Goal: Information Seeking & Learning: Learn about a topic

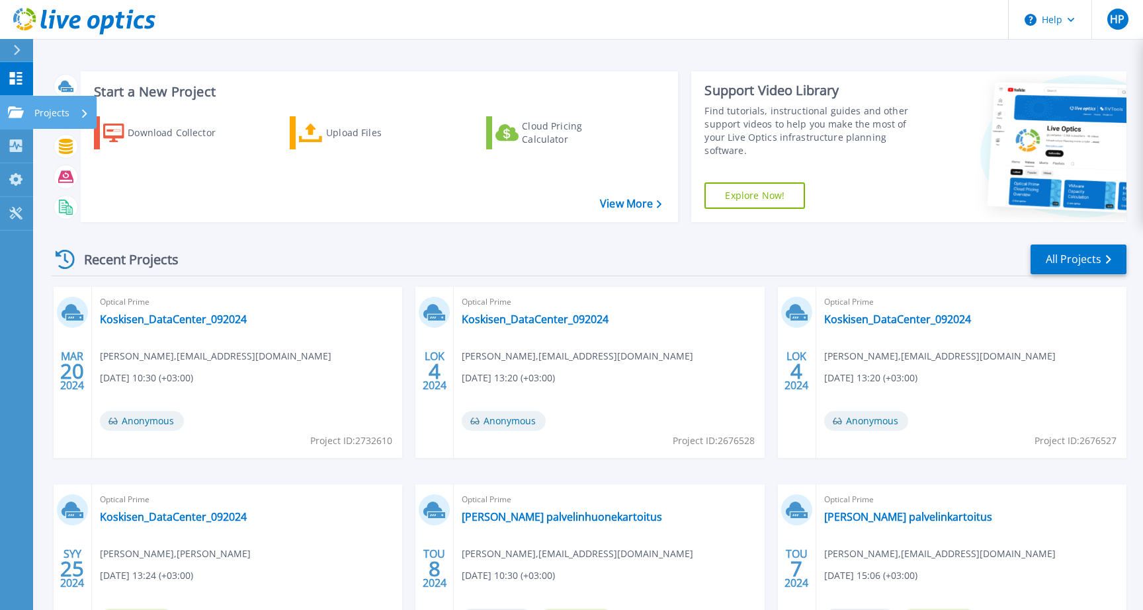
click at [53, 115] on p "Projects" at bounding box center [51, 113] width 35 height 34
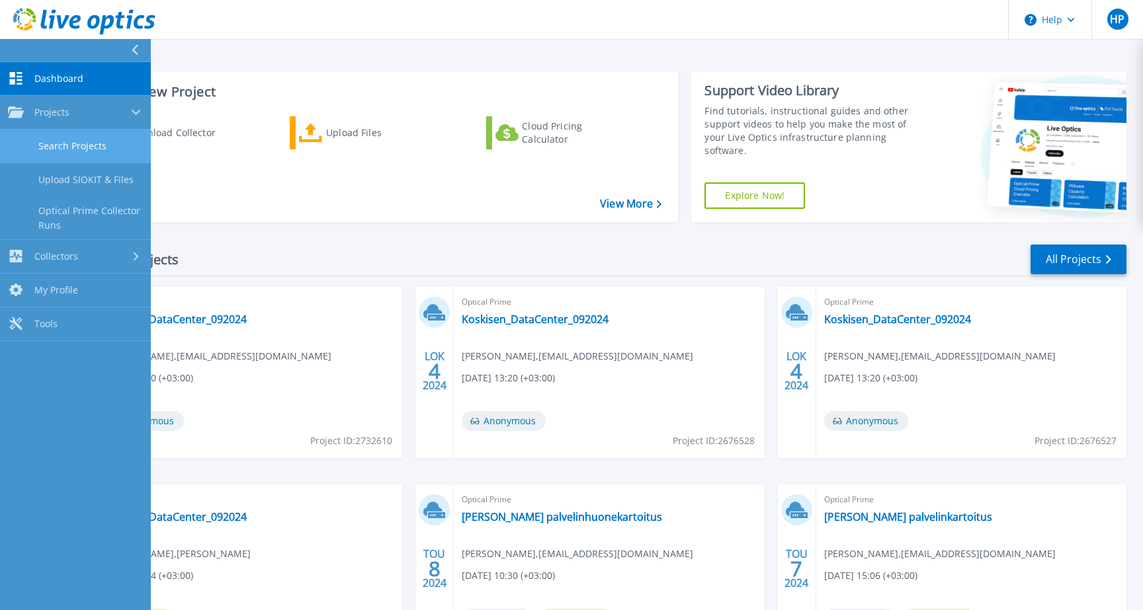
click at [60, 148] on link "Search Projects" at bounding box center [75, 147] width 151 height 34
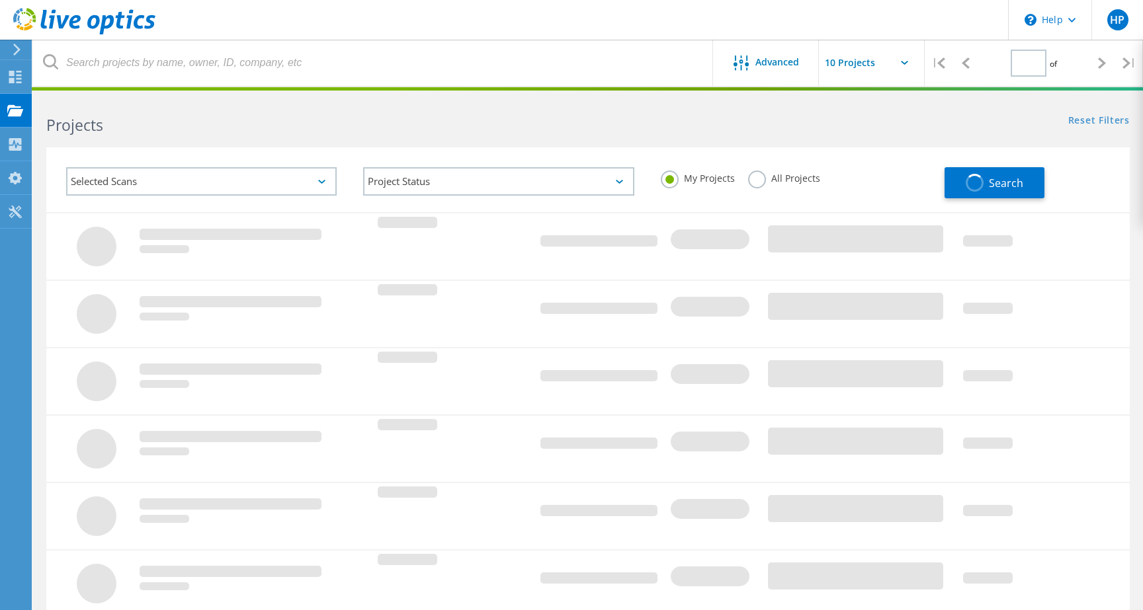
type input "1"
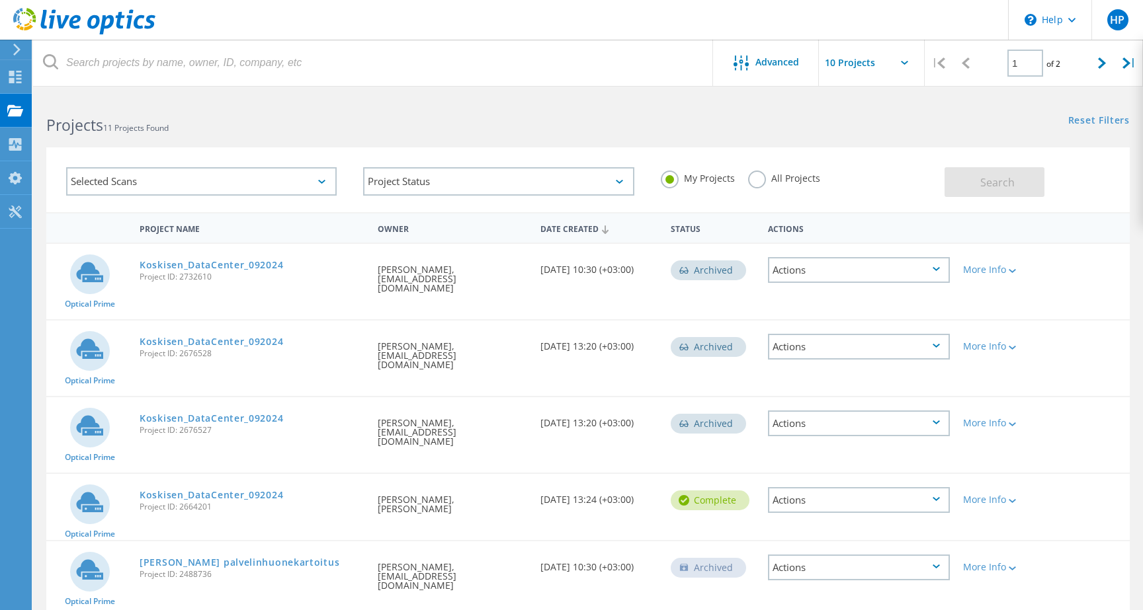
scroll to position [360, 0]
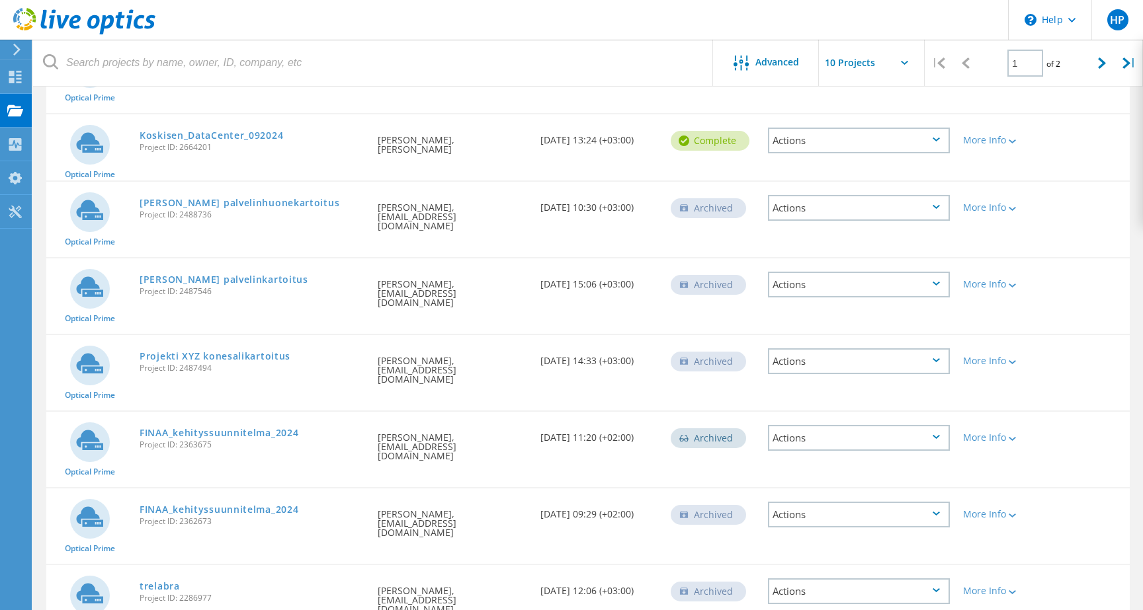
click at [927, 579] on div "Actions" at bounding box center [859, 592] width 182 height 26
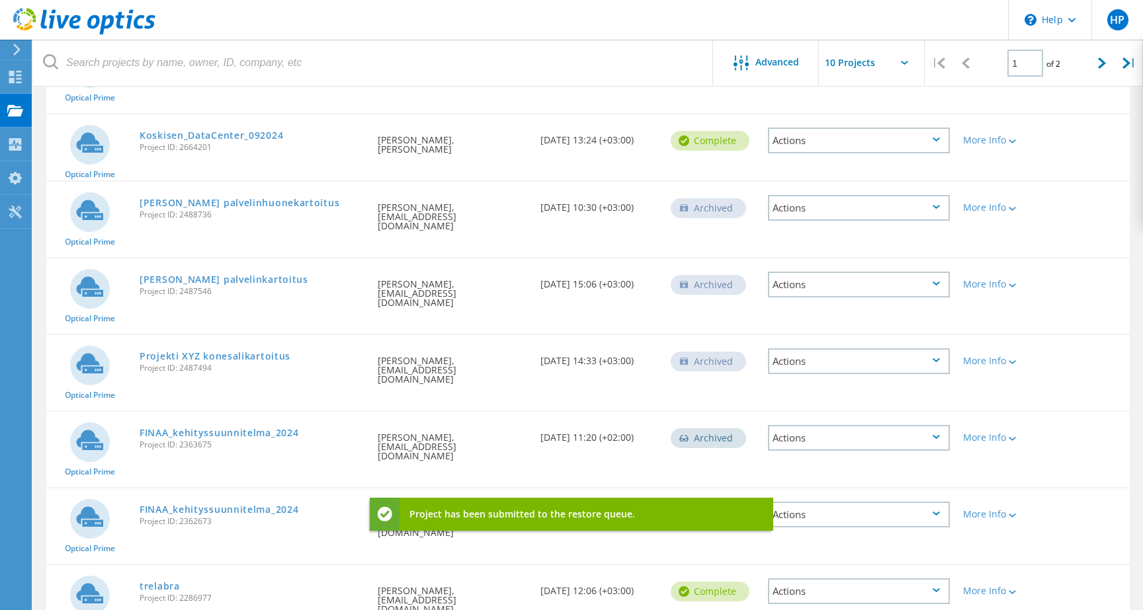
scroll to position [0, 0]
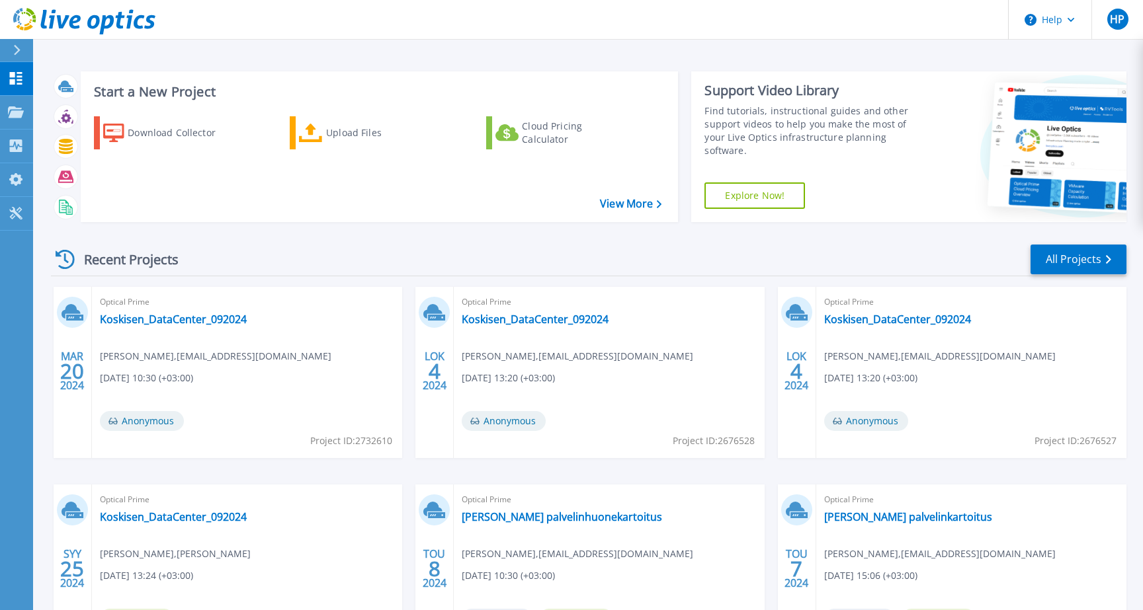
click at [13, 47] on icon at bounding box center [16, 50] width 7 height 11
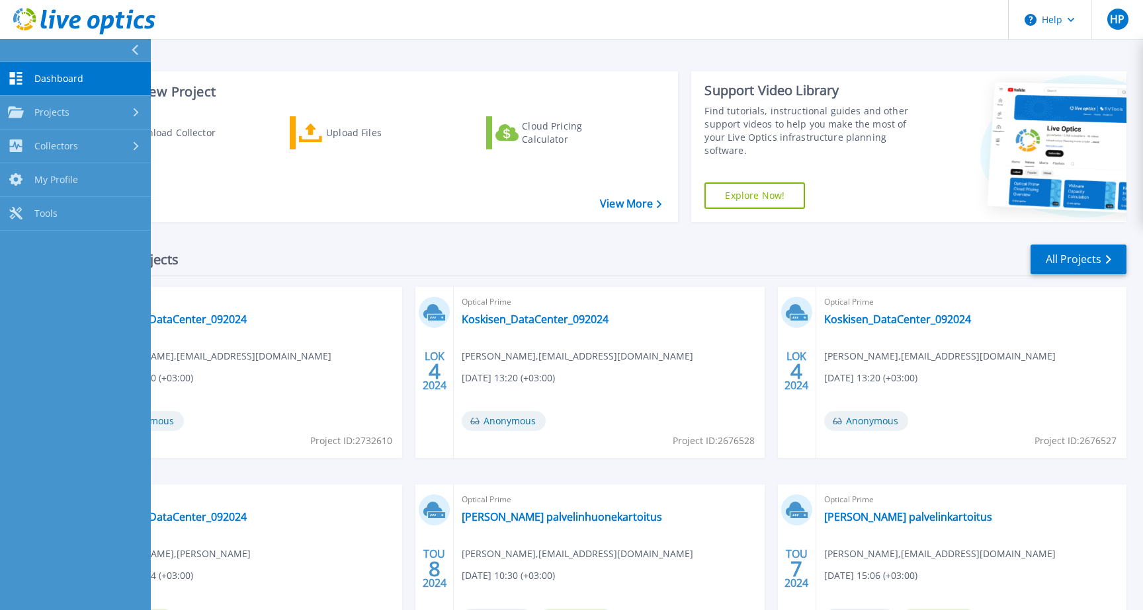
click at [311, 195] on div "Download Collector Upload Files Cloud Pricing Calculator" at bounding box center [377, 161] width 589 height 110
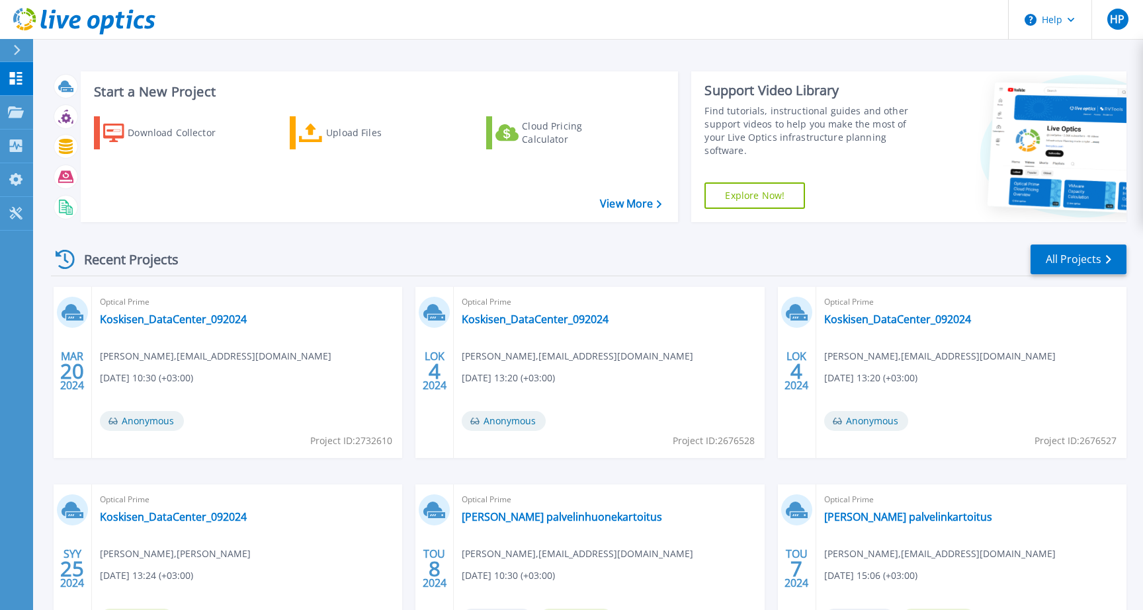
scroll to position [122, 0]
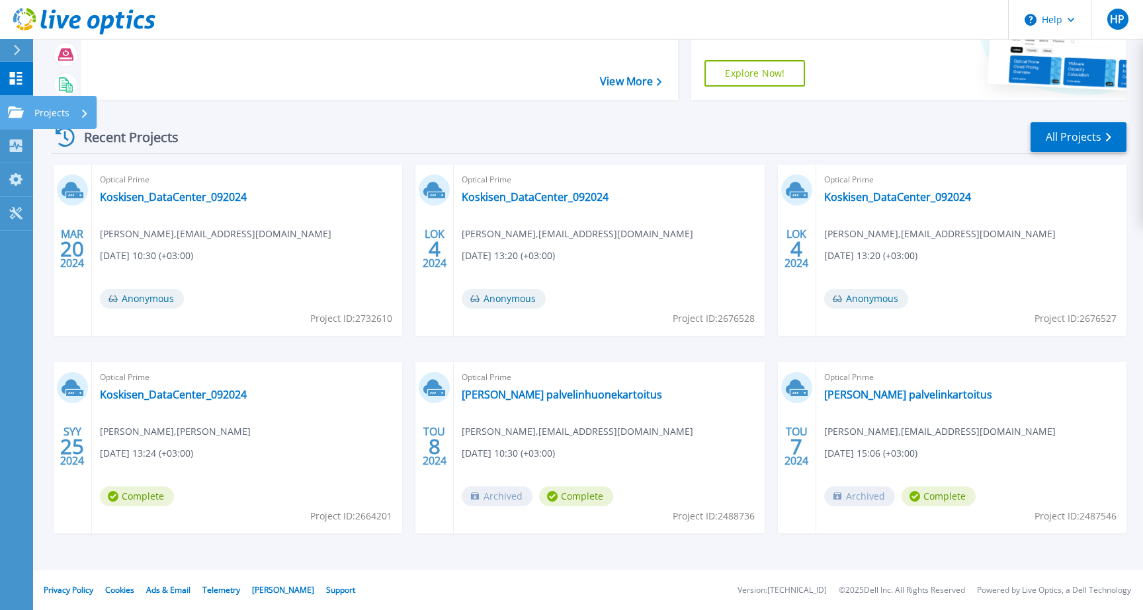
click at [8, 116] on icon at bounding box center [16, 111] width 16 height 11
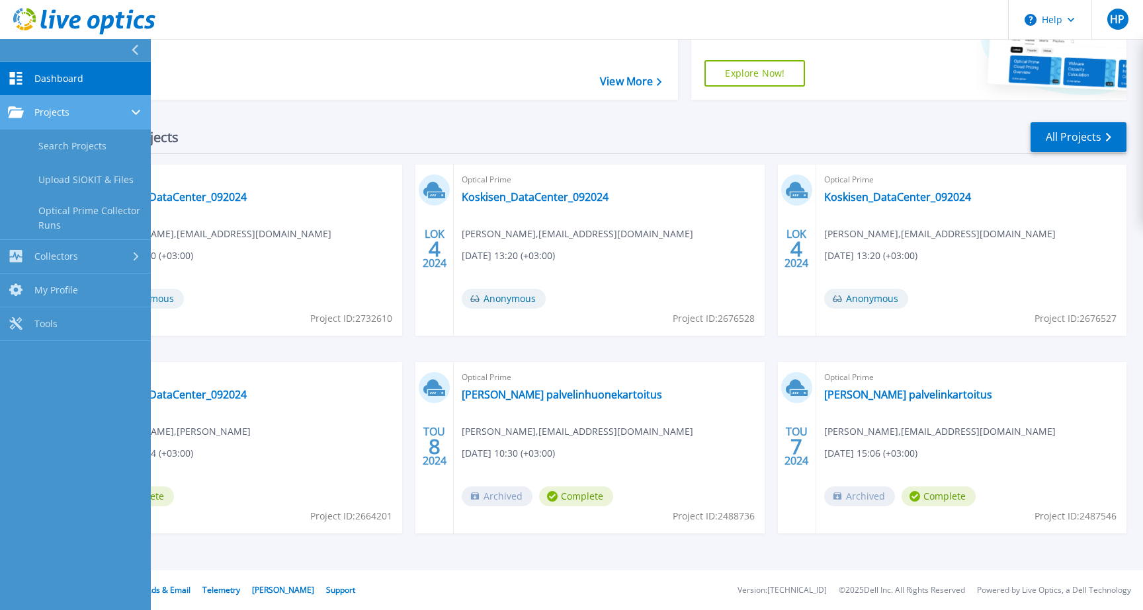
click at [61, 104] on link "Projects Projects" at bounding box center [75, 113] width 151 height 34
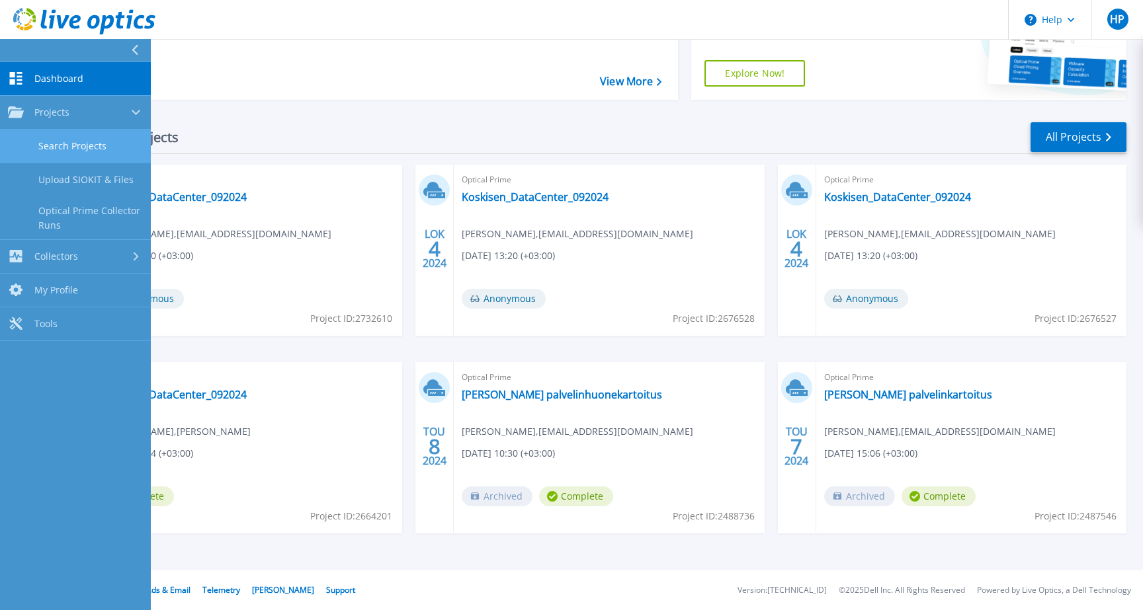
click at [67, 143] on link "Search Projects" at bounding box center [75, 147] width 151 height 34
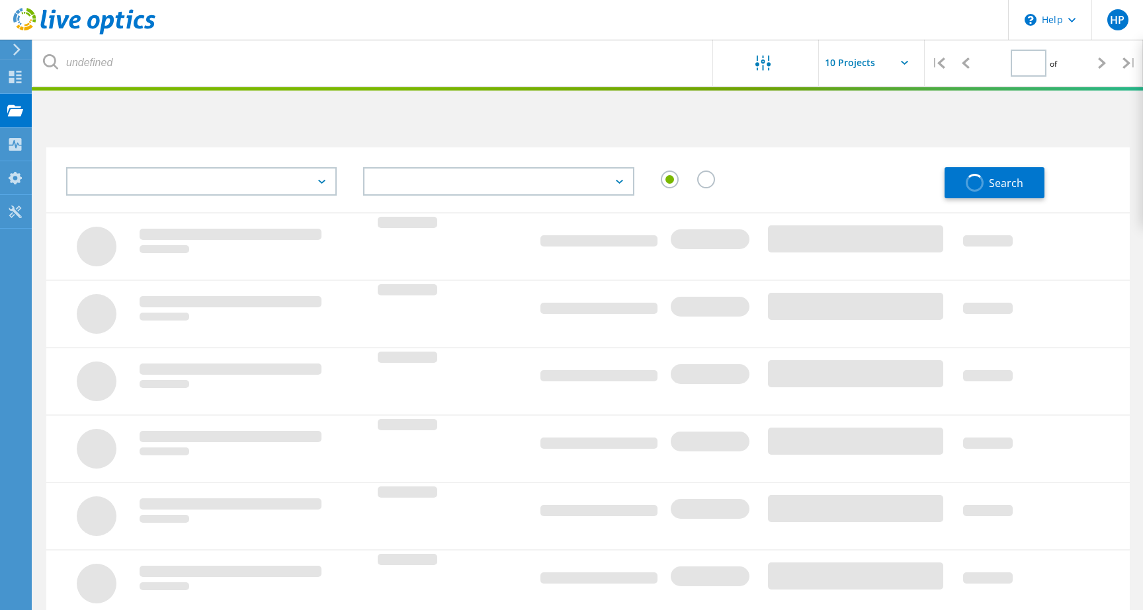
type input "1"
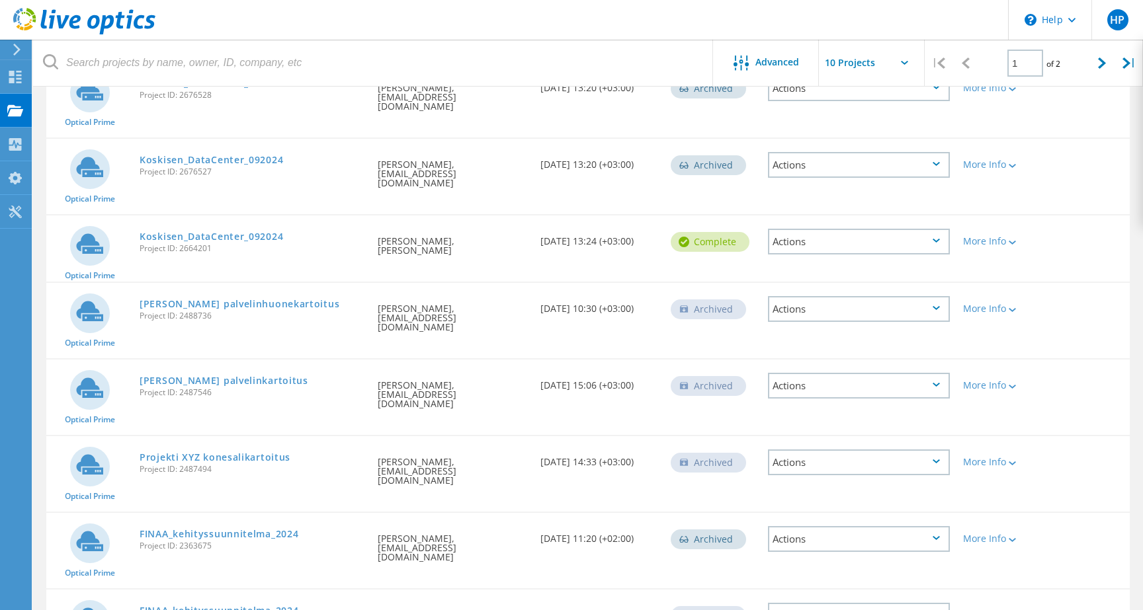
scroll to position [360, 0]
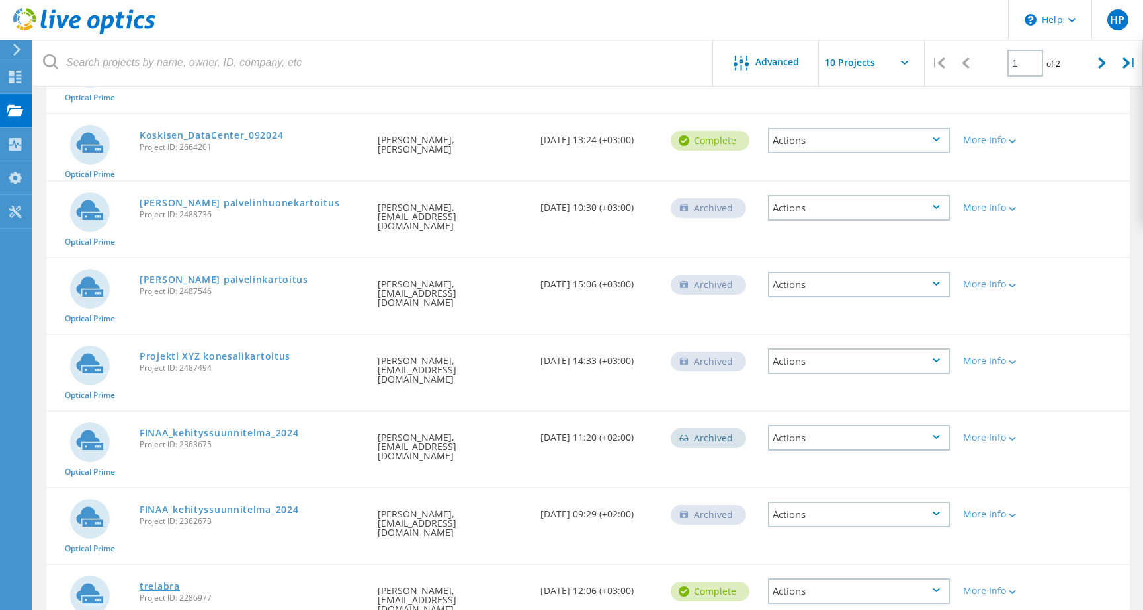
click at [160, 582] on link "trelabra" at bounding box center [160, 586] width 40 height 9
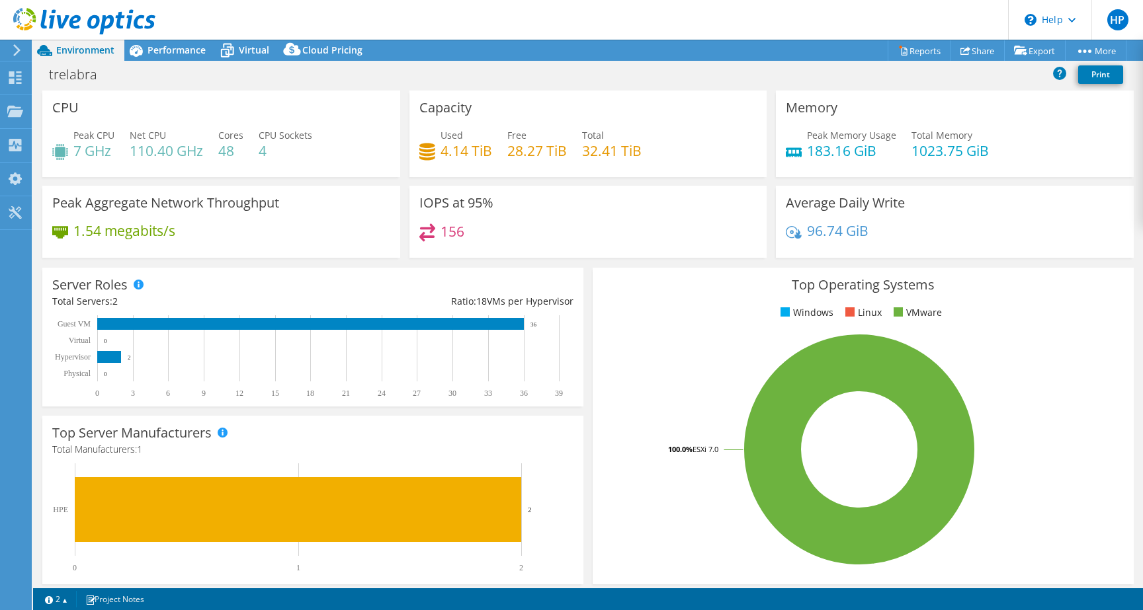
select select "EUFrankfurt"
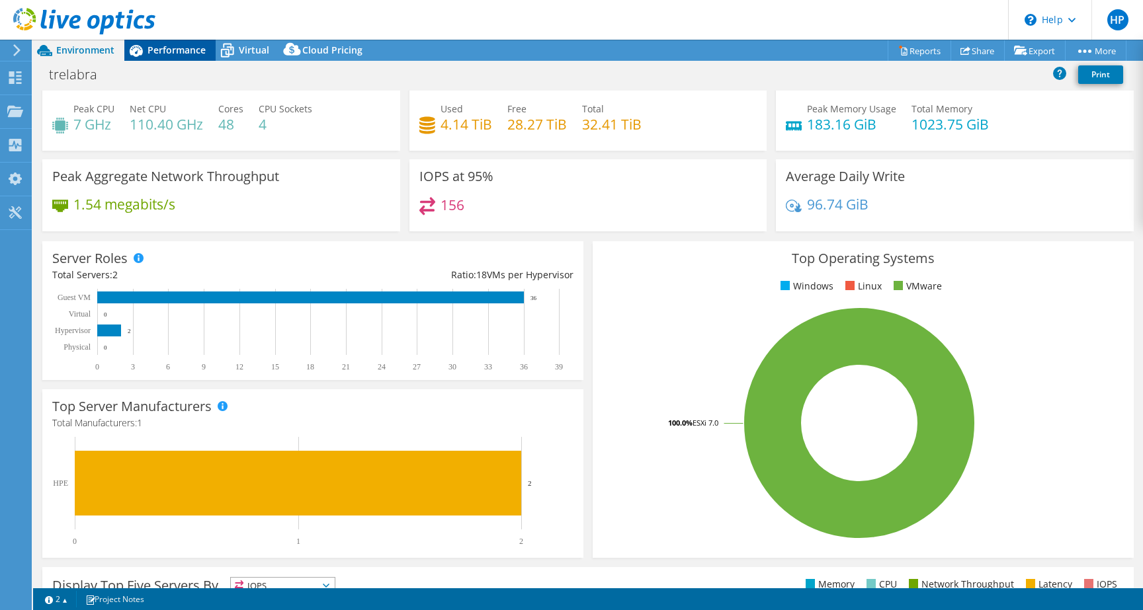
click at [170, 53] on span "Performance" at bounding box center [176, 50] width 58 height 13
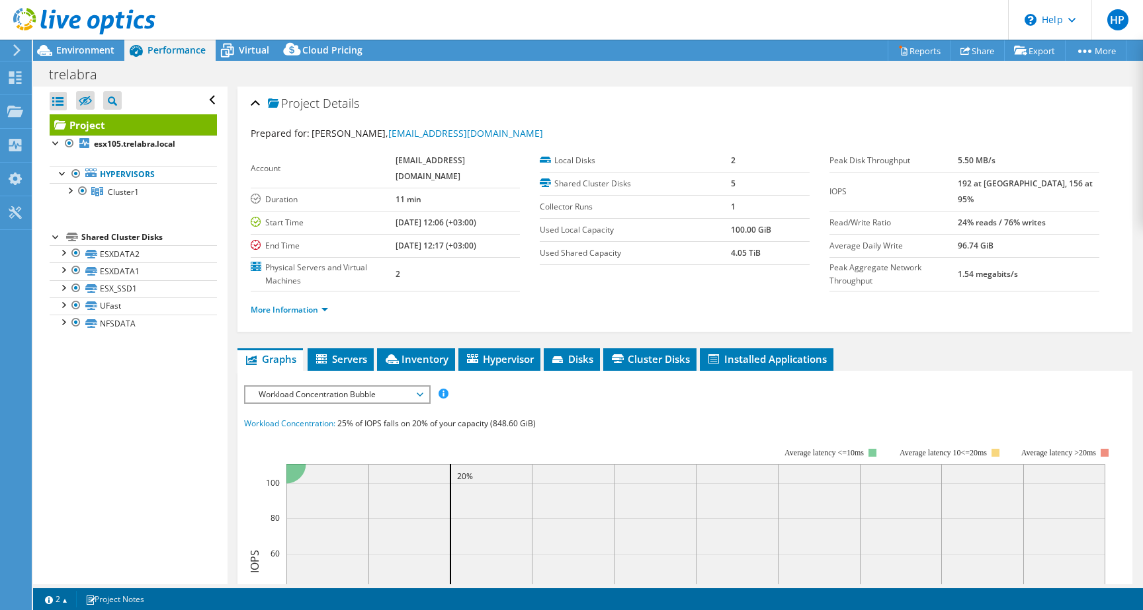
scroll to position [0, 0]
click at [249, 52] on span "Virtual" at bounding box center [254, 50] width 30 height 13
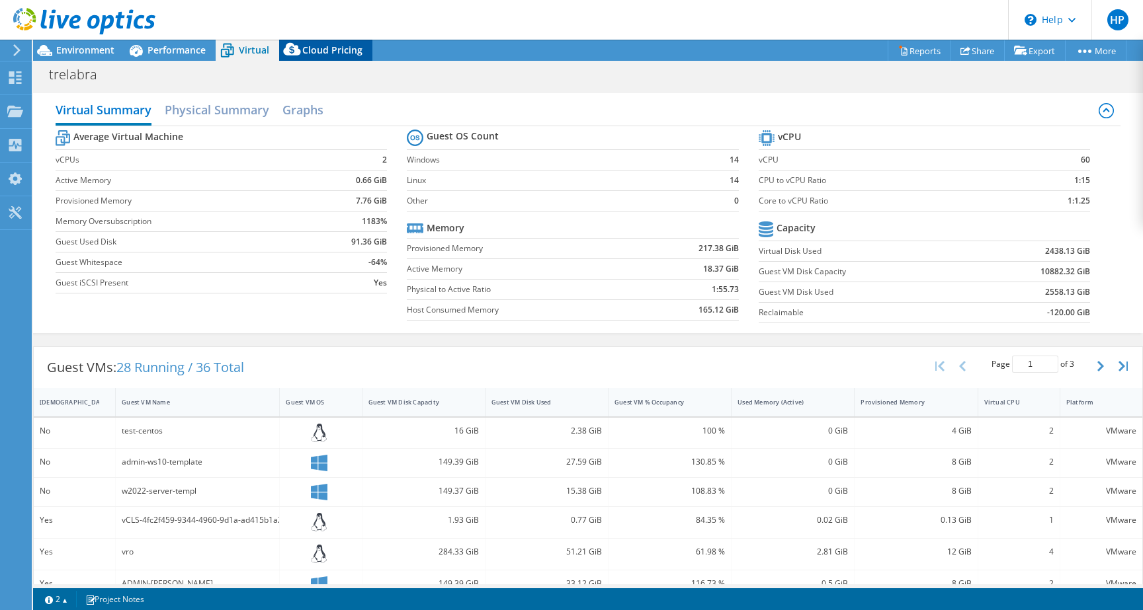
click at [323, 52] on span "Cloud Pricing" at bounding box center [332, 50] width 60 height 13
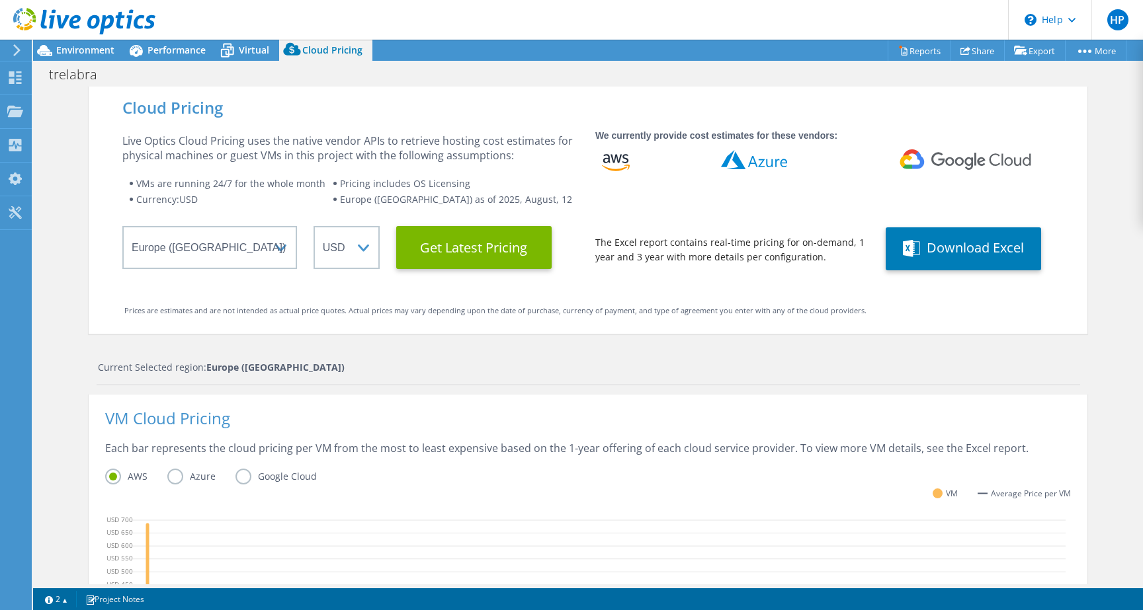
click at [384, 257] on wrapper "Select a Region Asia Pacific (Hong Kong) Asia Pacific (Mumbai) Asia Pacific (Se…" at bounding box center [350, 247] width 456 height 43
click at [374, 253] on select "ARS AUD BRL CAD CHF CLP CNY DKK EUR GBP HKD HUF INR JPY MXN MYR NOK NZD PEN SEK…" at bounding box center [346, 247] width 66 height 43
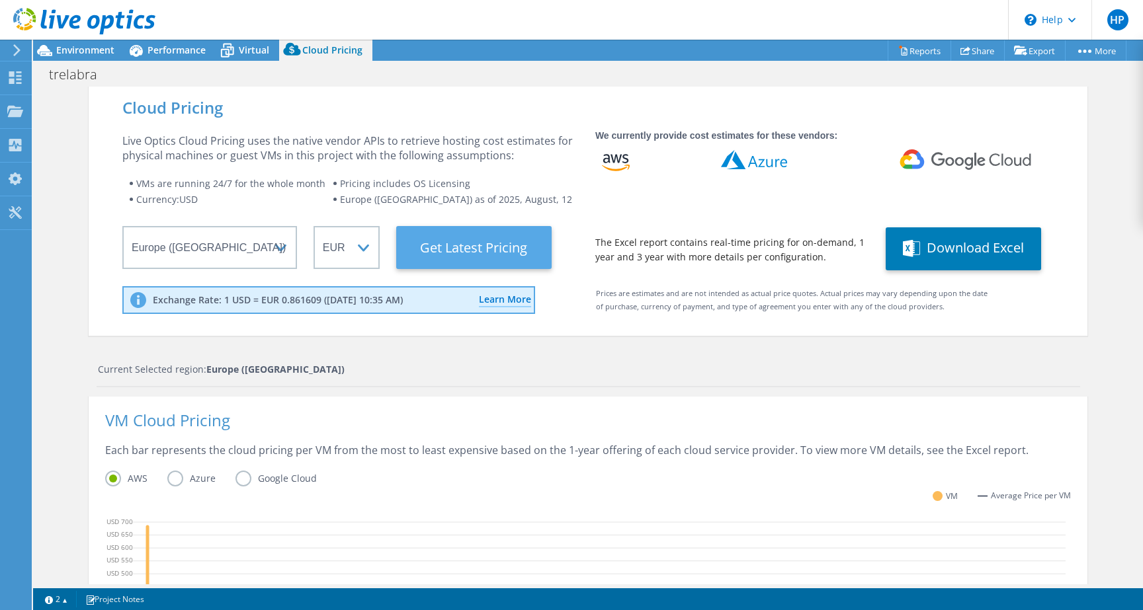
click at [479, 247] on Latest "Get Latest Pricing" at bounding box center [473, 247] width 155 height 43
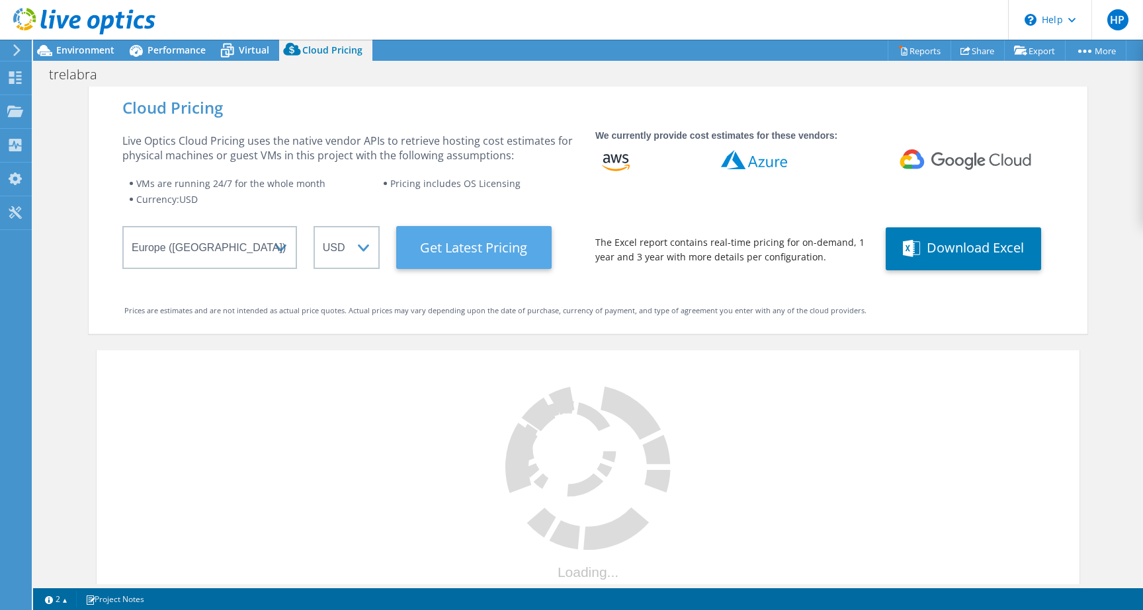
select select "EUR"
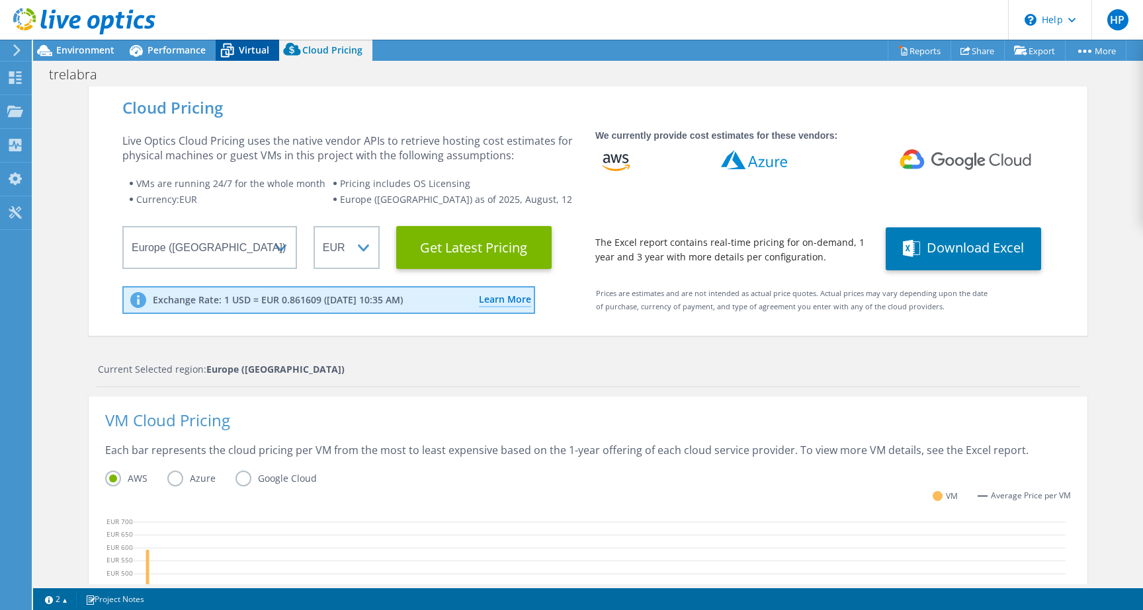
click at [248, 60] on div "Virtual" at bounding box center [247, 50] width 63 height 21
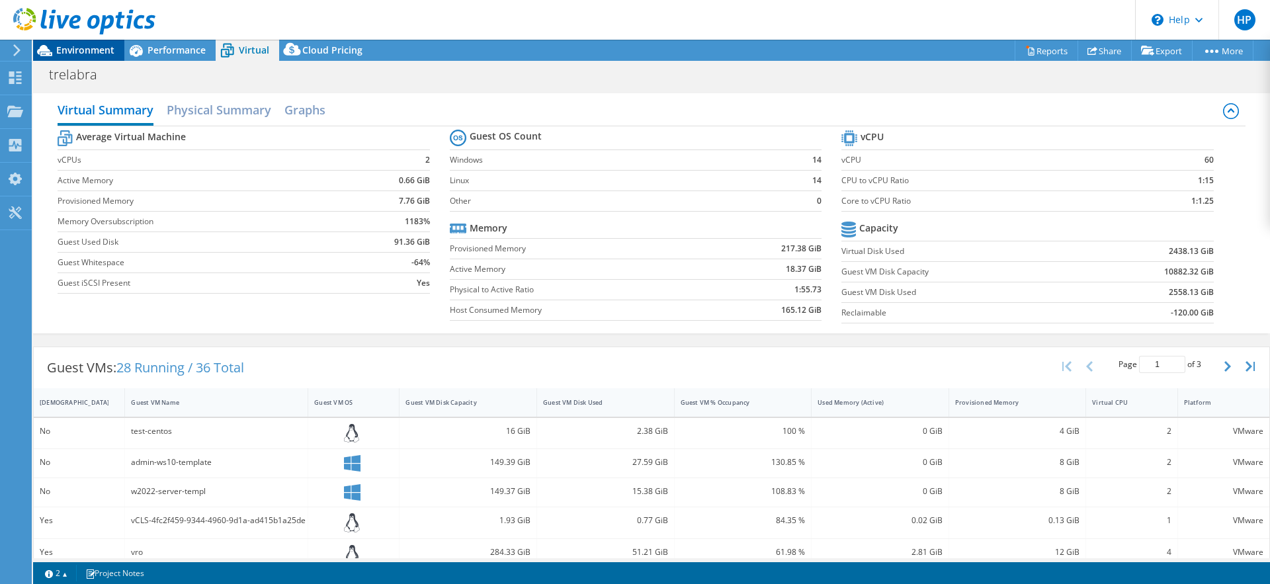
click at [74, 50] on span "Environment" at bounding box center [85, 50] width 58 height 13
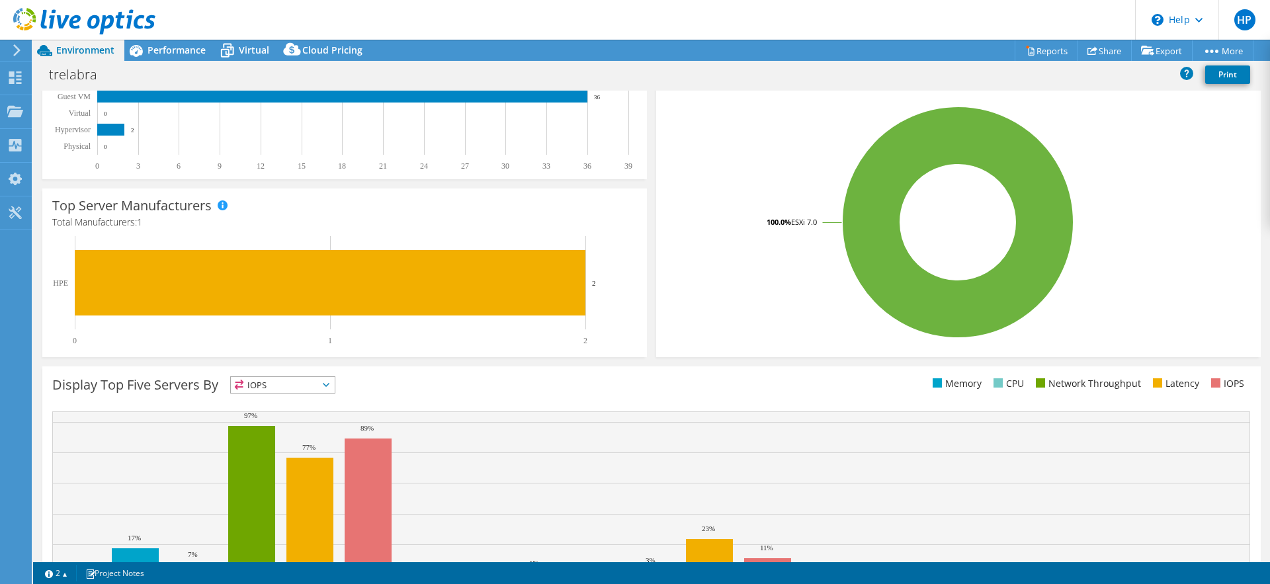
scroll to position [299, 0]
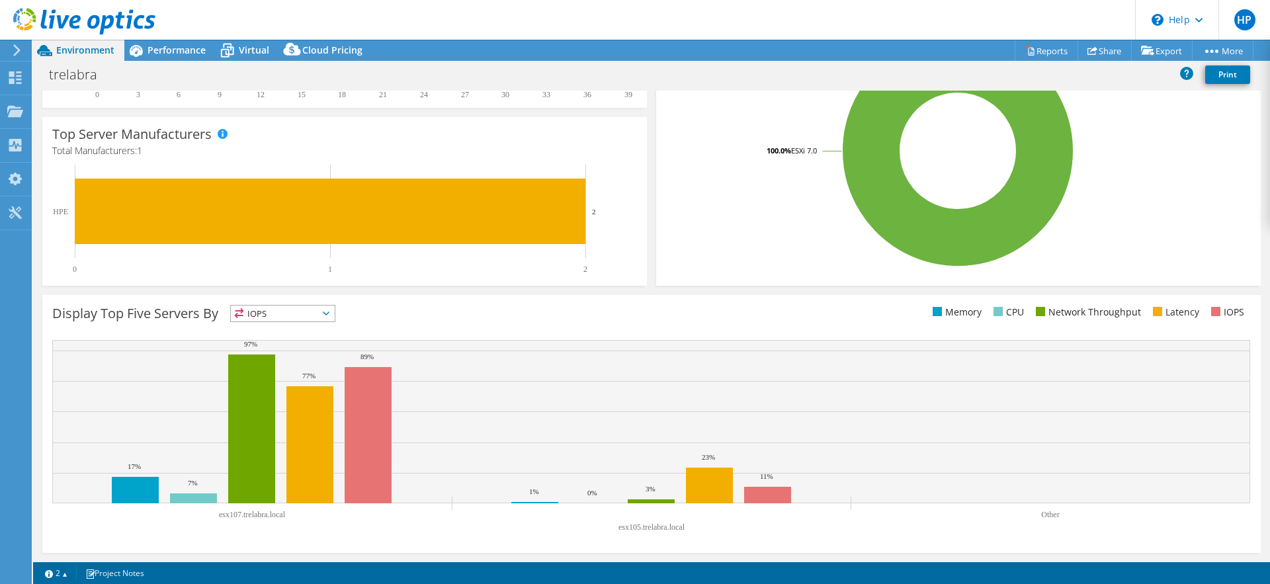
click at [317, 310] on span "IOPS" at bounding box center [283, 314] width 104 height 16
click at [272, 362] on li "CPU" at bounding box center [283, 367] width 104 height 19
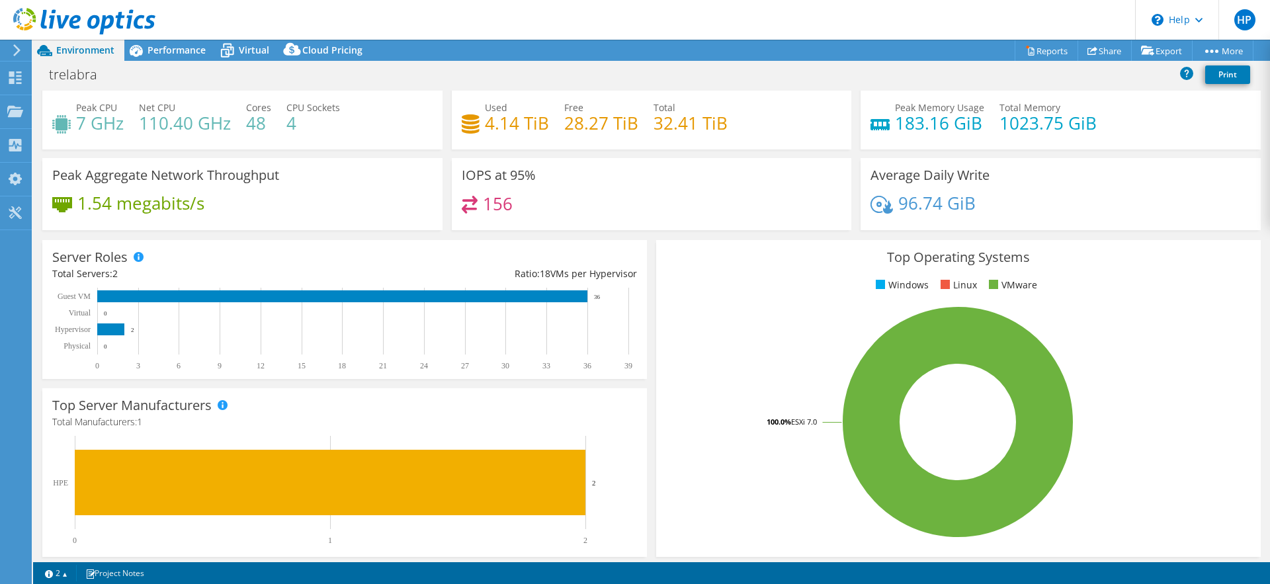
scroll to position [0, 0]
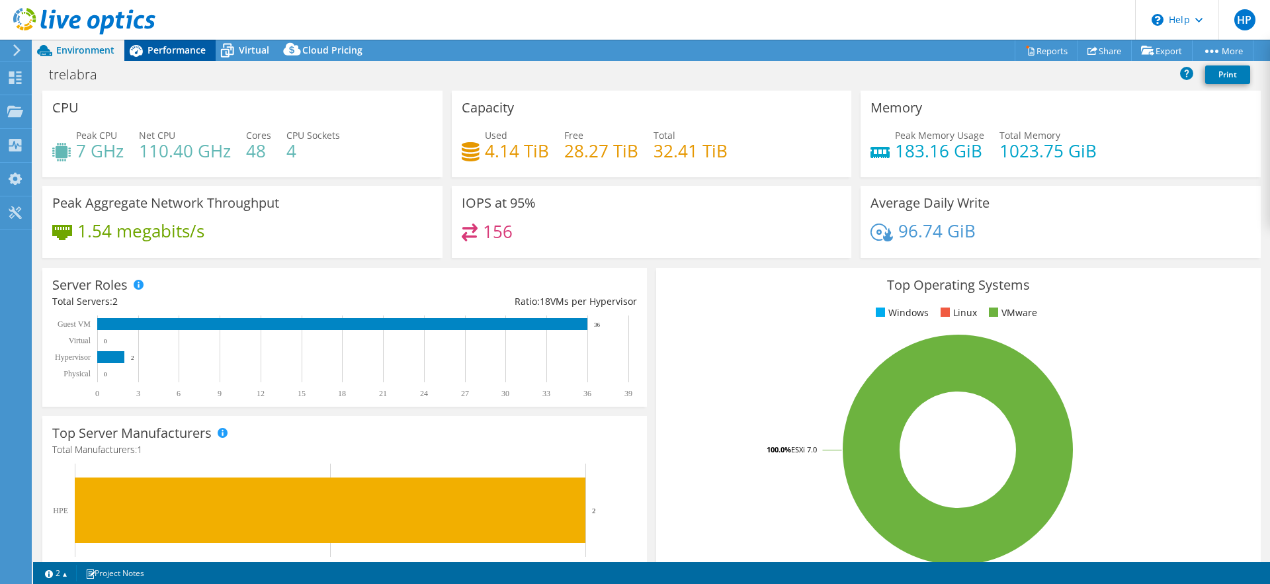
click at [176, 50] on span "Performance" at bounding box center [176, 50] width 58 height 13
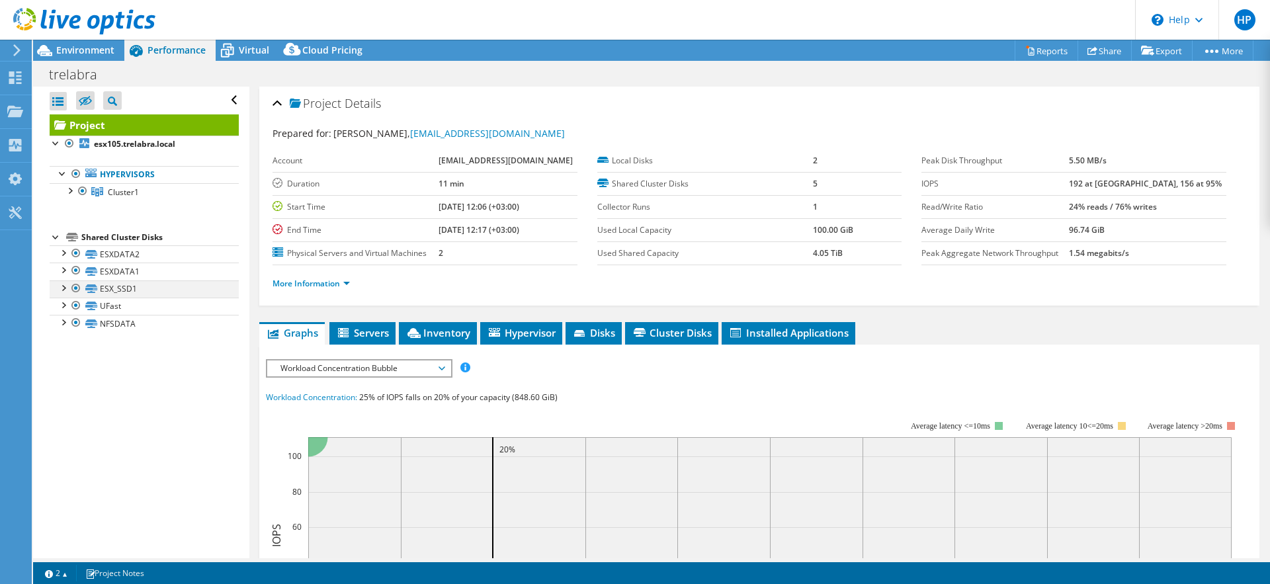
click at [62, 286] on div at bounding box center [62, 286] width 13 height 13
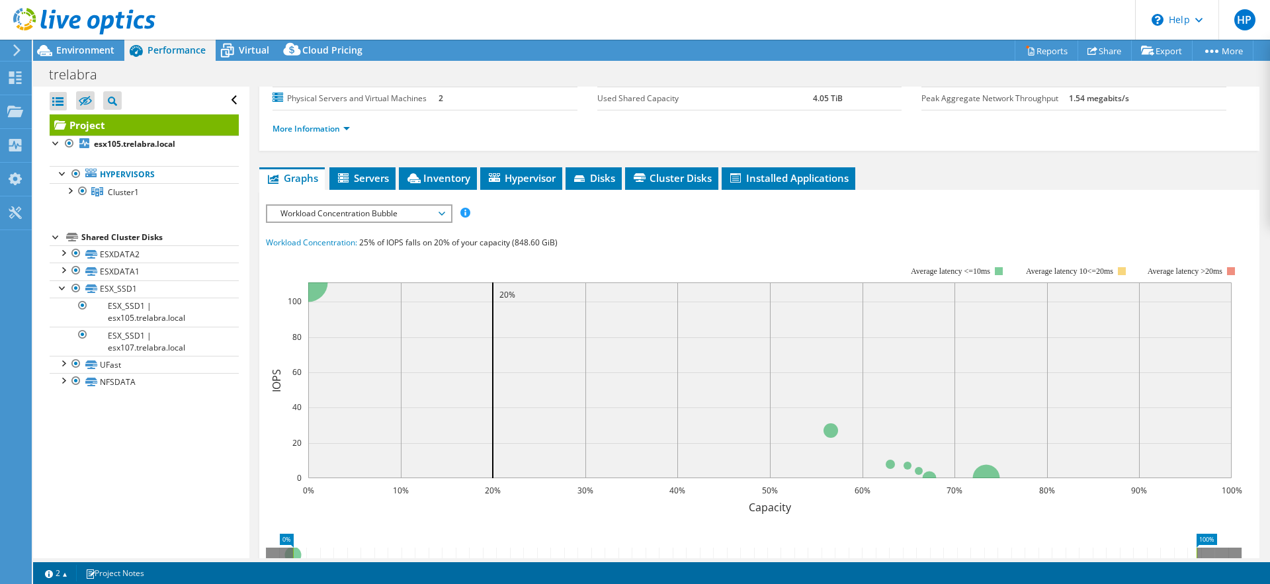
scroll to position [189, 0]
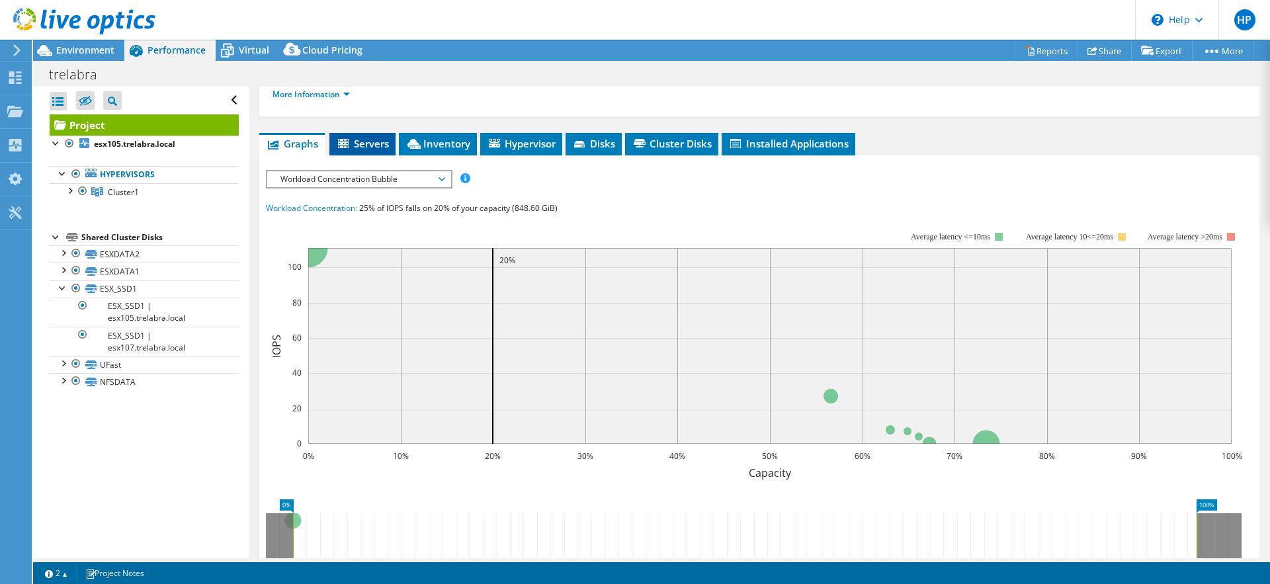
click at [369, 142] on span "Servers" at bounding box center [362, 143] width 53 height 13
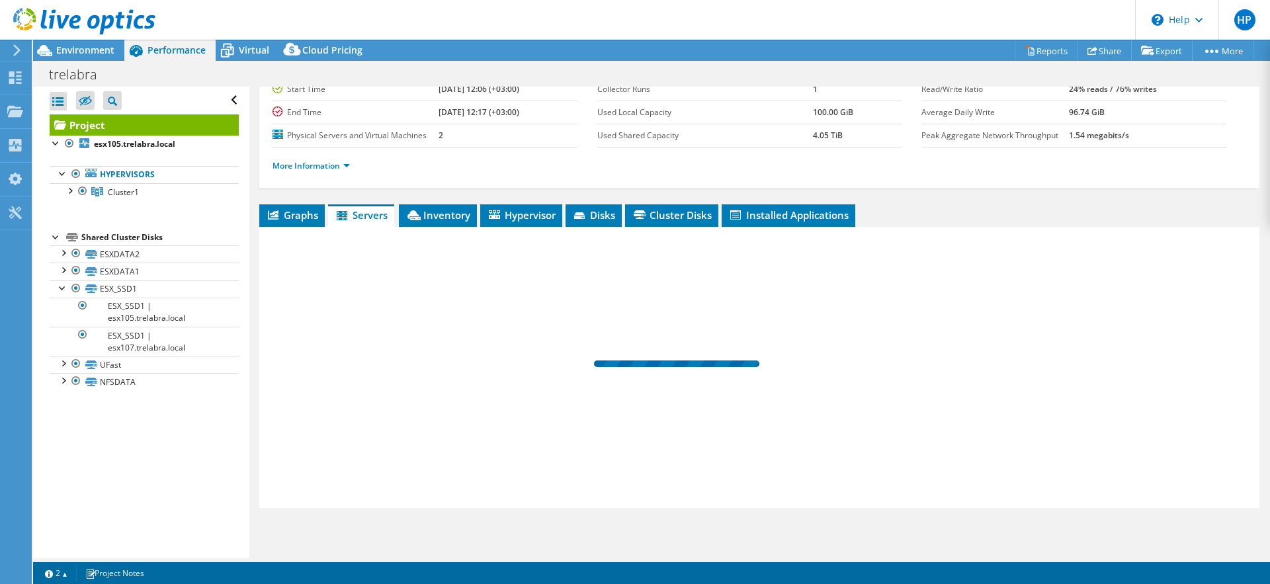
scroll to position [118, 0]
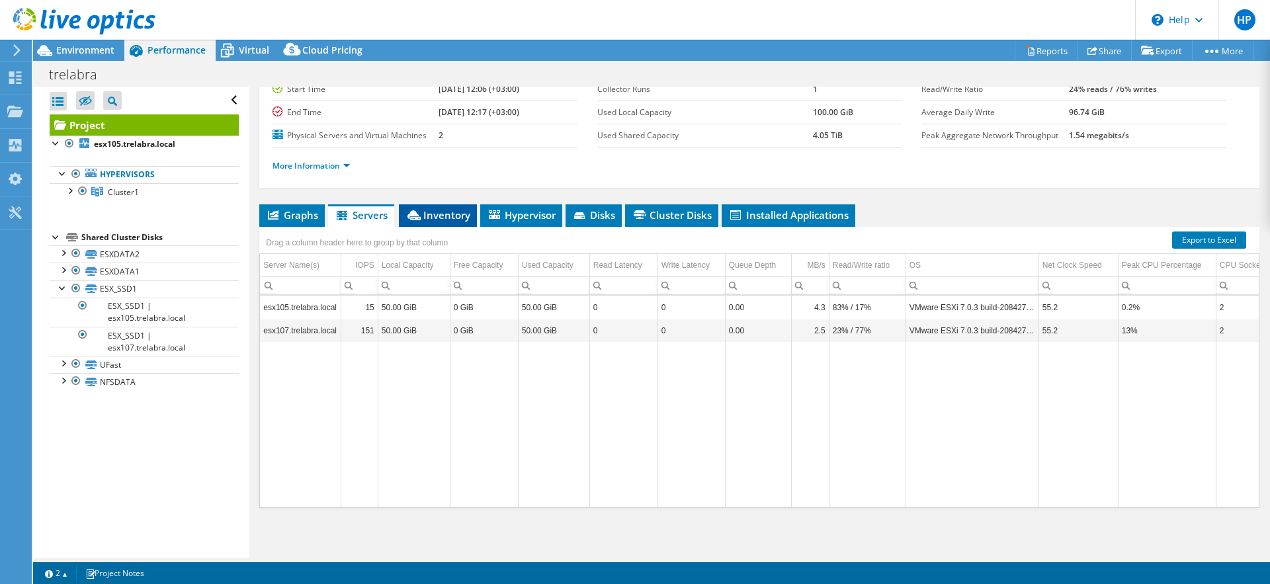
click at [444, 210] on span "Inventory" at bounding box center [437, 214] width 65 height 13
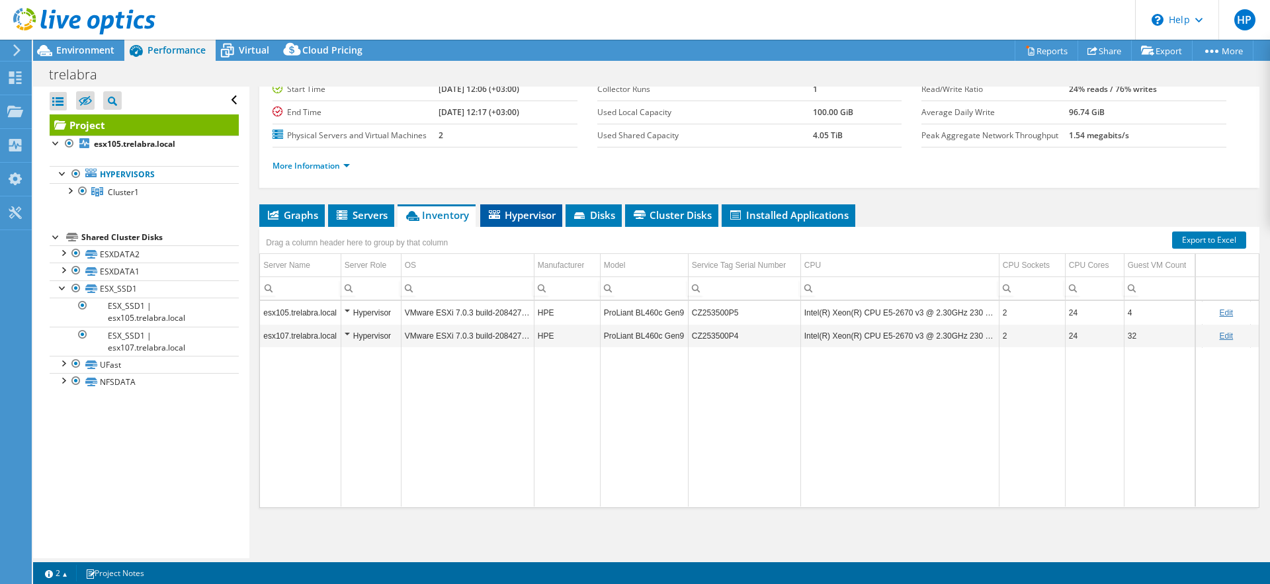
click at [530, 214] on span "Hypervisor" at bounding box center [521, 214] width 69 height 13
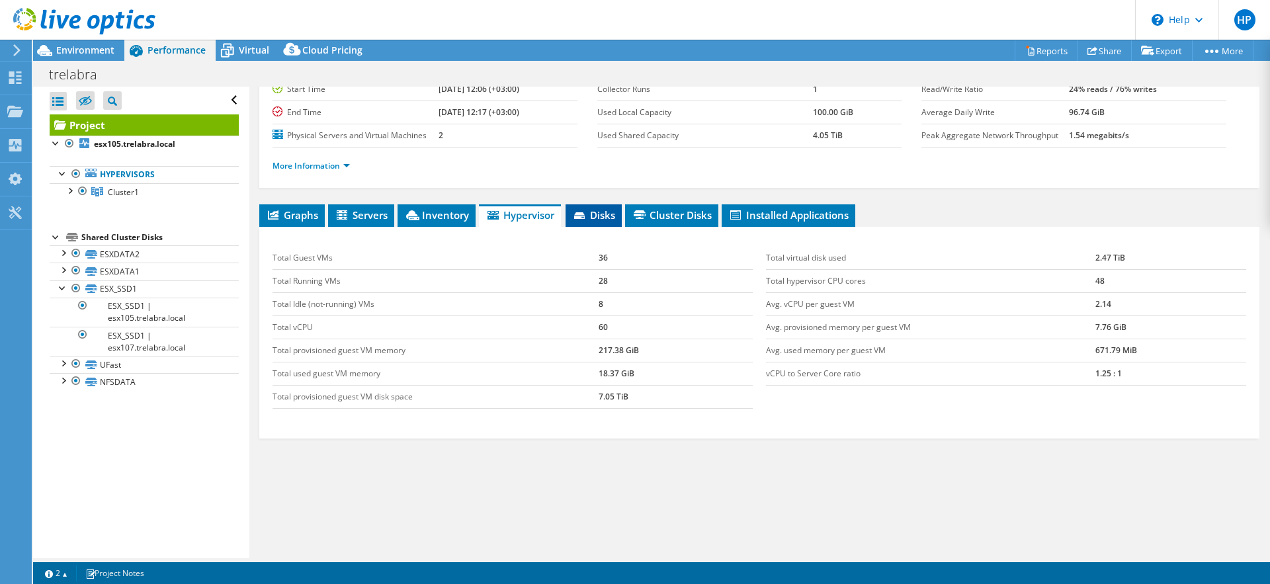
click at [613, 218] on span "Disks" at bounding box center [593, 214] width 43 height 13
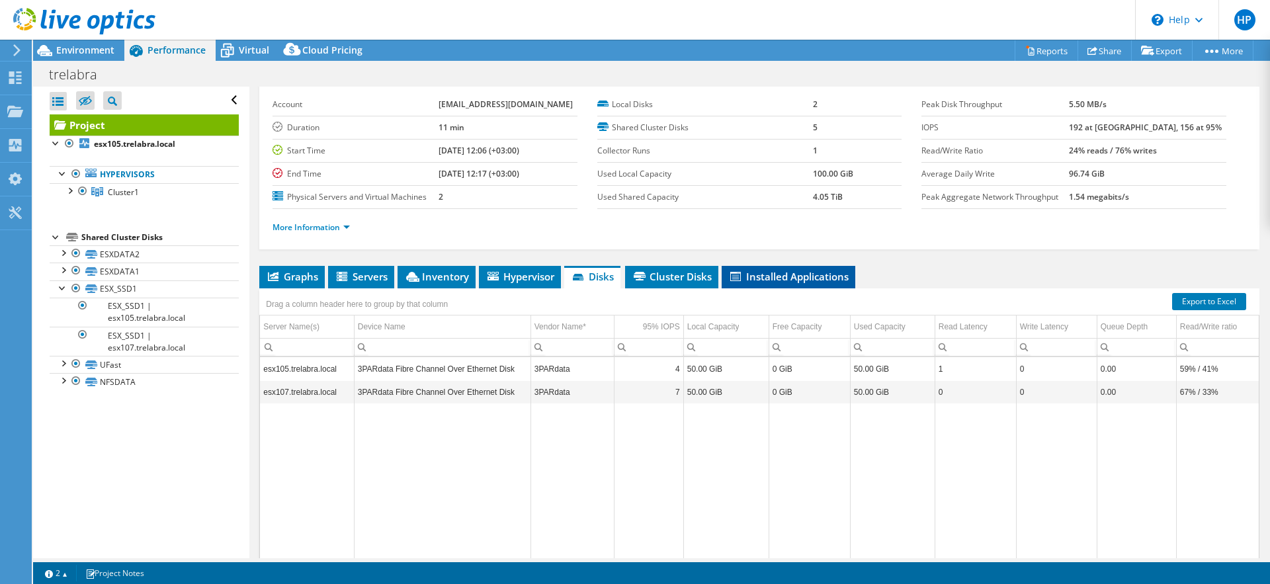
scroll to position [0, 0]
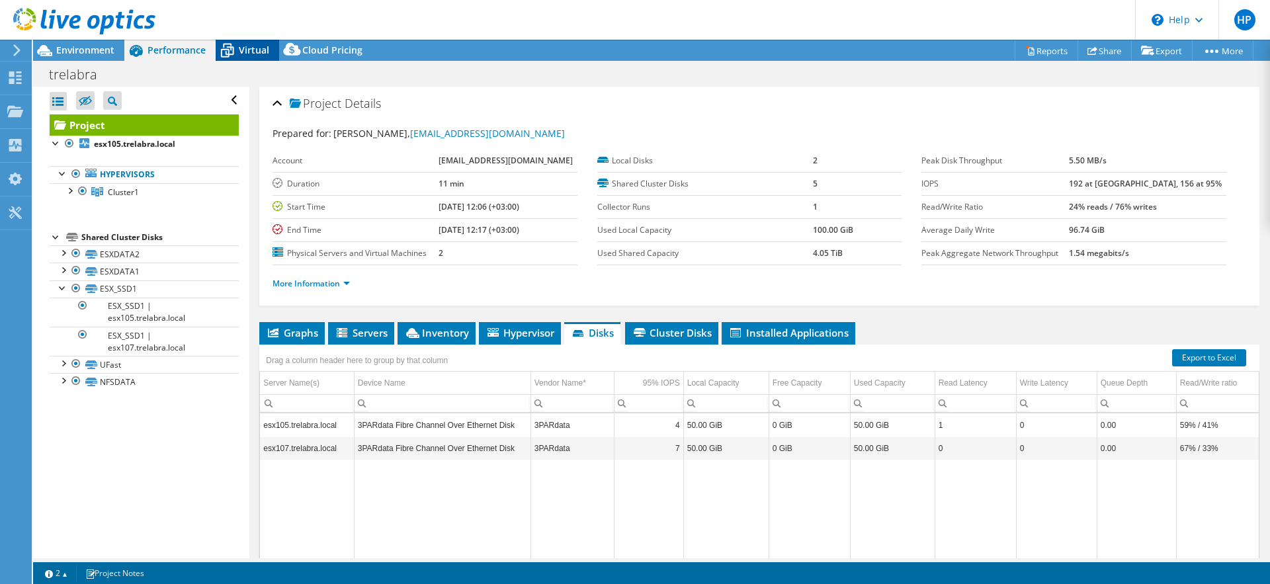
click at [248, 56] on span "Virtual" at bounding box center [254, 50] width 30 height 13
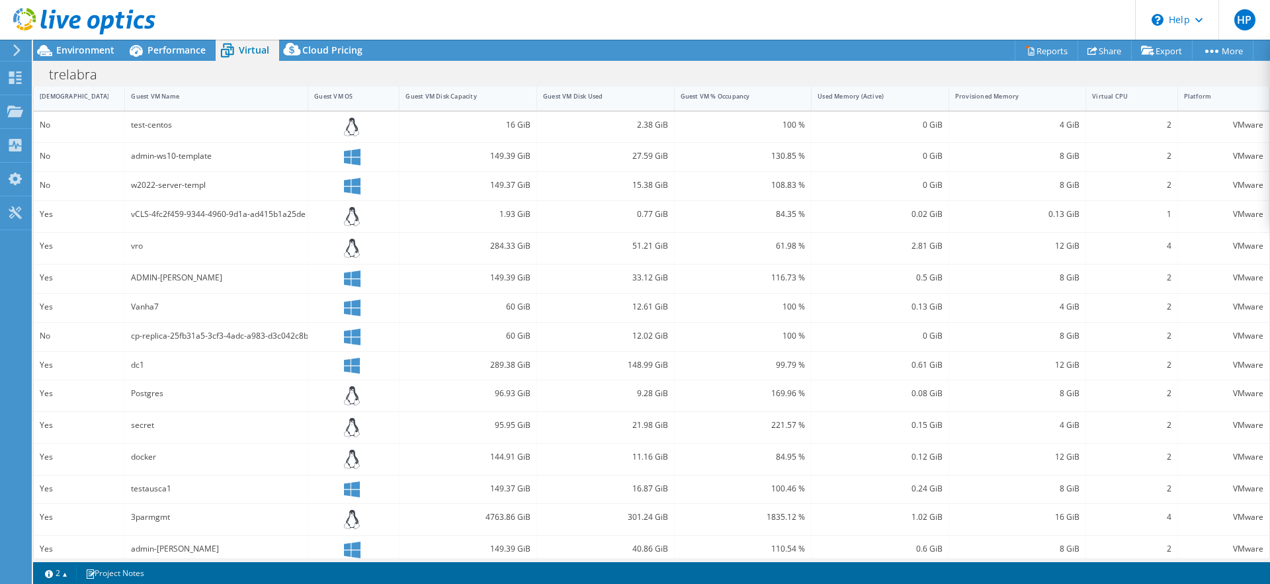
scroll to position [319, 0]
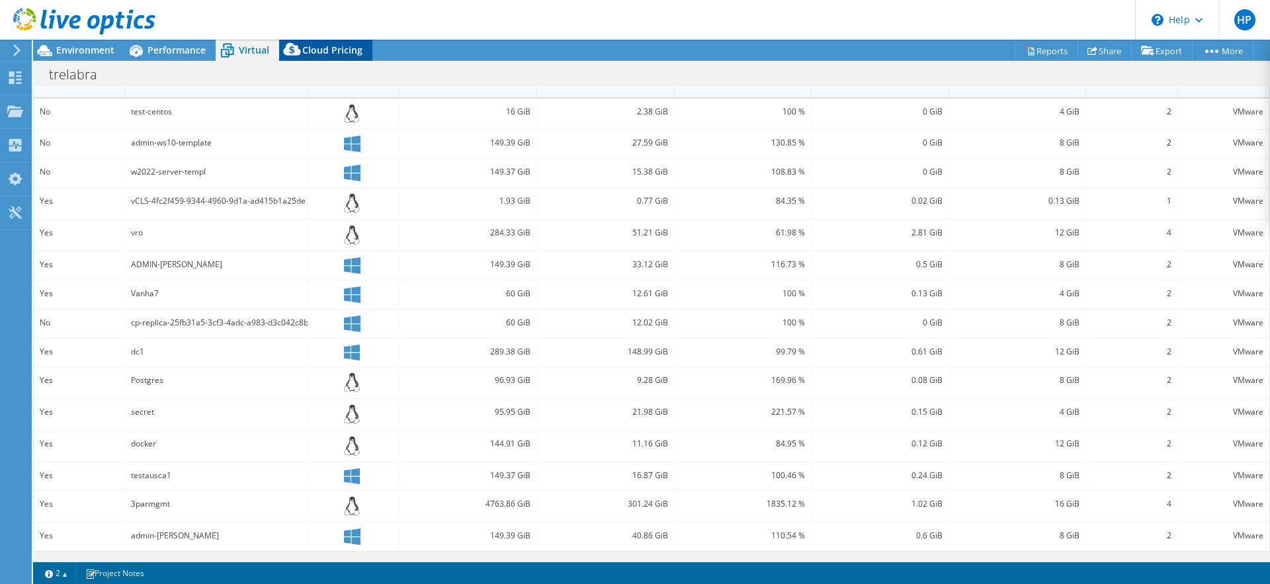
click at [324, 54] on span "Cloud Pricing" at bounding box center [332, 50] width 60 height 13
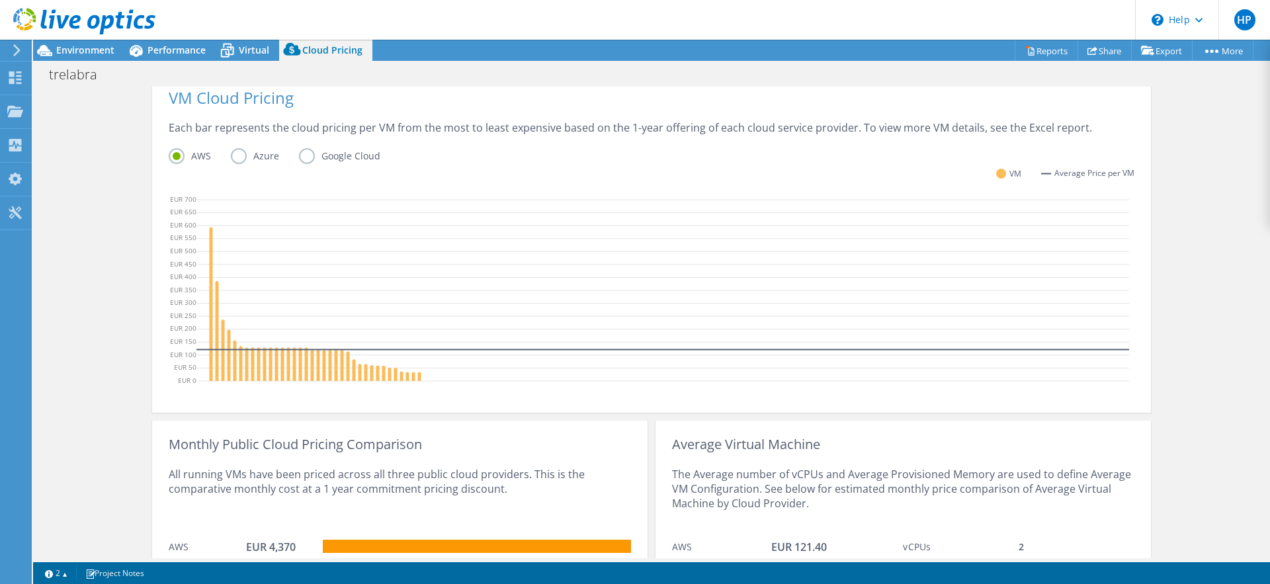
click at [243, 159] on label "Azure" at bounding box center [265, 156] width 68 height 16
click at [0, 0] on input "Azure" at bounding box center [0, 0] width 0 height 0
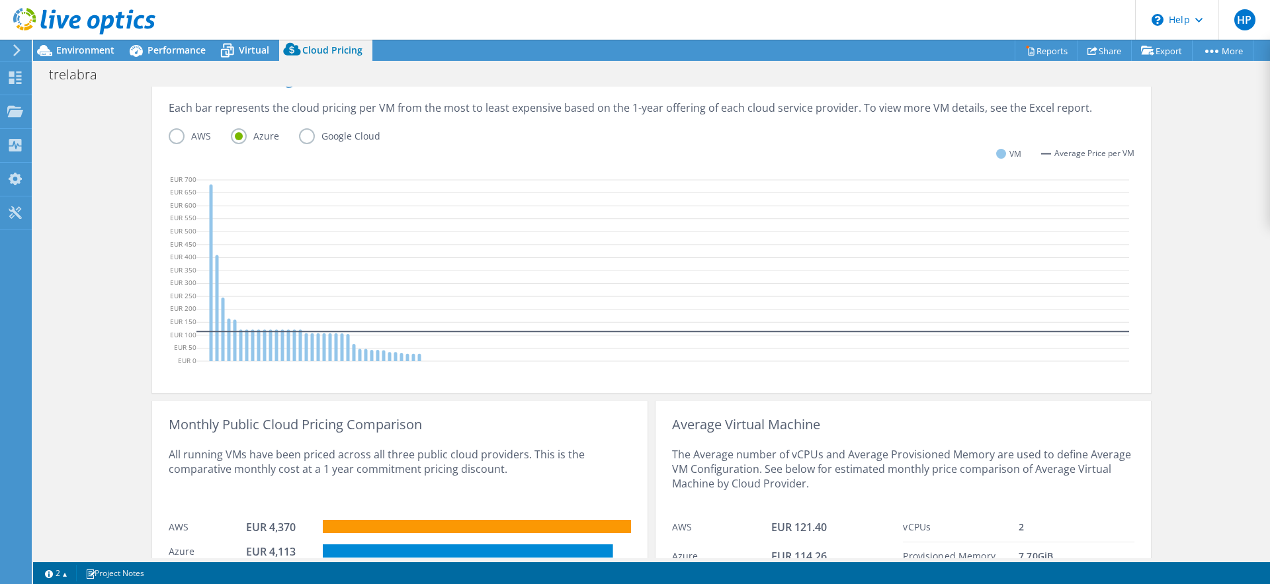
scroll to position [300, 0]
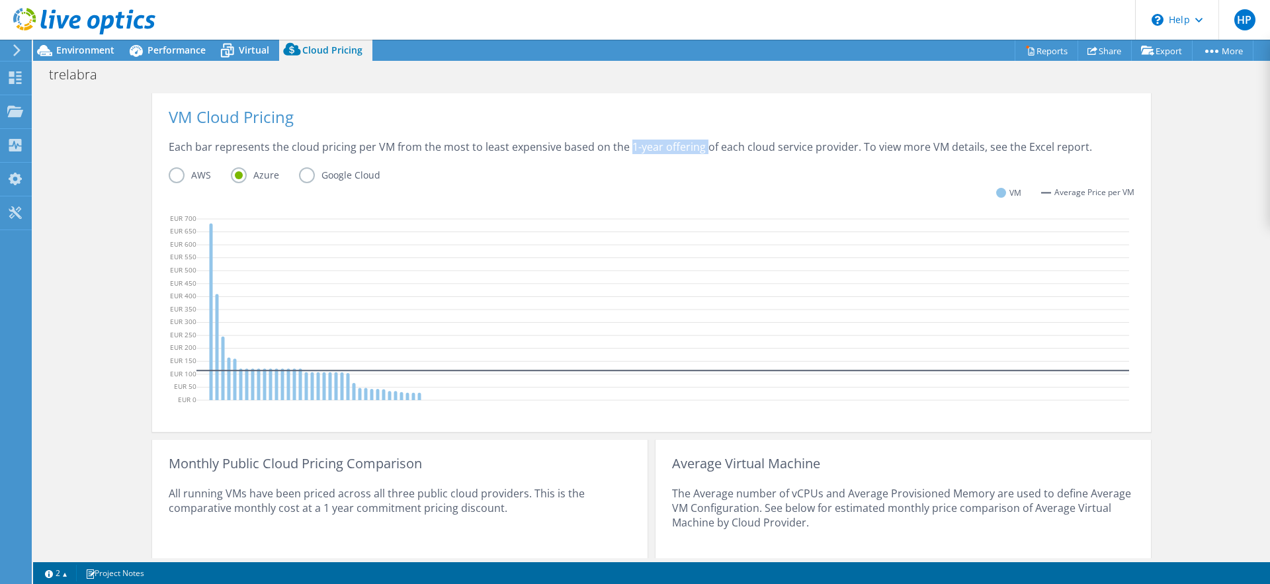
drag, startPoint x: 626, startPoint y: 150, endPoint x: 702, endPoint y: 147, distance: 76.8
click at [702, 147] on div "Each bar represents the cloud pricing per VM from the most to least expensive b…" at bounding box center [651, 154] width 965 height 28
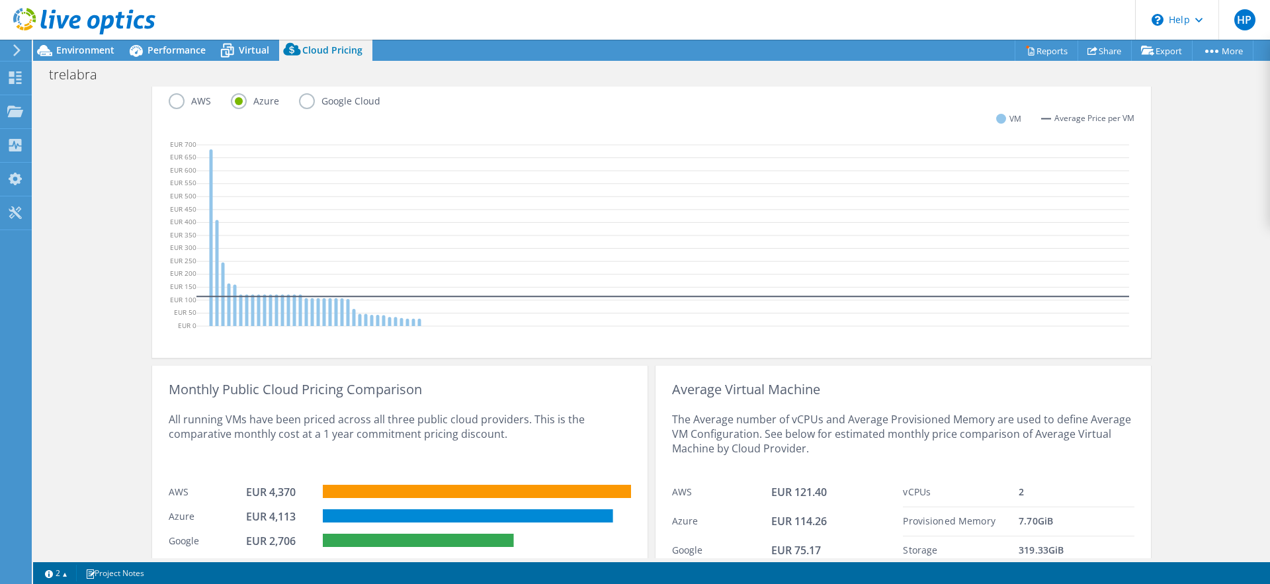
scroll to position [429, 0]
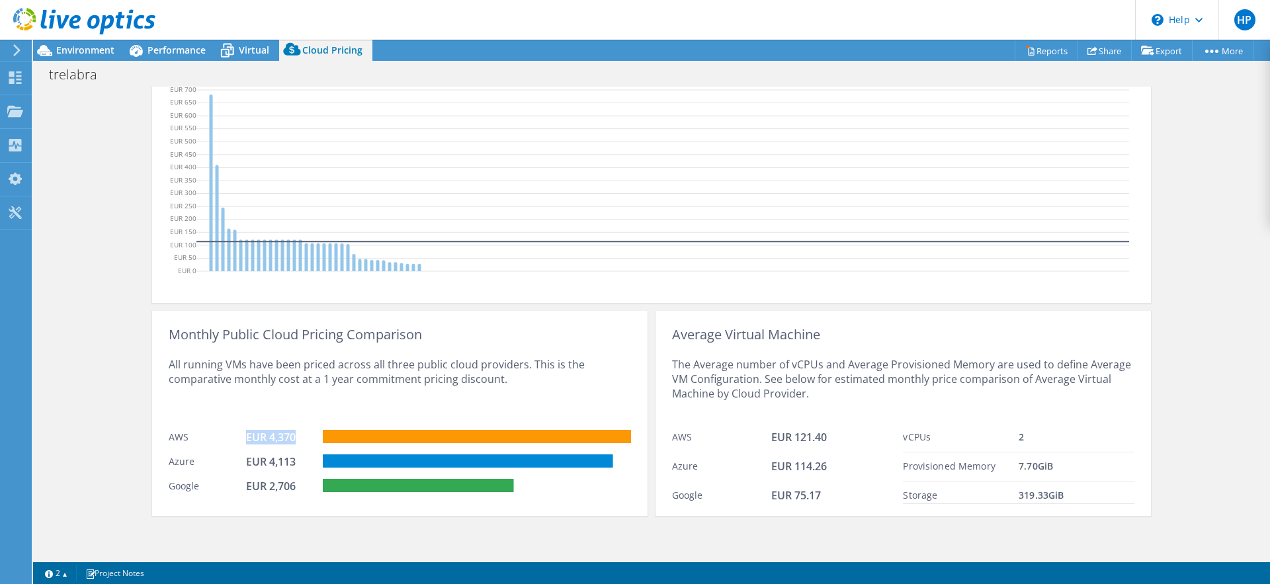
drag, startPoint x: 295, startPoint y: 438, endPoint x: 239, endPoint y: 440, distance: 56.2
click at [238, 439] on div "AWS EUR 4,370" at bounding box center [400, 435] width 462 height 24
click at [284, 456] on div "EUR 4,113" at bounding box center [279, 461] width 66 height 15
click at [286, 487] on div "EUR 2,706" at bounding box center [279, 486] width 66 height 15
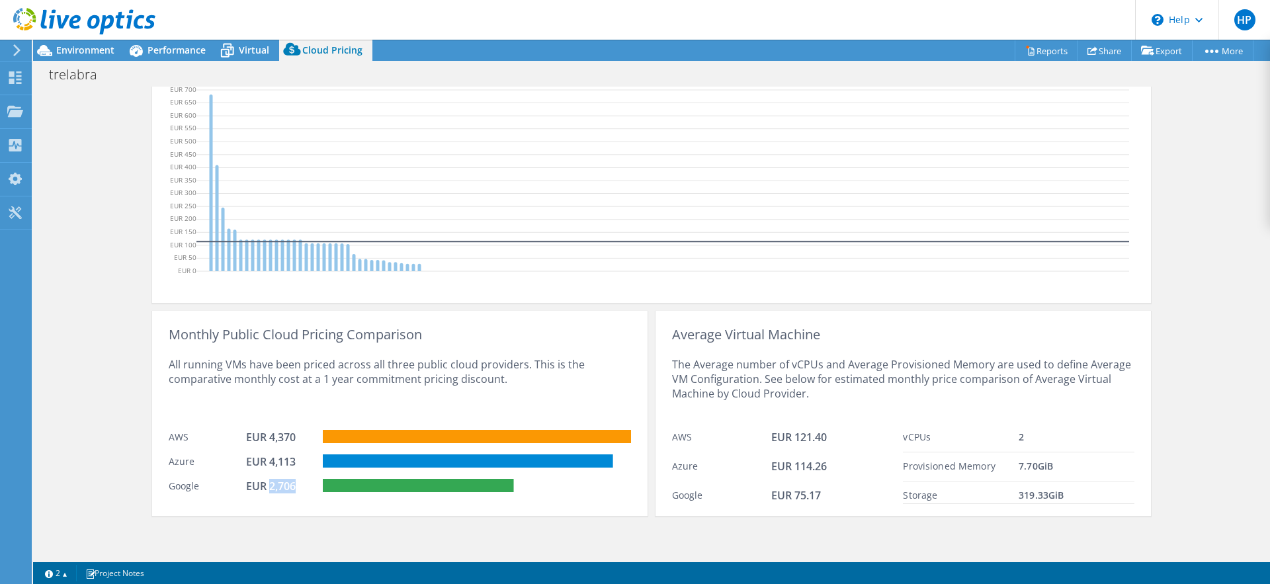
click at [286, 487] on div "EUR 2,706" at bounding box center [279, 486] width 66 height 15
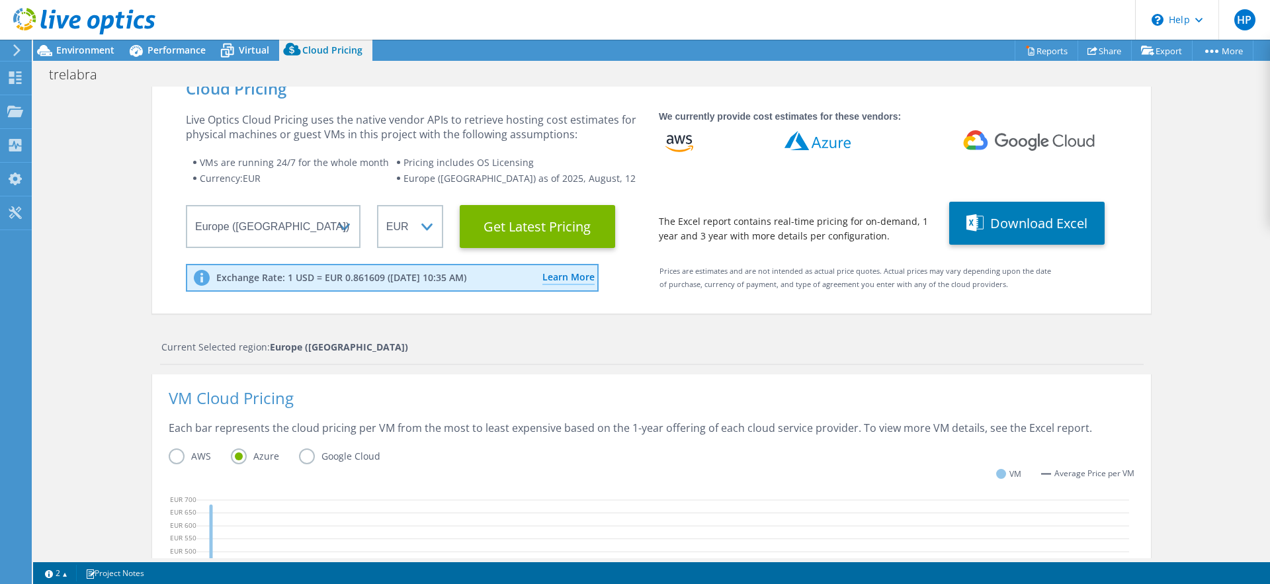
scroll to position [0, 0]
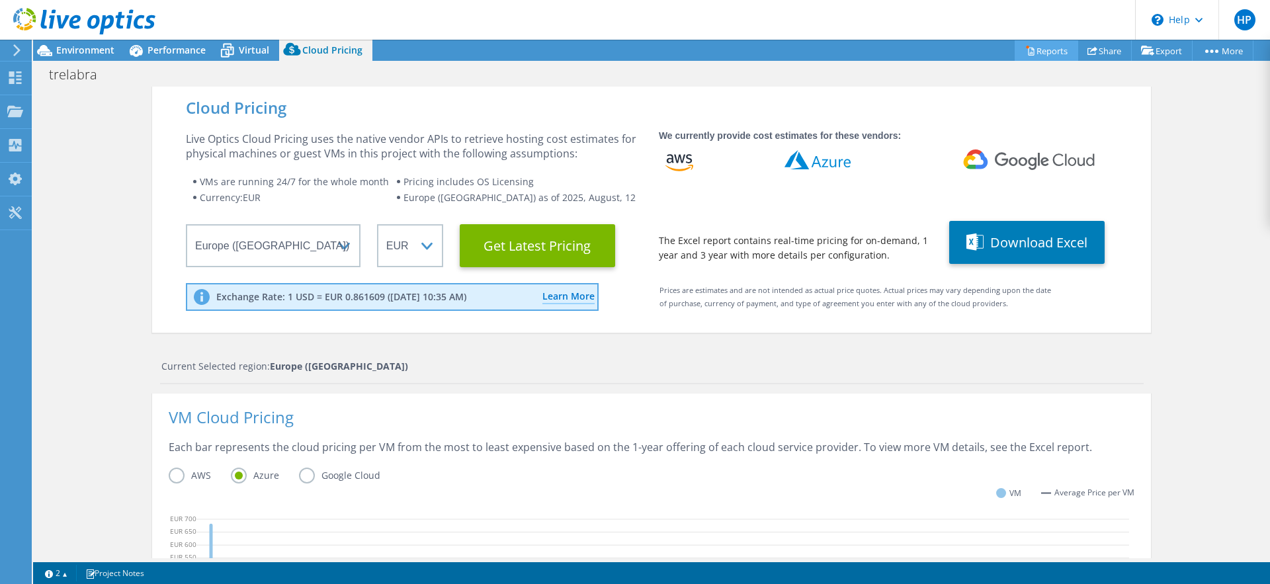
click at [1049, 51] on link "Reports" at bounding box center [1045, 50] width 63 height 20
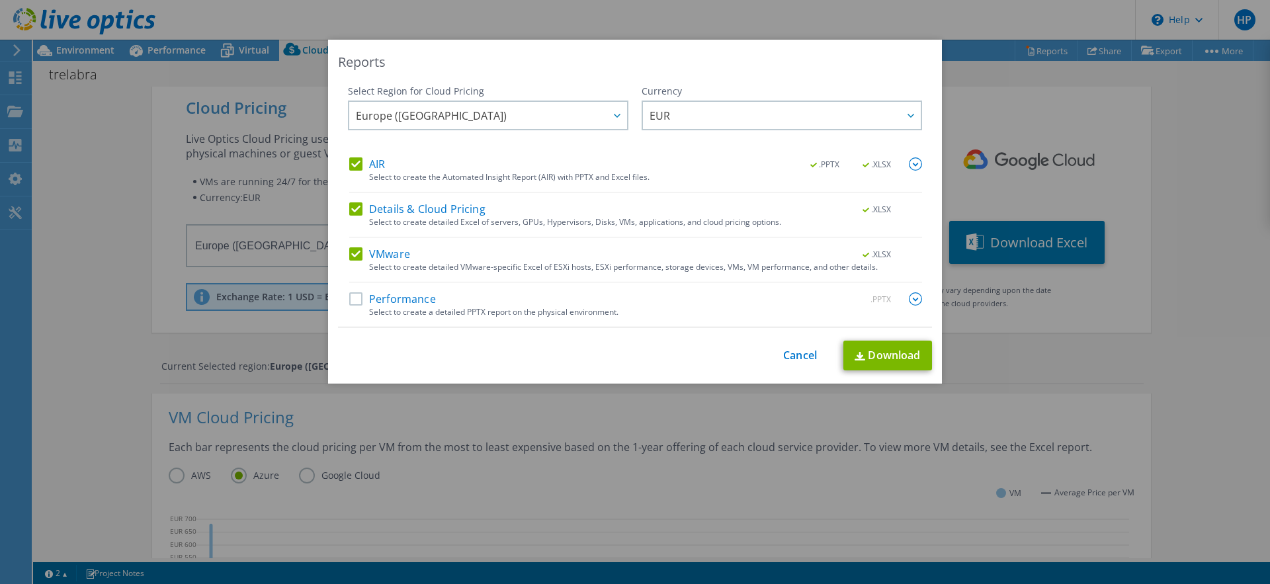
click at [356, 300] on label "Performance" at bounding box center [392, 298] width 87 height 13
click at [0, 0] on input "Performance" at bounding box center [0, 0] width 0 height 0
click at [603, 118] on span "Europe (Frankfurt)" at bounding box center [491, 115] width 271 height 27
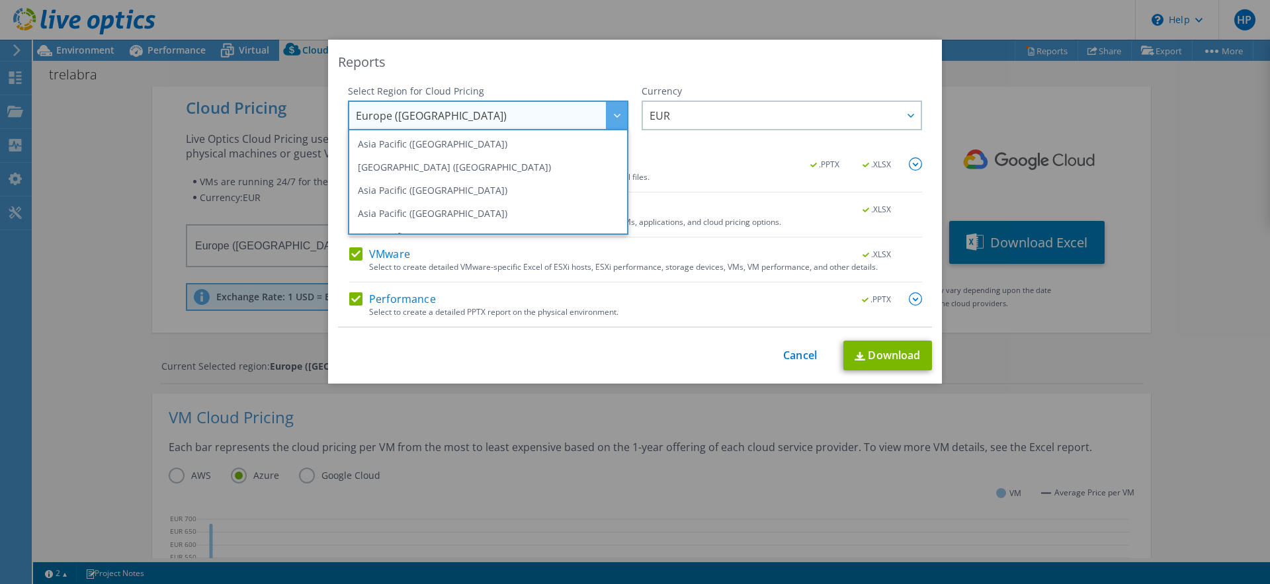
click at [478, 86] on div "Select Region for Cloud Pricing" at bounding box center [488, 91] width 280 height 13
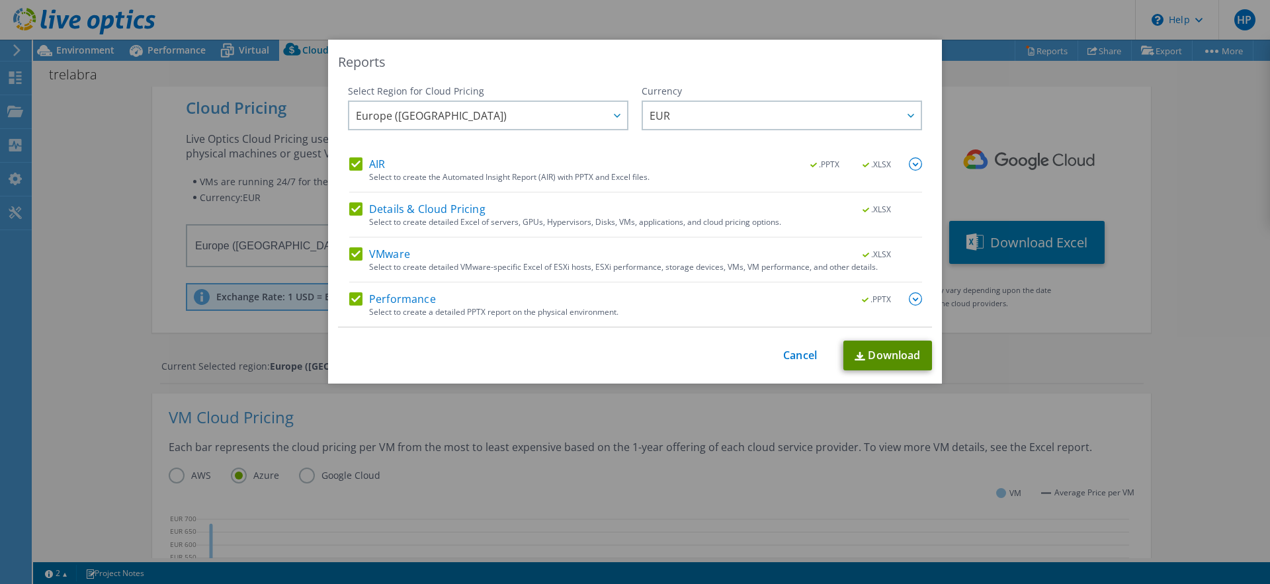
click at [895, 354] on link "Download" at bounding box center [887, 356] width 89 height 30
click at [801, 352] on link "Cancel" at bounding box center [800, 355] width 34 height 13
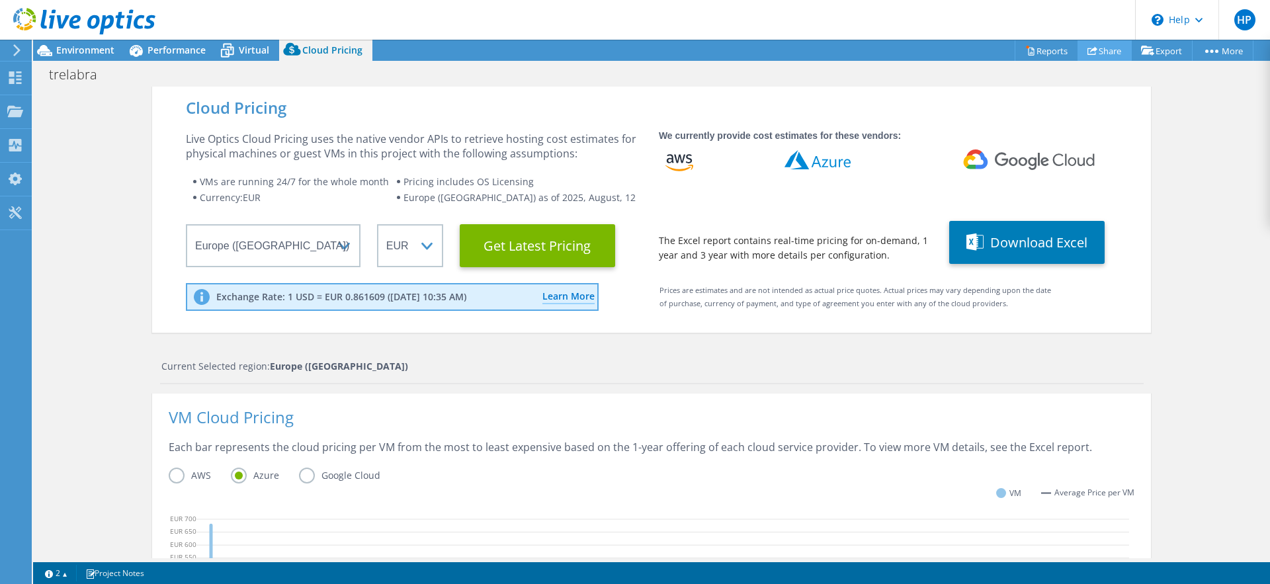
click at [1106, 51] on link "Share" at bounding box center [1104, 50] width 54 height 20
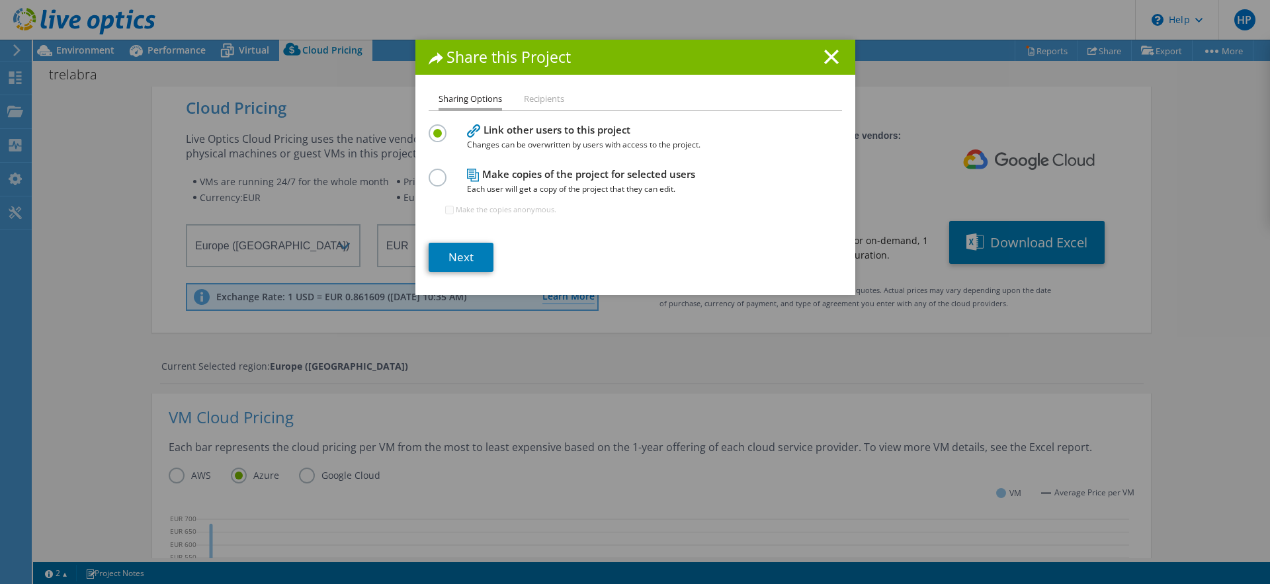
click at [457, 183] on div "Make copies of the project for selected users Each user will get a copy of the …" at bounding box center [634, 197] width 413 height 64
click at [445, 172] on label at bounding box center [439, 170] width 23 height 3
click at [0, 0] on input "radio" at bounding box center [0, 0] width 0 height 0
click at [438, 128] on label at bounding box center [439, 125] width 23 height 3
click at [0, 0] on input "radio" at bounding box center [0, 0] width 0 height 0
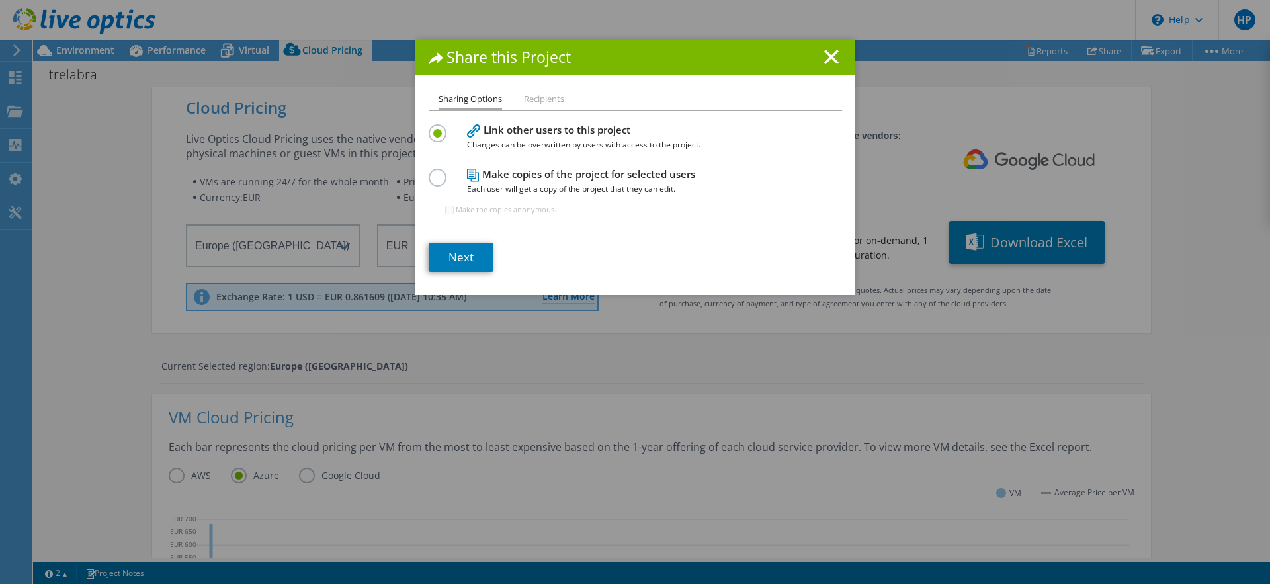
click at [548, 101] on li "Recipients" at bounding box center [544, 99] width 40 height 17
click at [448, 250] on link "Next" at bounding box center [460, 257] width 65 height 29
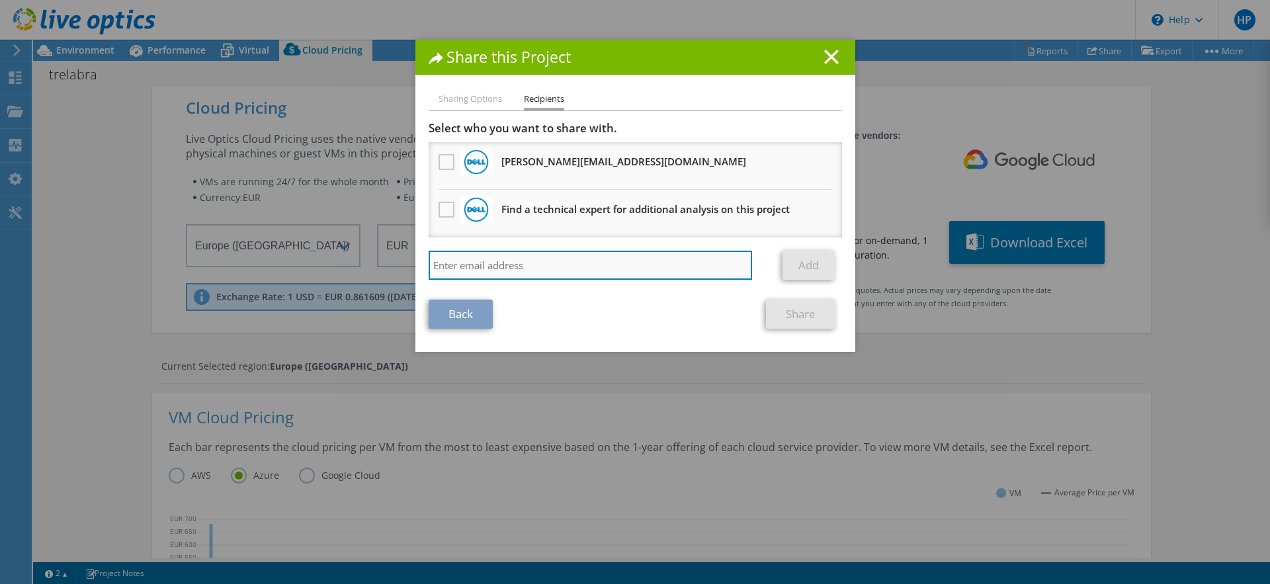
click at [570, 268] on input "search" at bounding box center [590, 265] width 324 height 29
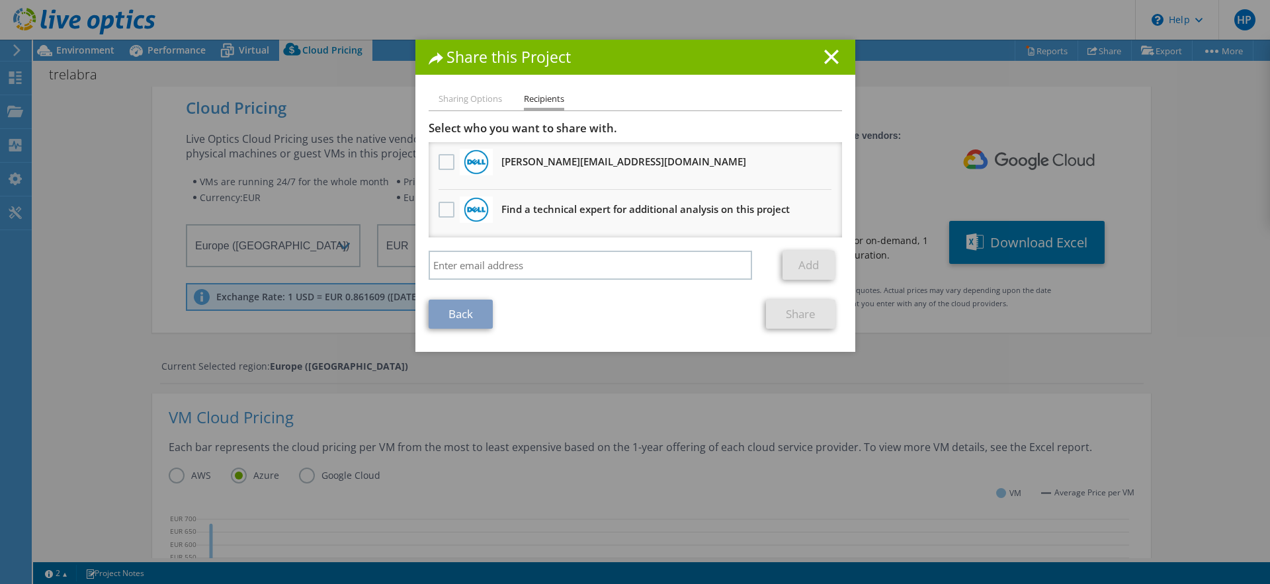
click at [690, 315] on div "Back Share" at bounding box center [634, 314] width 413 height 29
click at [829, 58] on line at bounding box center [831, 56] width 13 height 13
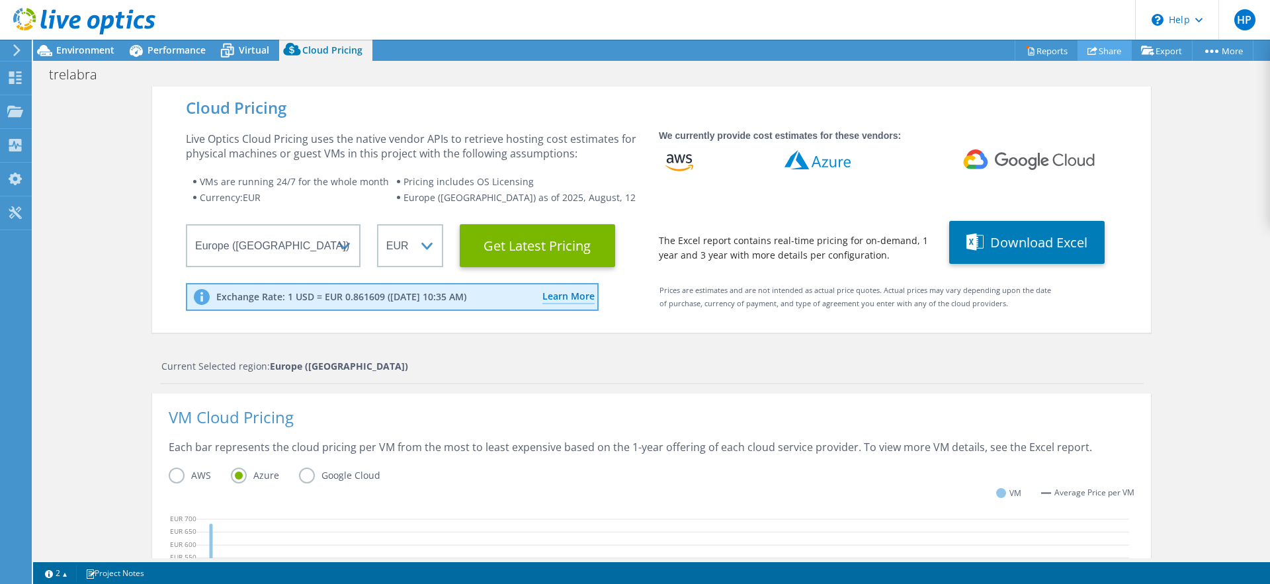
click at [1096, 52] on link "Share" at bounding box center [1104, 50] width 54 height 20
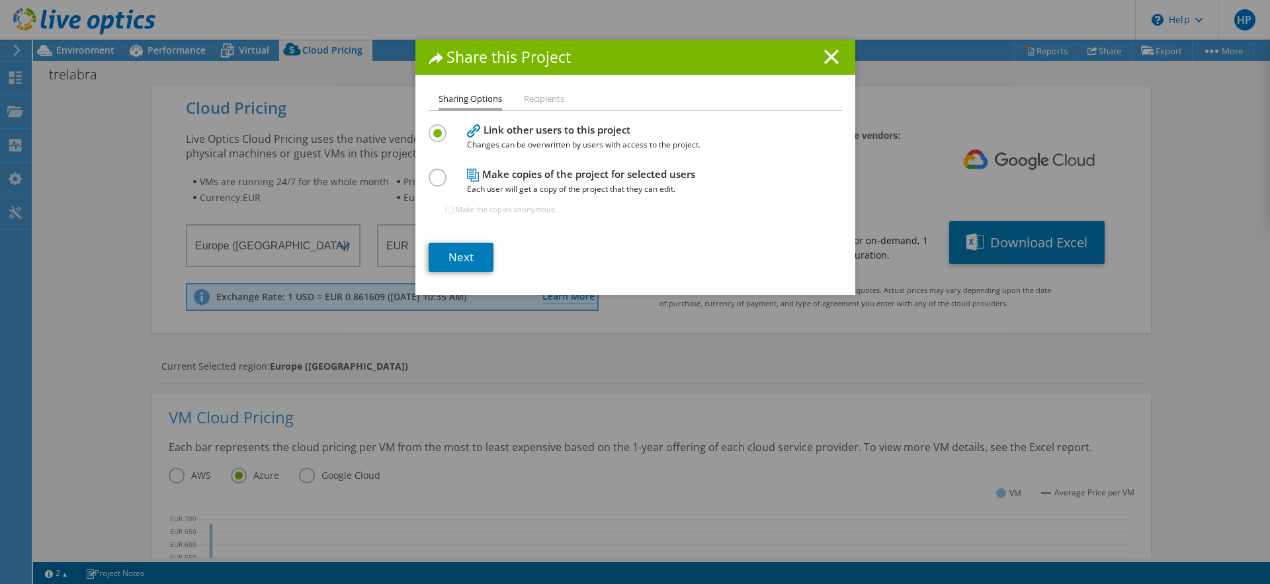
click at [438, 172] on label at bounding box center [439, 170] width 23 height 3
click at [0, 0] on input "radio" at bounding box center [0, 0] width 0 height 0
click at [831, 59] on line at bounding box center [831, 56] width 13 height 13
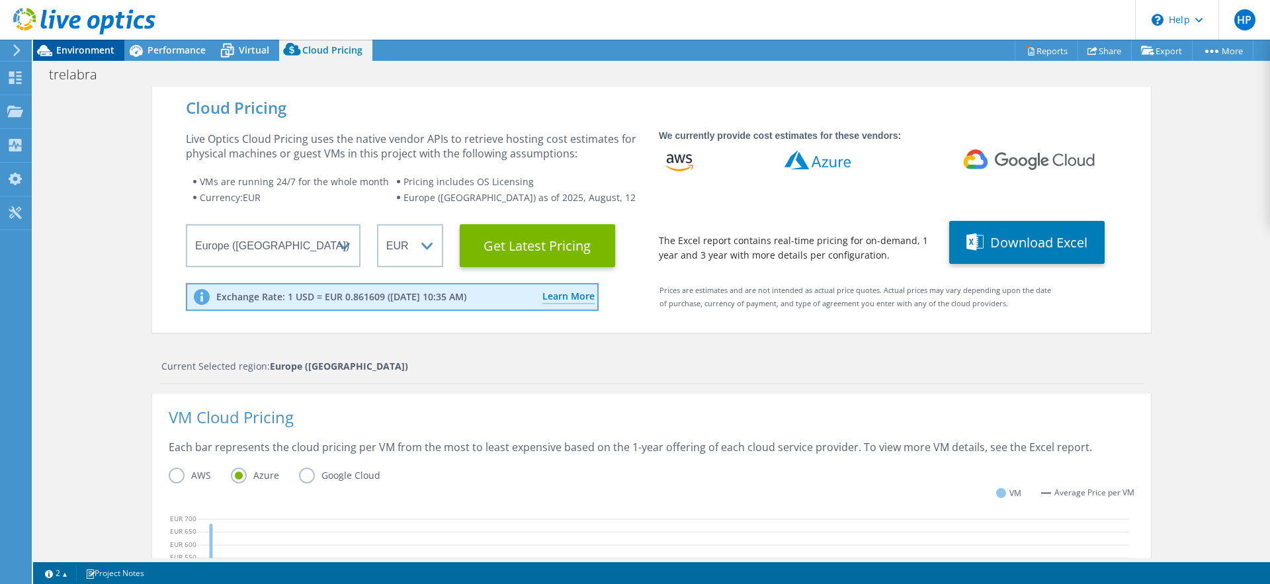
click at [67, 58] on div "Environment" at bounding box center [78, 50] width 91 height 21
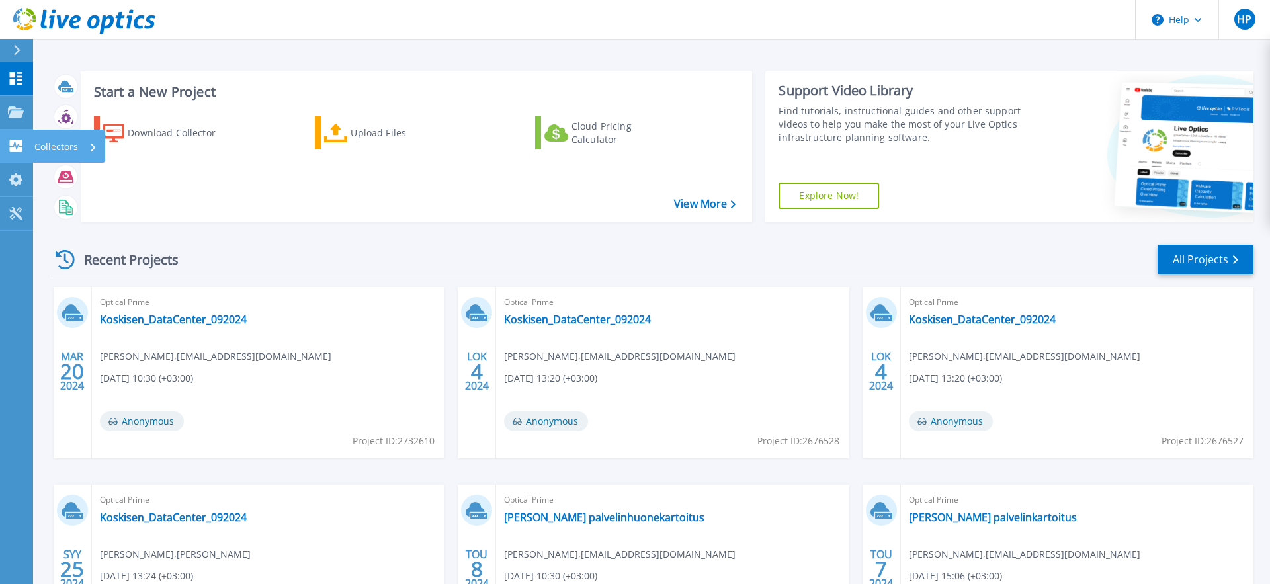
click at [10, 147] on icon at bounding box center [16, 146] width 13 height 13
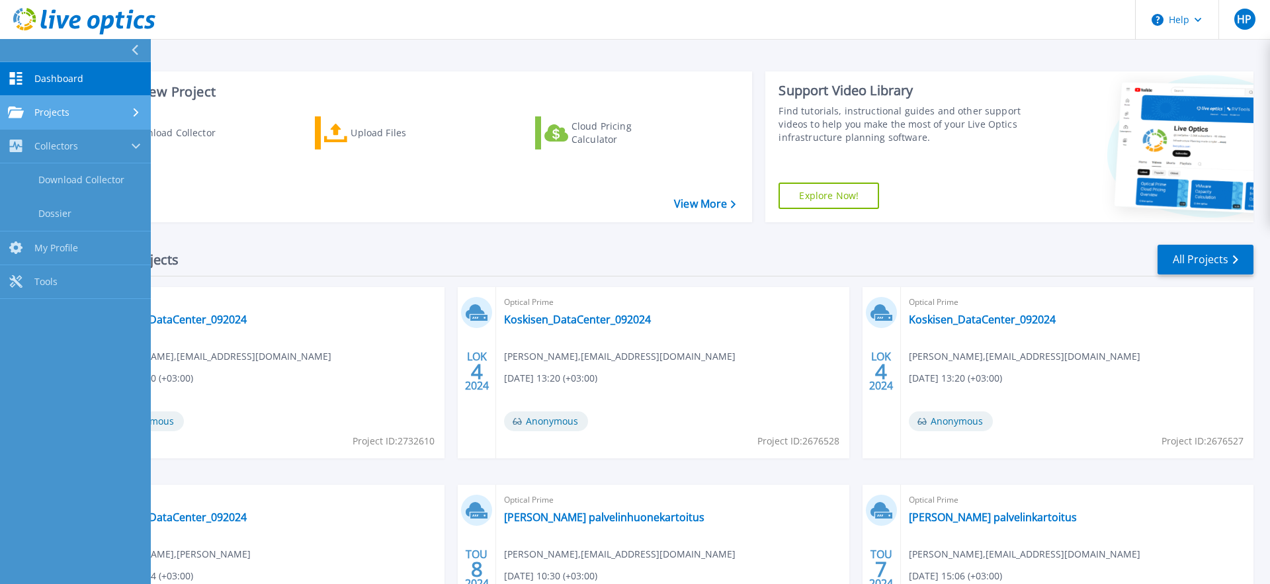
click at [51, 113] on span "Projects" at bounding box center [51, 112] width 35 height 12
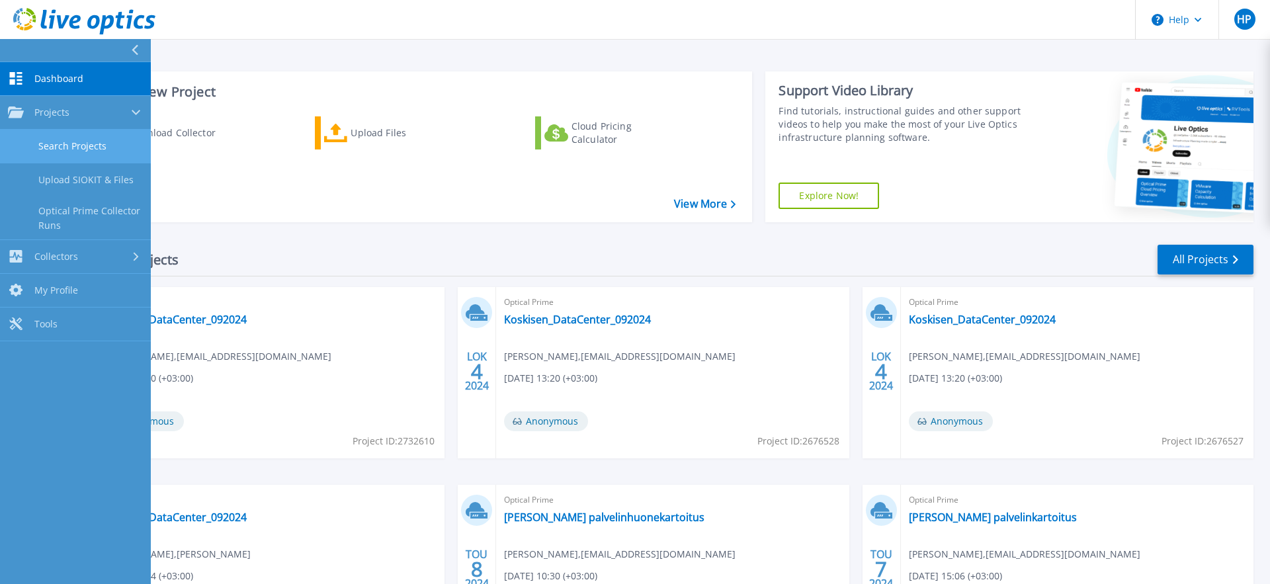
click at [71, 142] on link "Search Projects" at bounding box center [75, 147] width 151 height 34
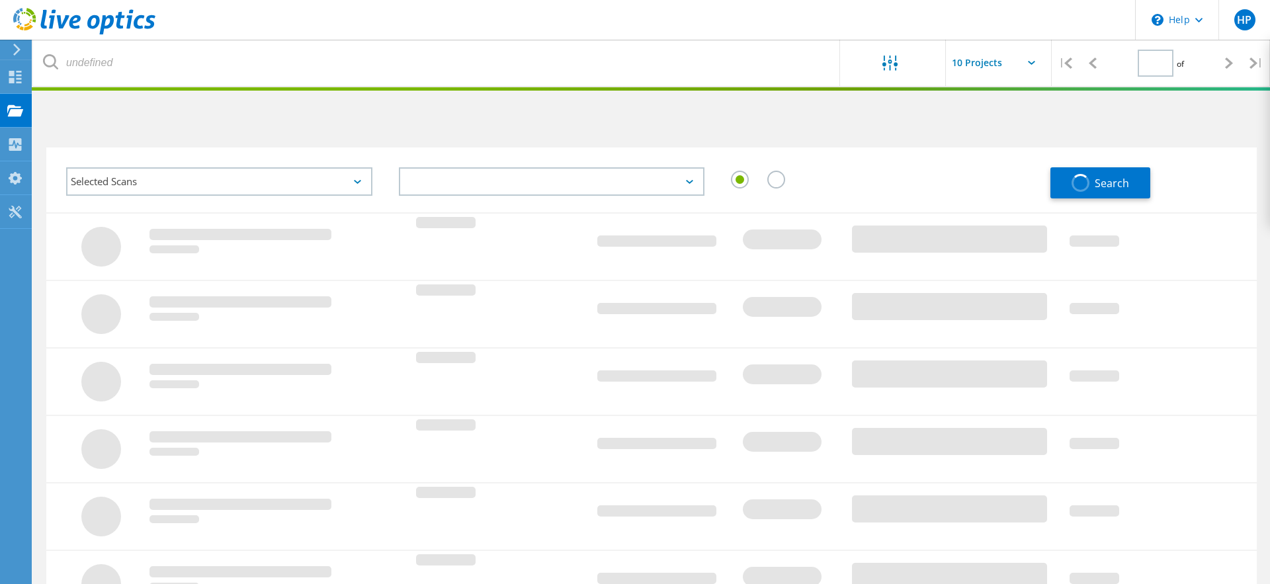
type input "1"
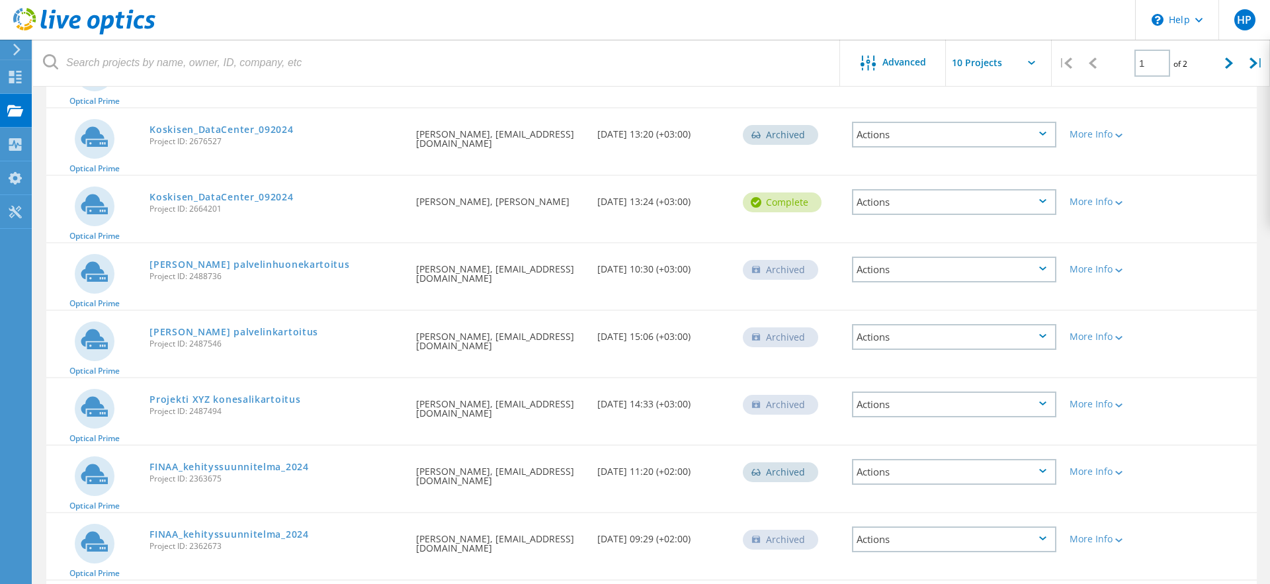
scroll to position [386, 0]
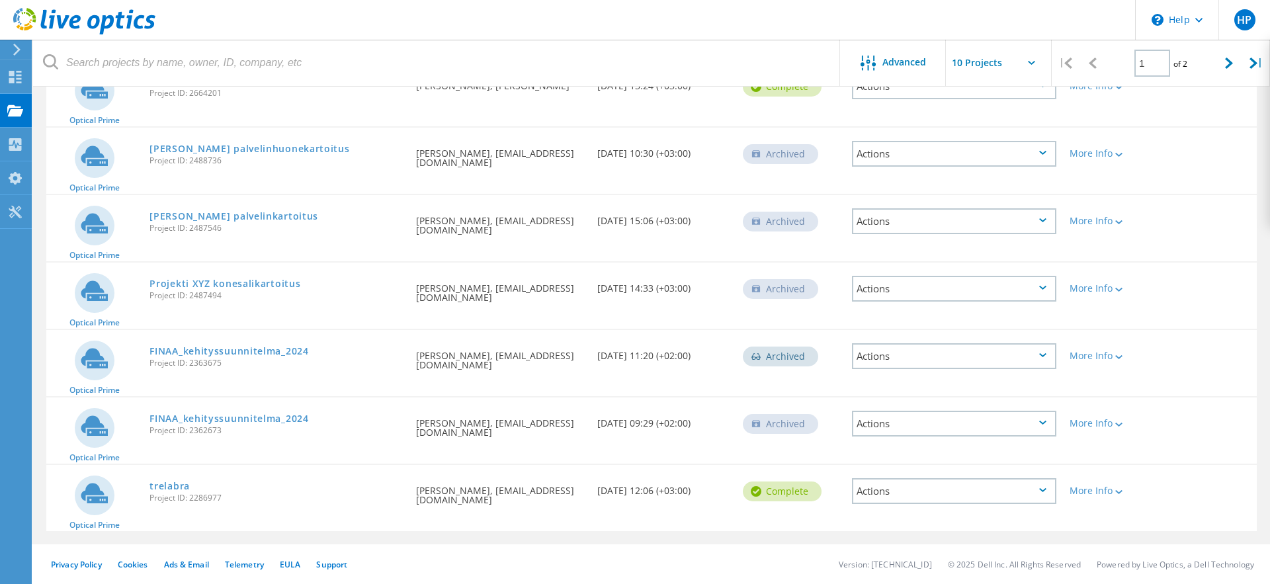
click at [935, 489] on div "Actions" at bounding box center [954, 491] width 204 height 26
click at [773, 526] on div "Optical Prime trelabra Project ID: 2286977 Requested By Hiski Pynttäri, hiski.p…" at bounding box center [651, 498] width 1210 height 66
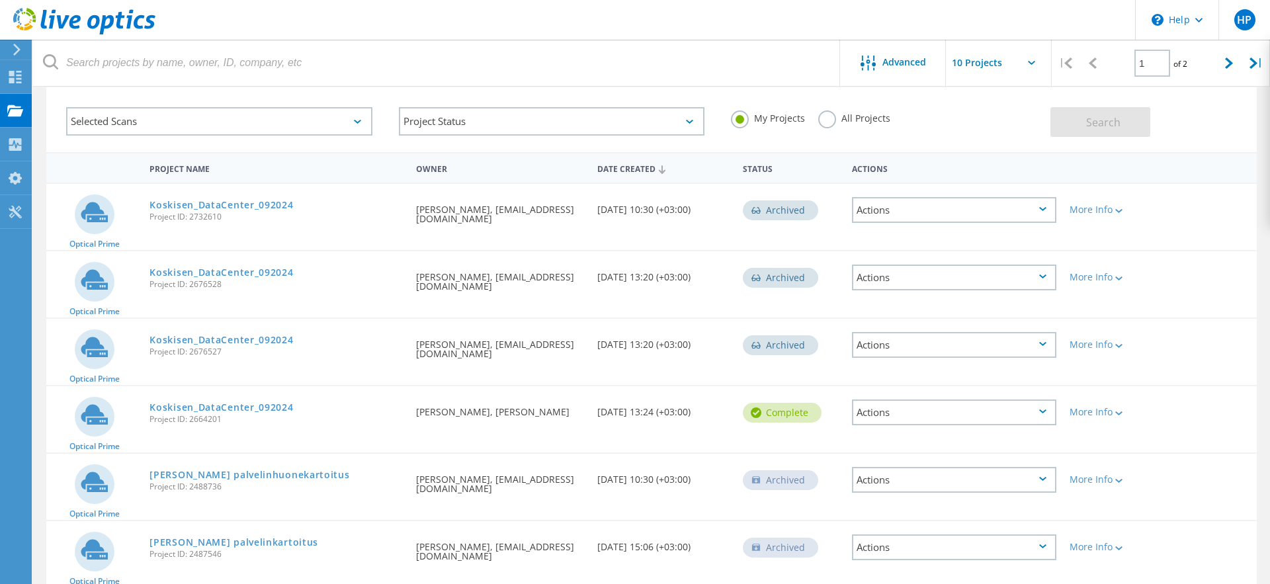
scroll to position [0, 0]
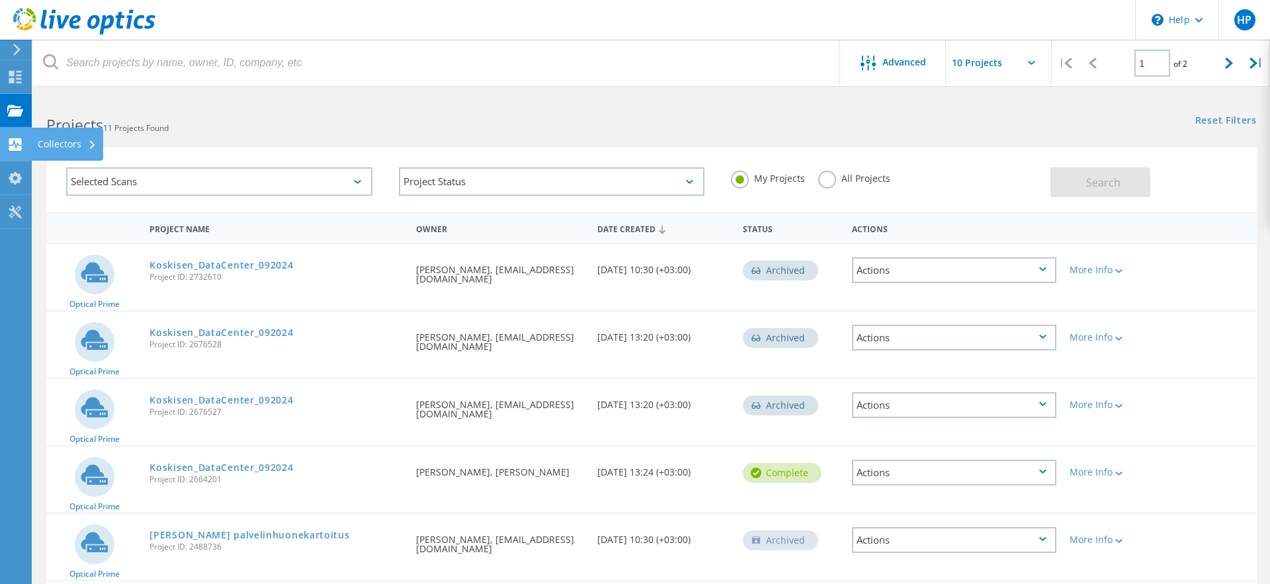
click at [14, 148] on use at bounding box center [15, 144] width 13 height 13
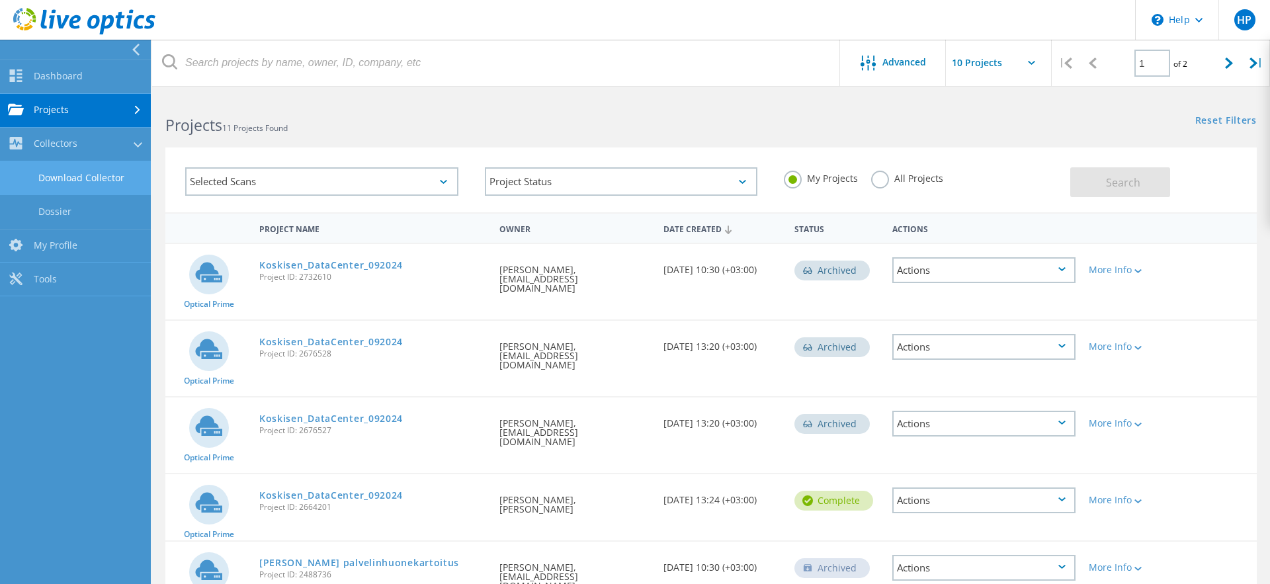
click at [54, 180] on link "Download Collector" at bounding box center [75, 178] width 151 height 34
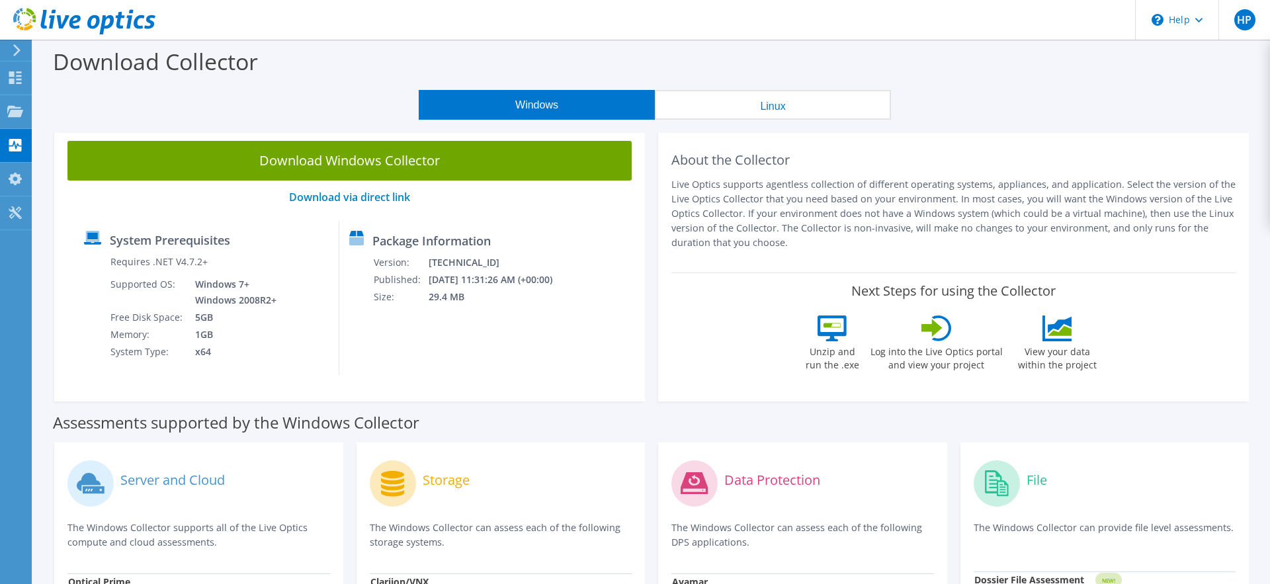
click at [781, 102] on button "Linux" at bounding box center [773, 105] width 236 height 30
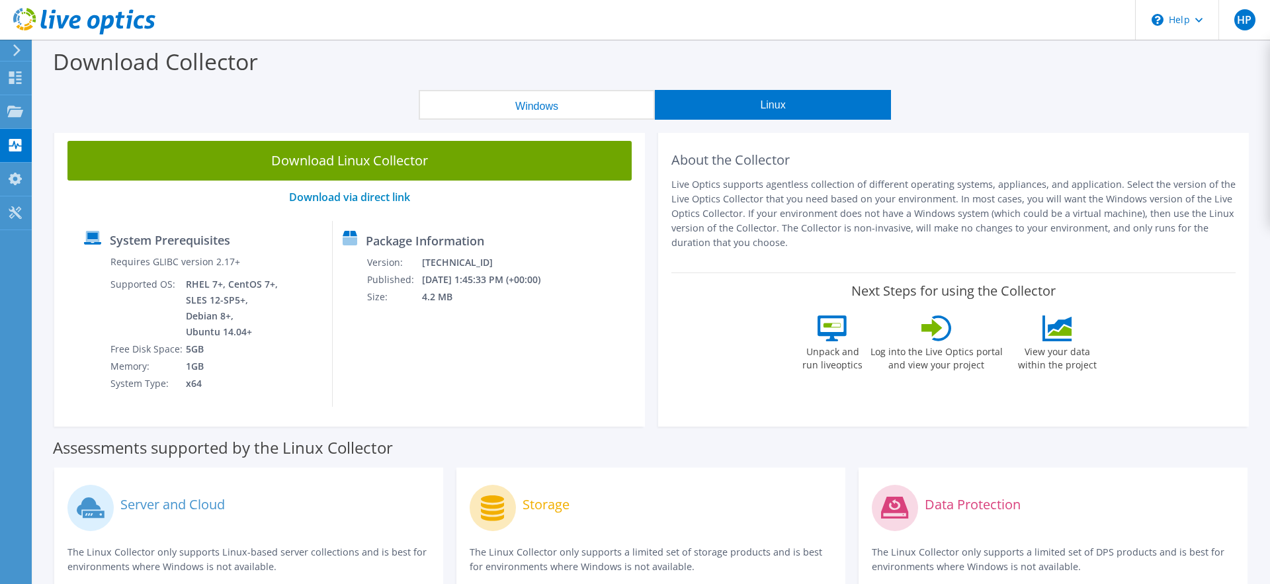
click at [600, 108] on button "Windows" at bounding box center [537, 105] width 236 height 30
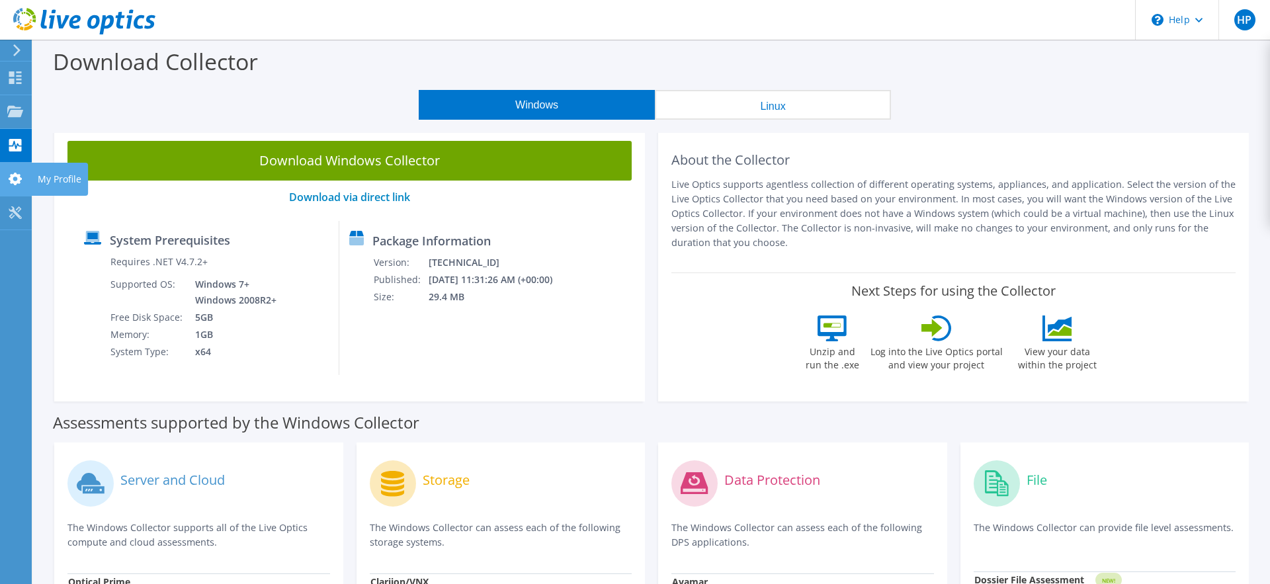
click at [15, 178] on icon at bounding box center [15, 179] width 16 height 13
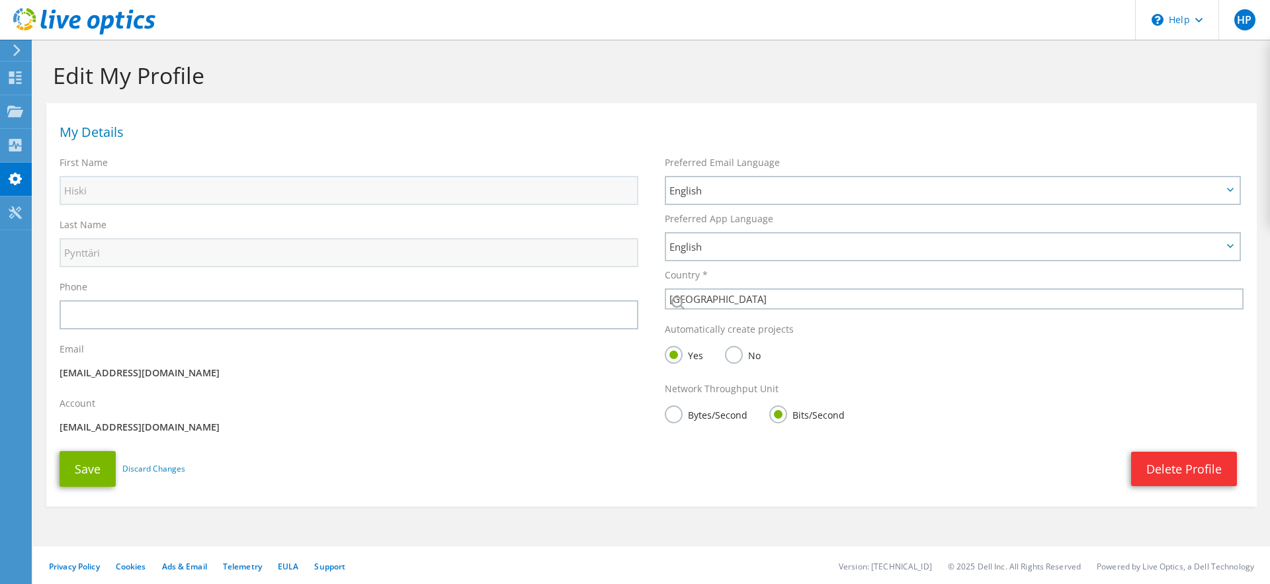
select select "69"
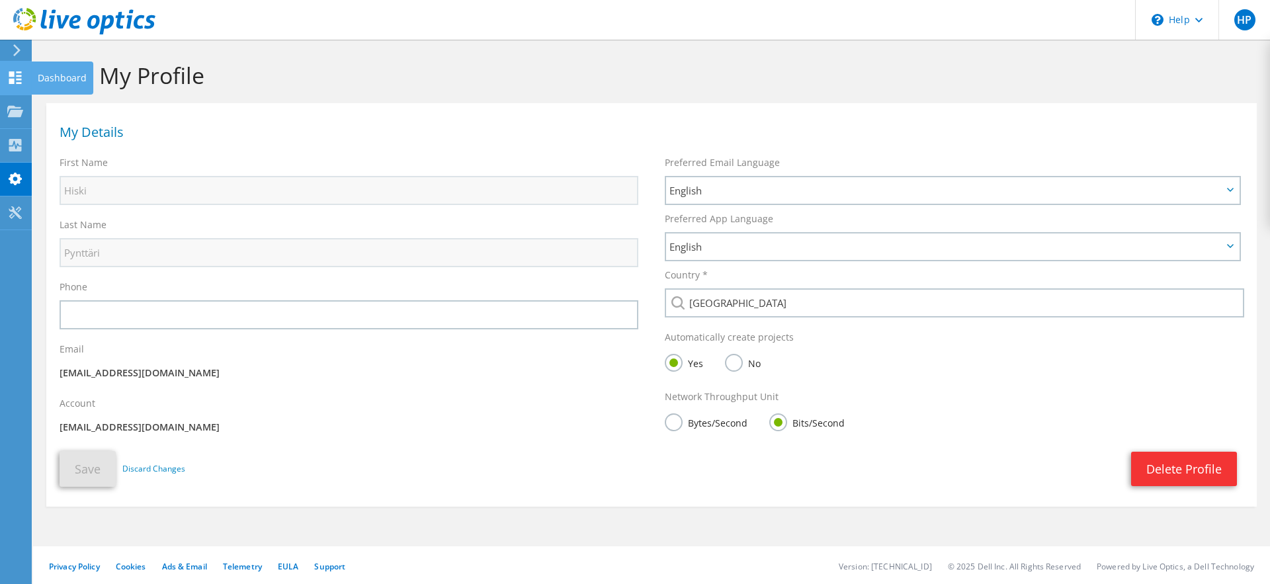
click at [48, 73] on div "Dashboard" at bounding box center [62, 77] width 62 height 33
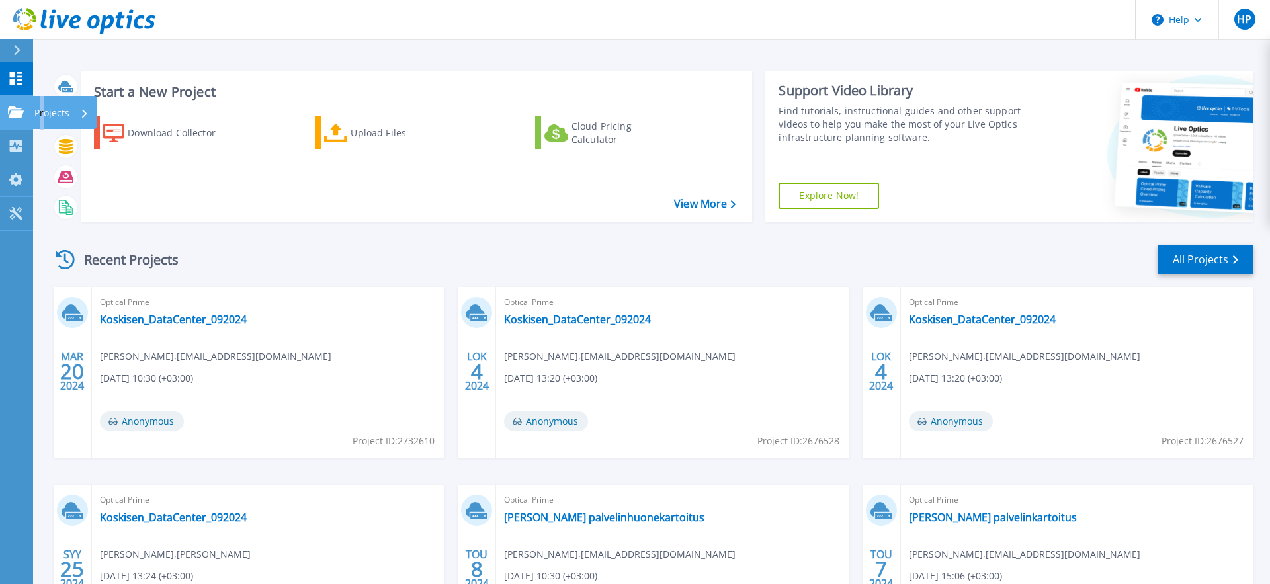
click at [42, 110] on p "Projects" at bounding box center [51, 113] width 35 height 34
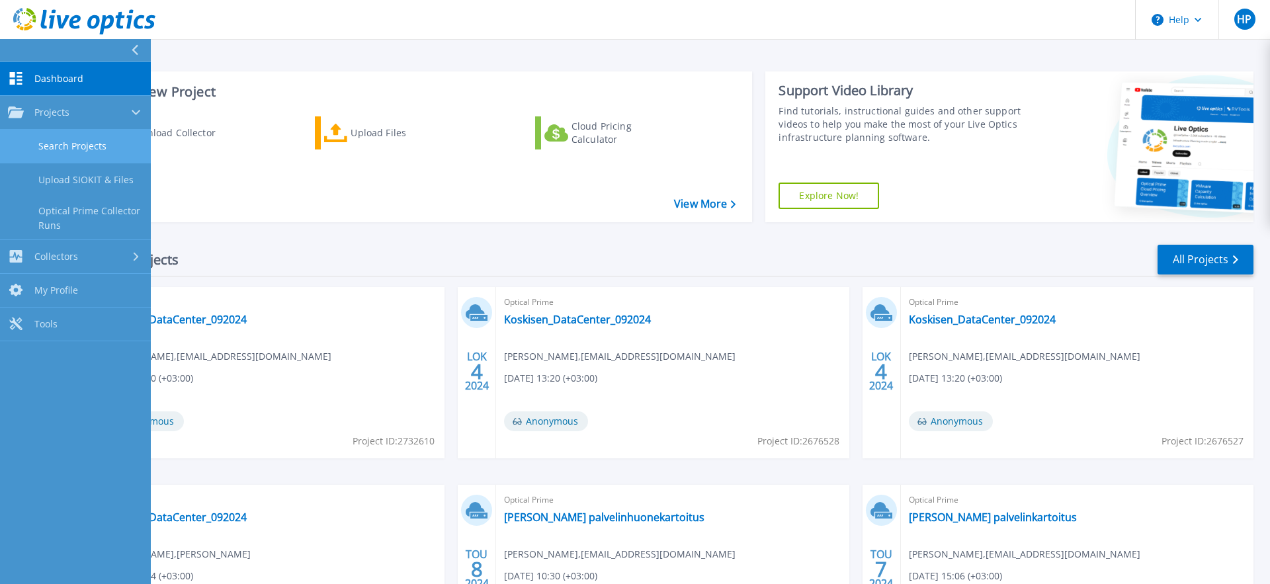
click at [62, 140] on link "Search Projects" at bounding box center [75, 147] width 151 height 34
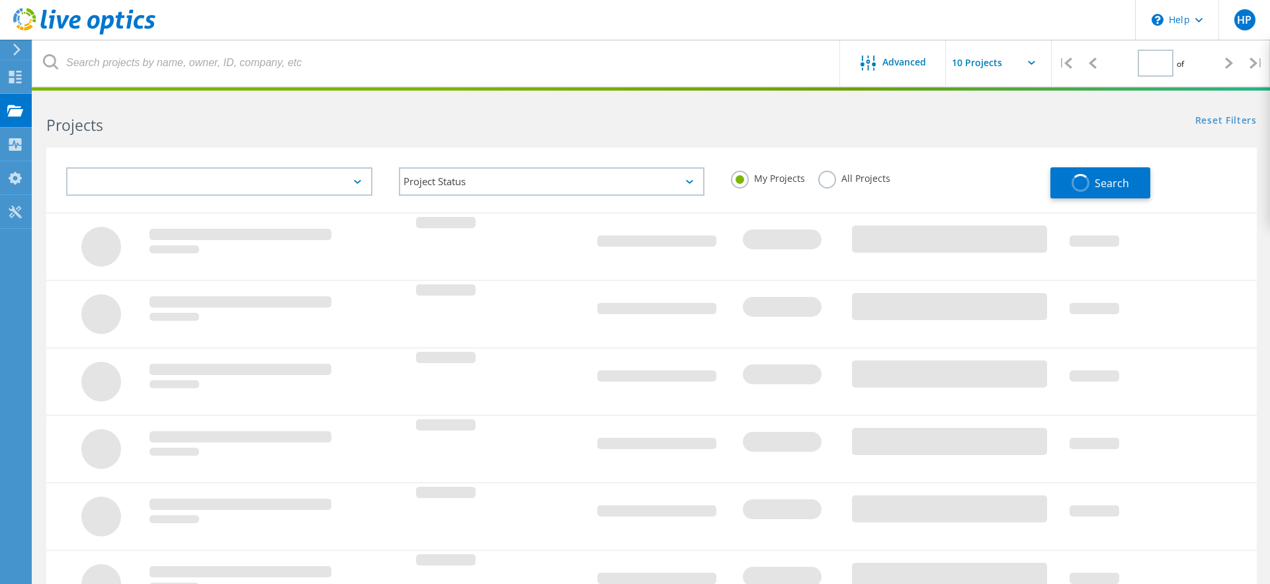
type input "1"
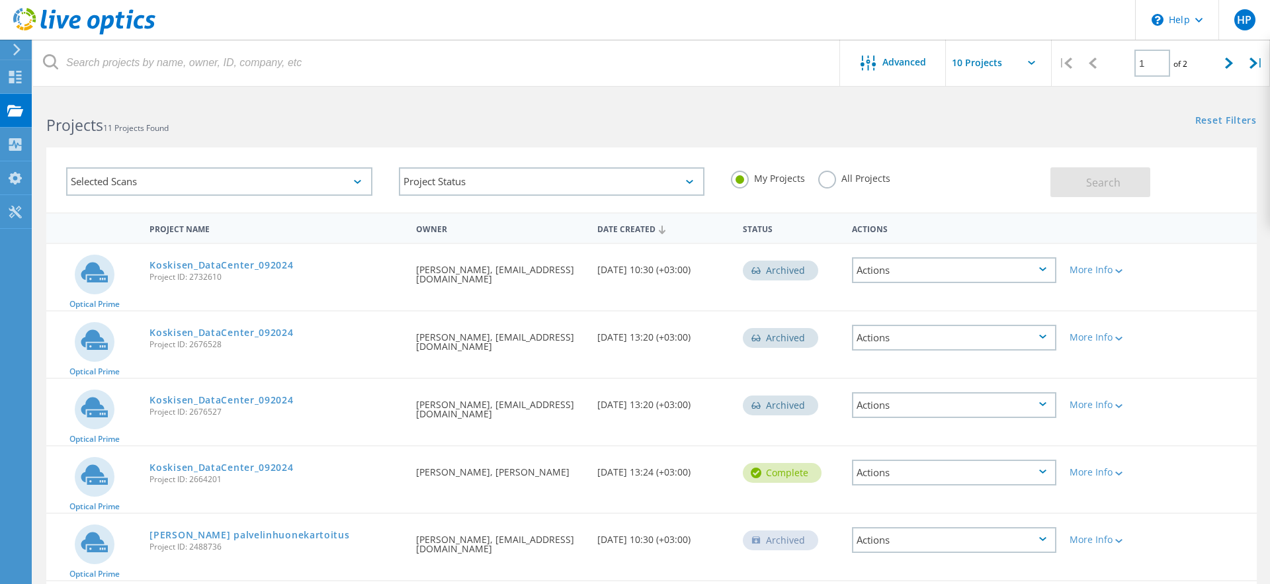
scroll to position [386, 0]
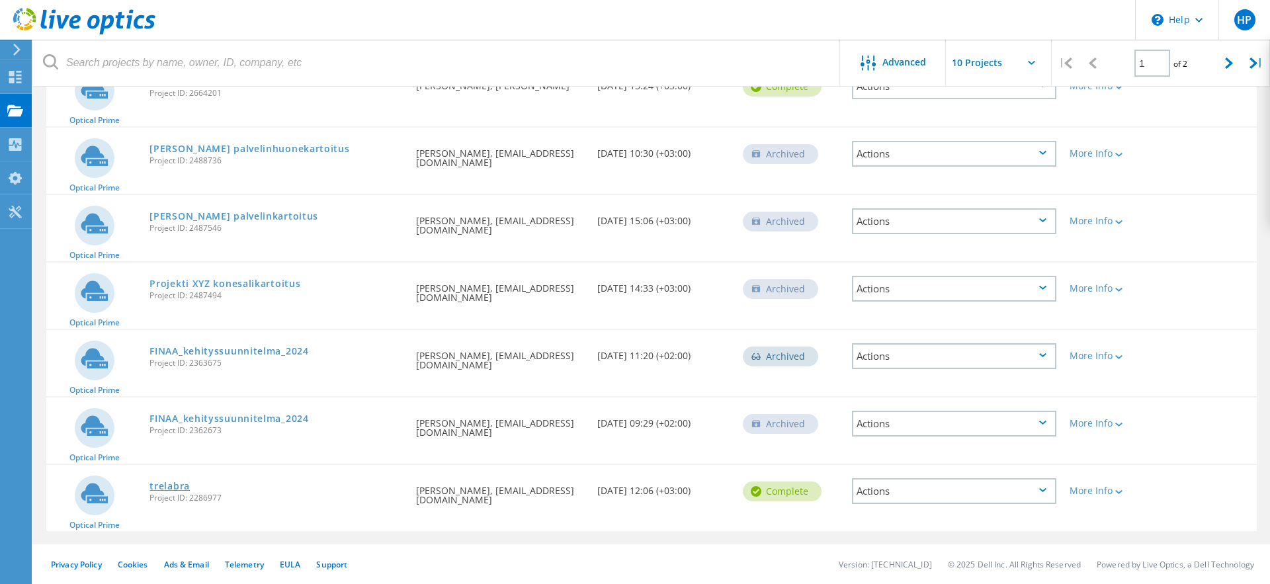
click at [173, 485] on link "trelabra" at bounding box center [169, 485] width 40 height 9
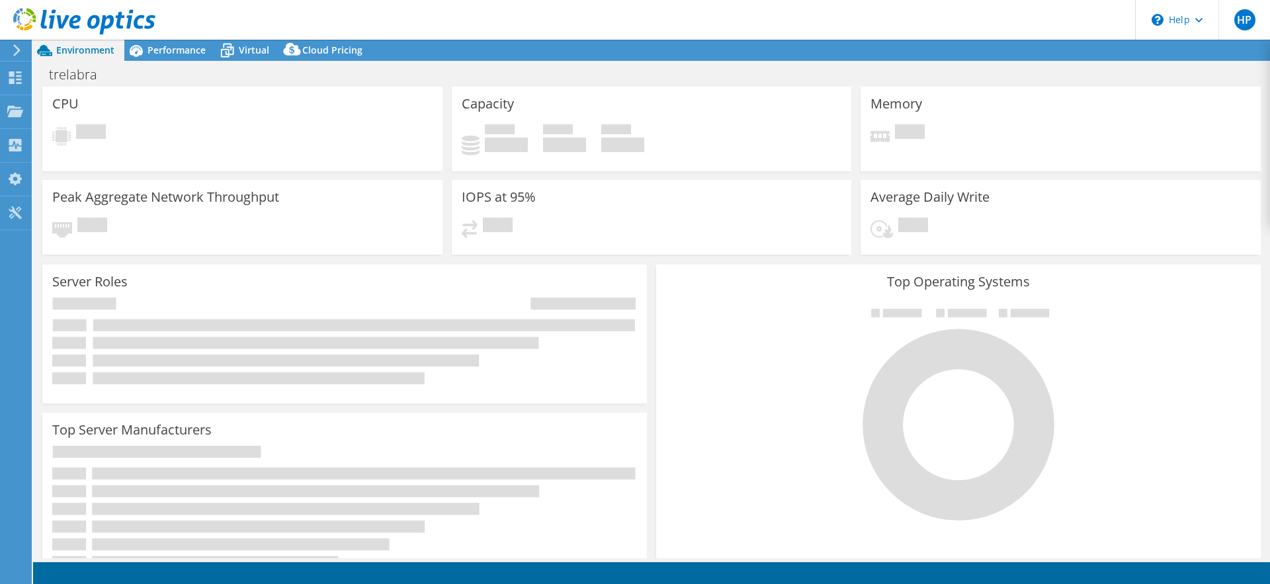
select select "USD"
select select "EUFrankfurt"
select select "EUR"
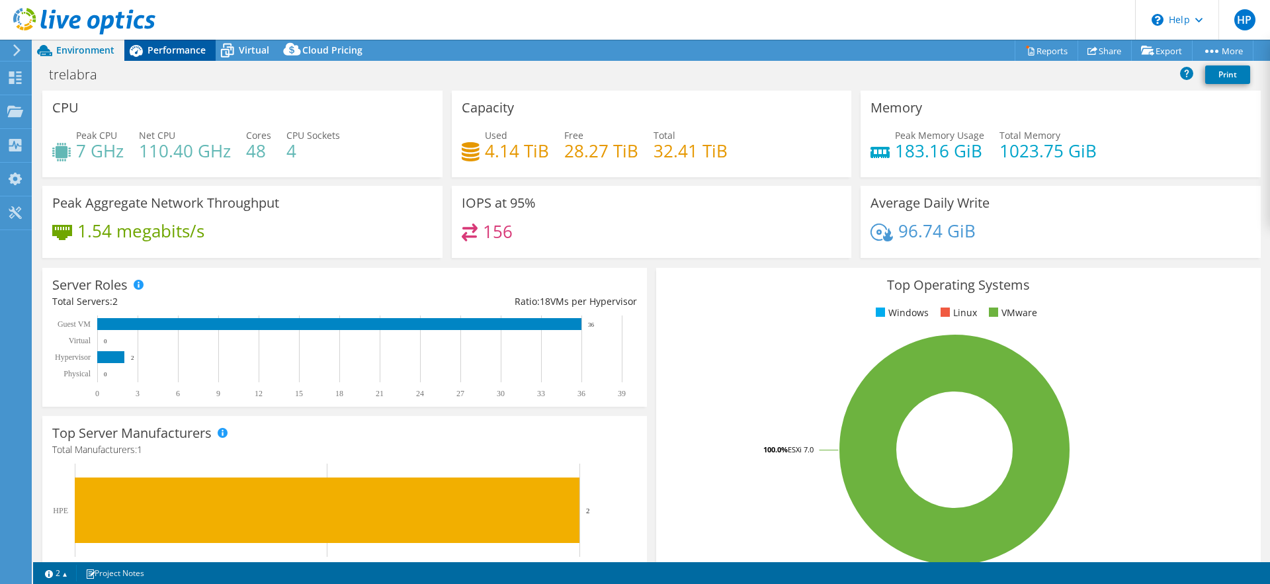
click at [184, 48] on span "Performance" at bounding box center [176, 50] width 58 height 13
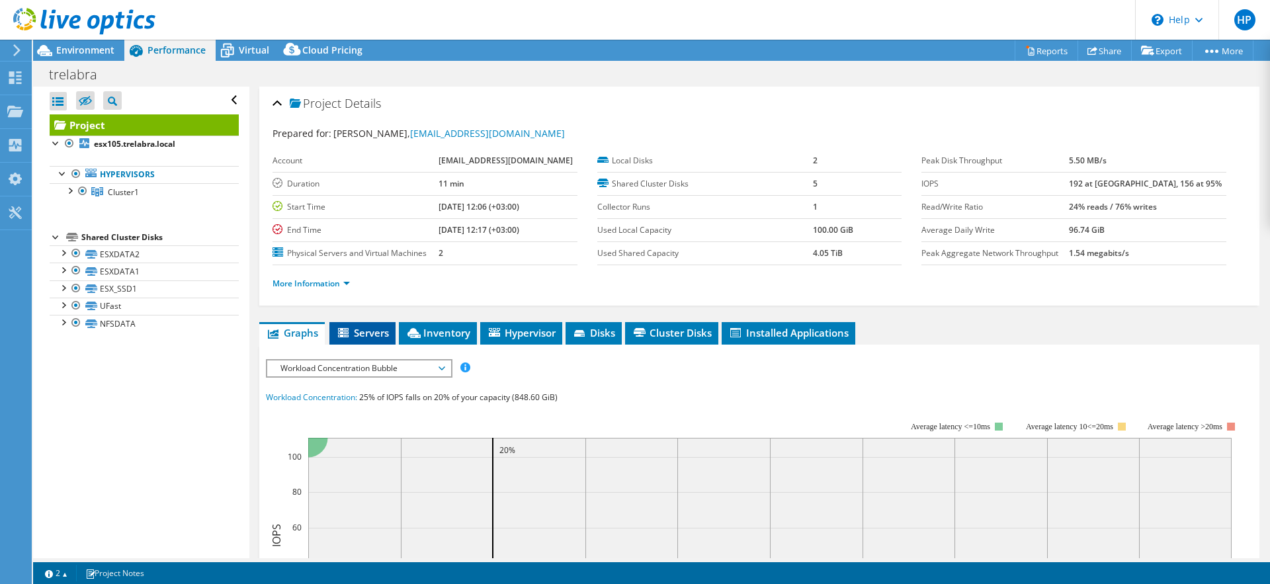
scroll to position [65, 0]
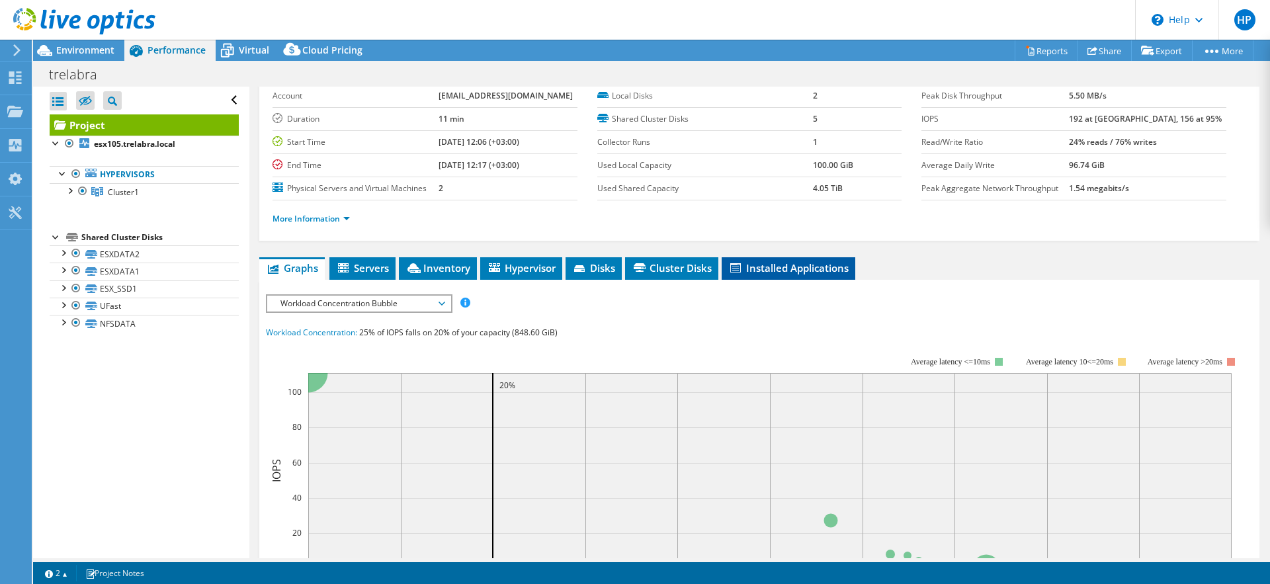
click at [799, 265] on span "Installed Applications" at bounding box center [788, 267] width 120 height 13
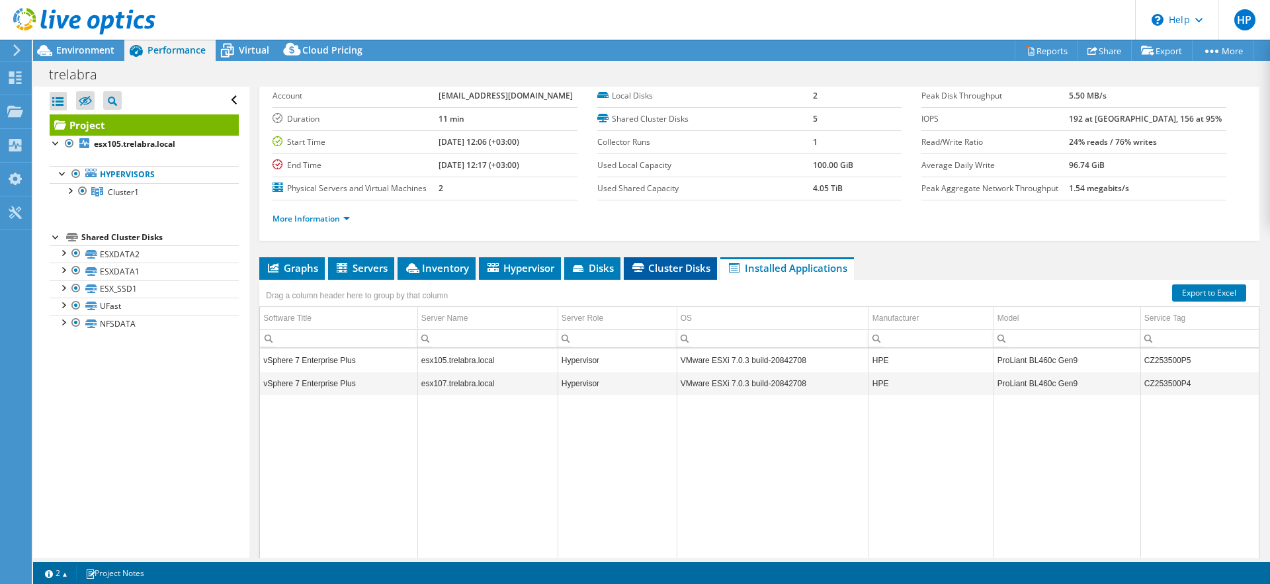
click at [681, 268] on span "Cluster Disks" at bounding box center [670, 267] width 80 height 13
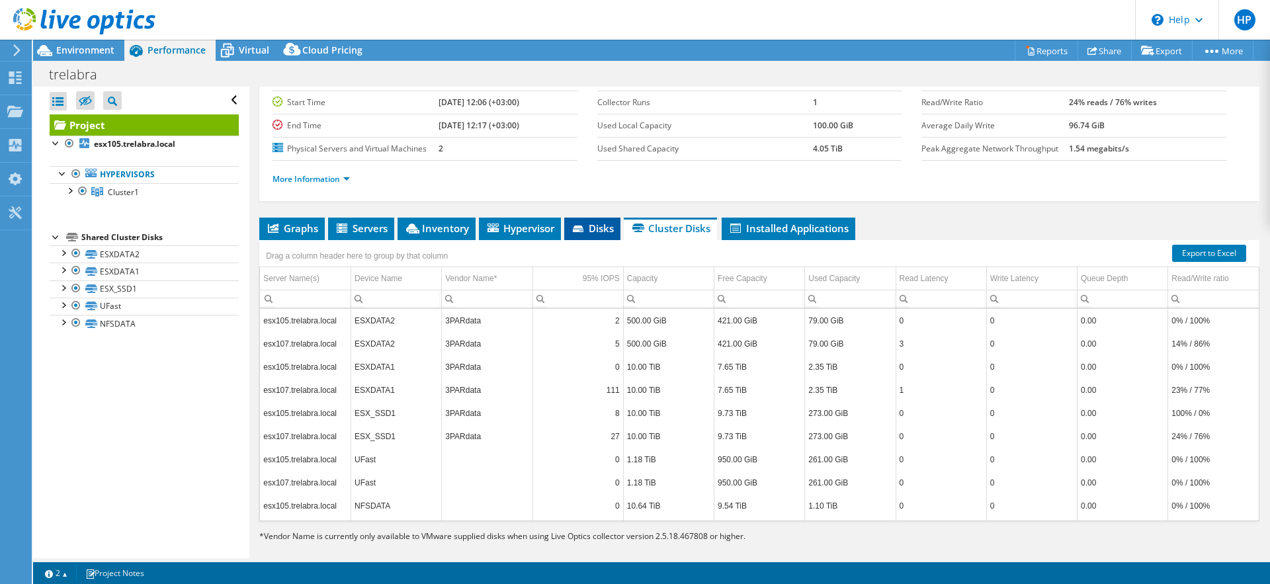
scroll to position [118, 0]
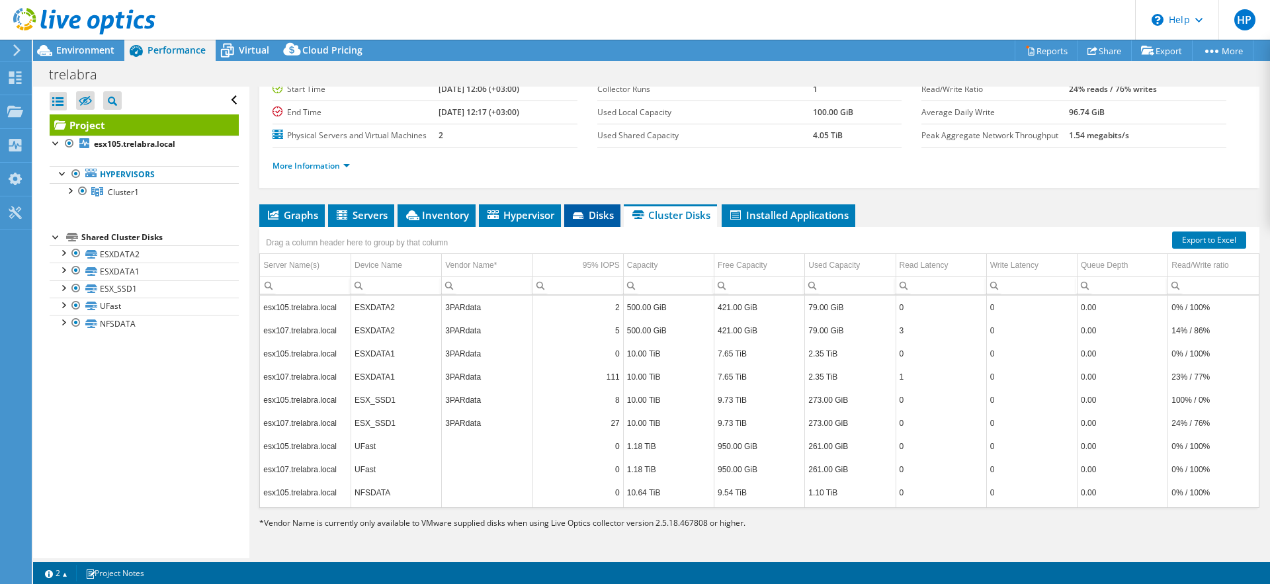
click at [596, 220] on span "Disks" at bounding box center [592, 214] width 43 height 13
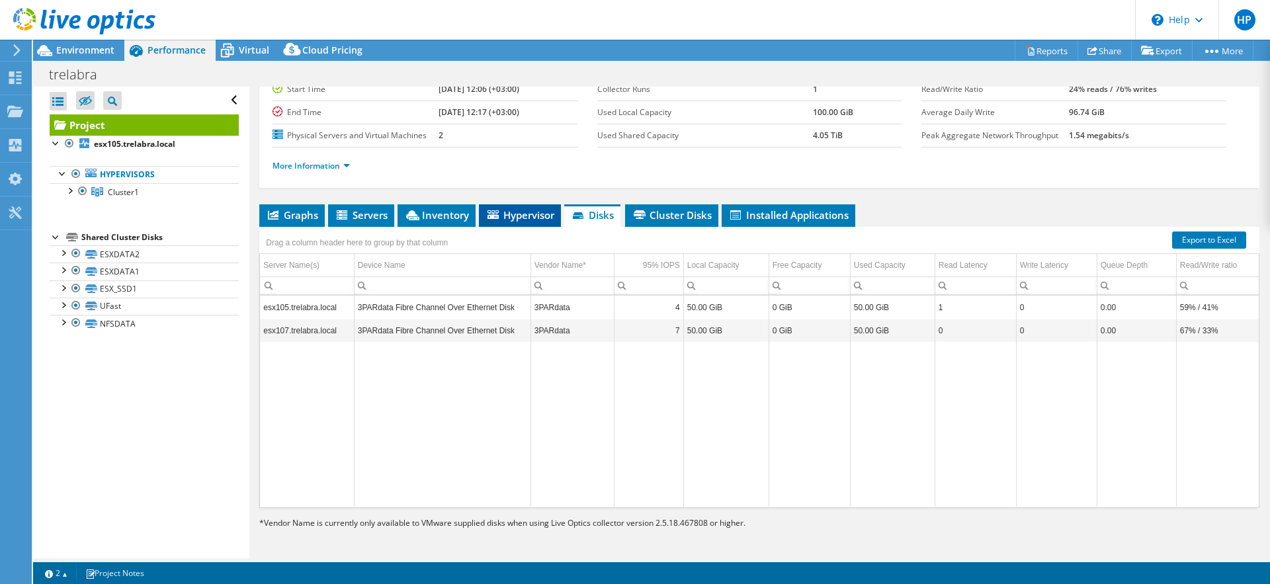
click at [530, 222] on li "Hypervisor" at bounding box center [520, 215] width 82 height 22
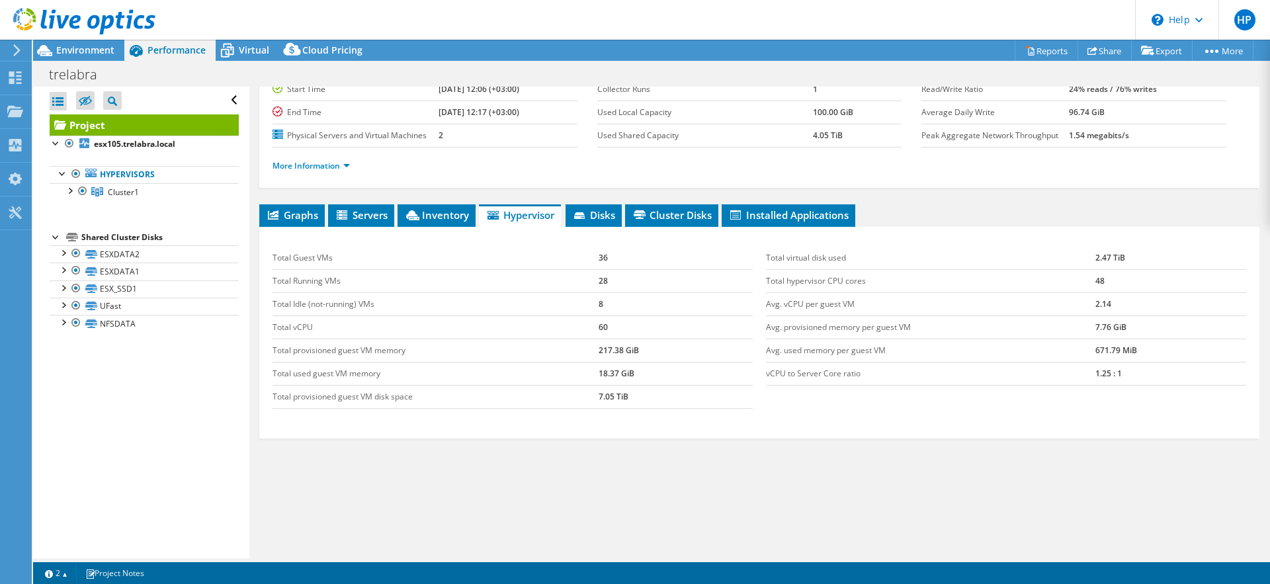
drag, startPoint x: 780, startPoint y: 278, endPoint x: 957, endPoint y: 298, distance: 178.3
click at [957, 298] on tbody "Total virtual disk used 2.47 TiB Total hypervisor CPU cores 48 Avg. vCPU per gu…" at bounding box center [1006, 316] width 480 height 139
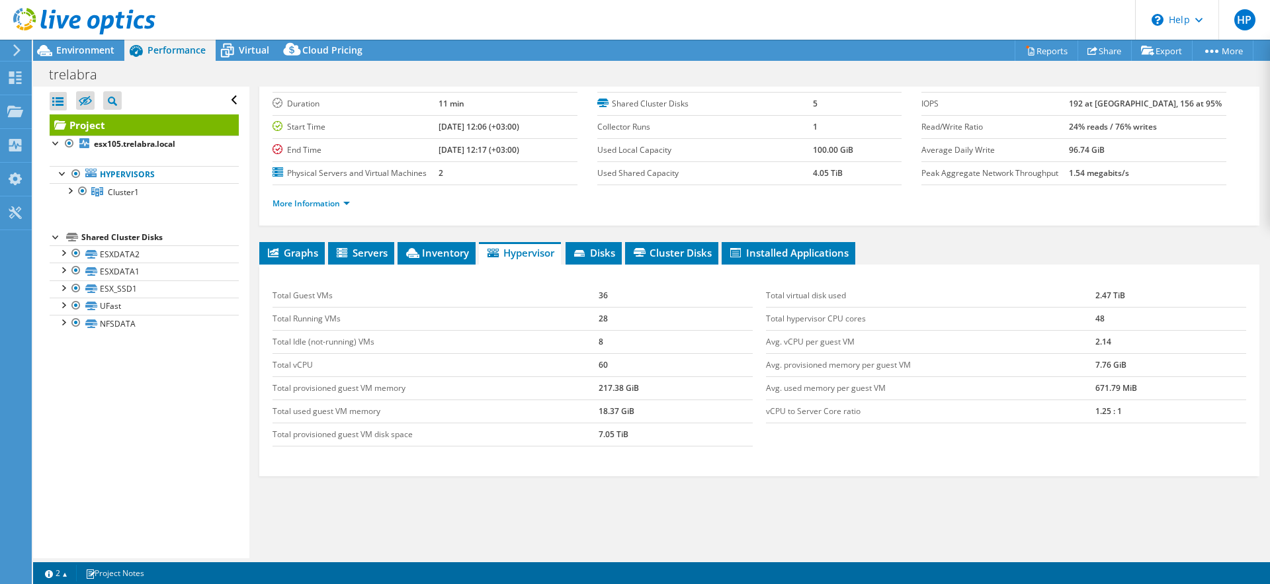
scroll to position [0, 0]
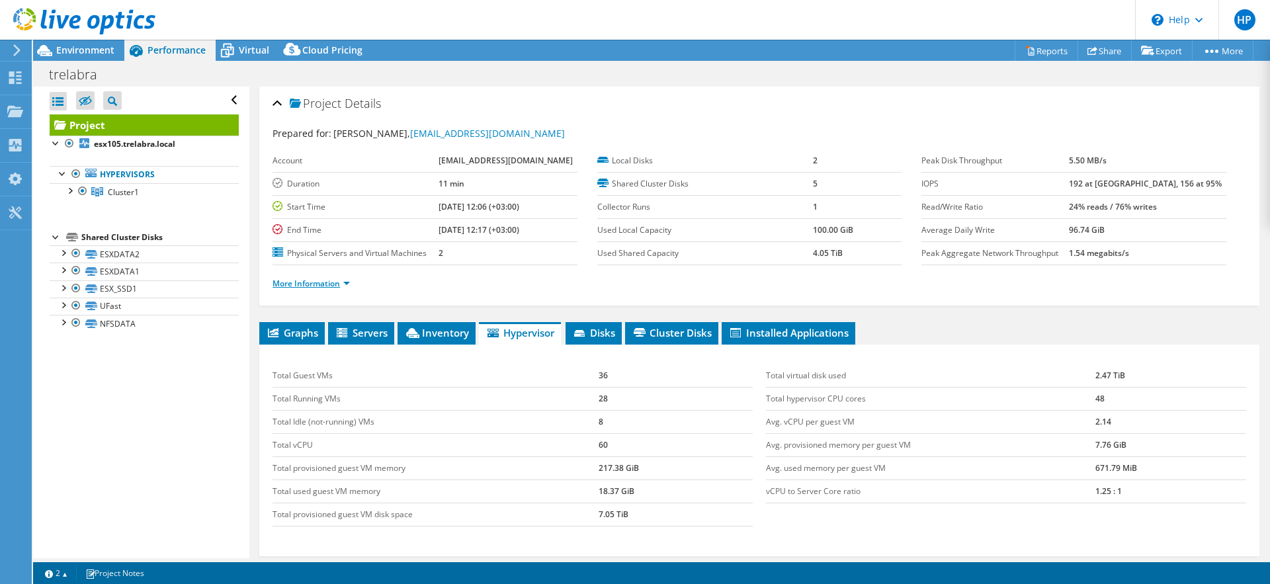
click at [346, 285] on link "More Information" at bounding box center [310, 283] width 77 height 11
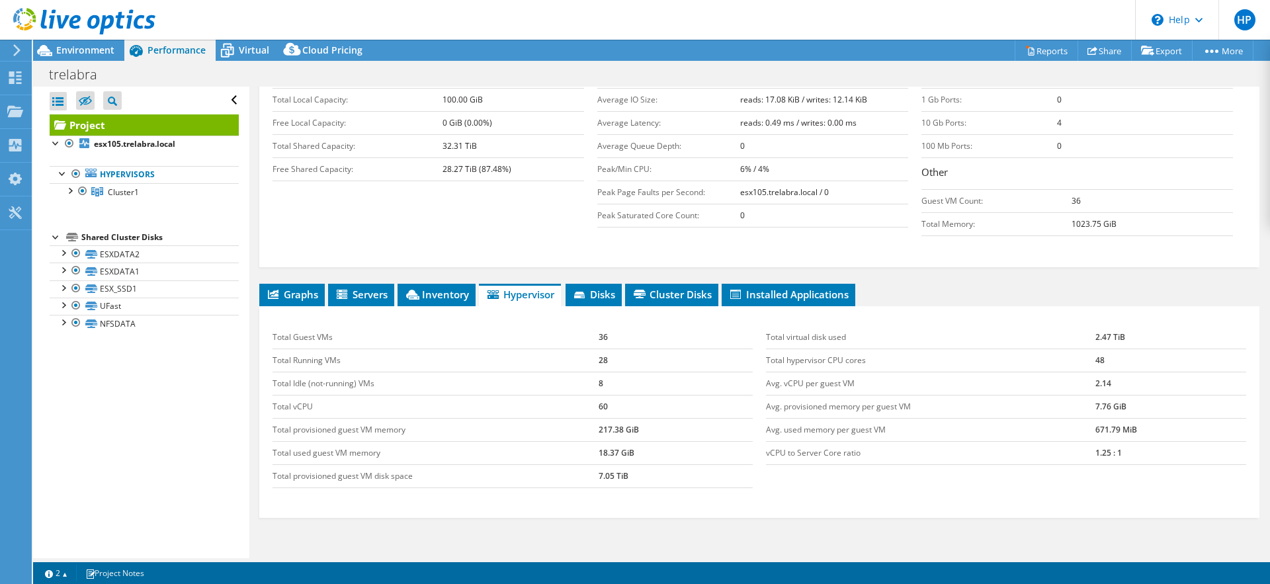
scroll to position [265, 0]
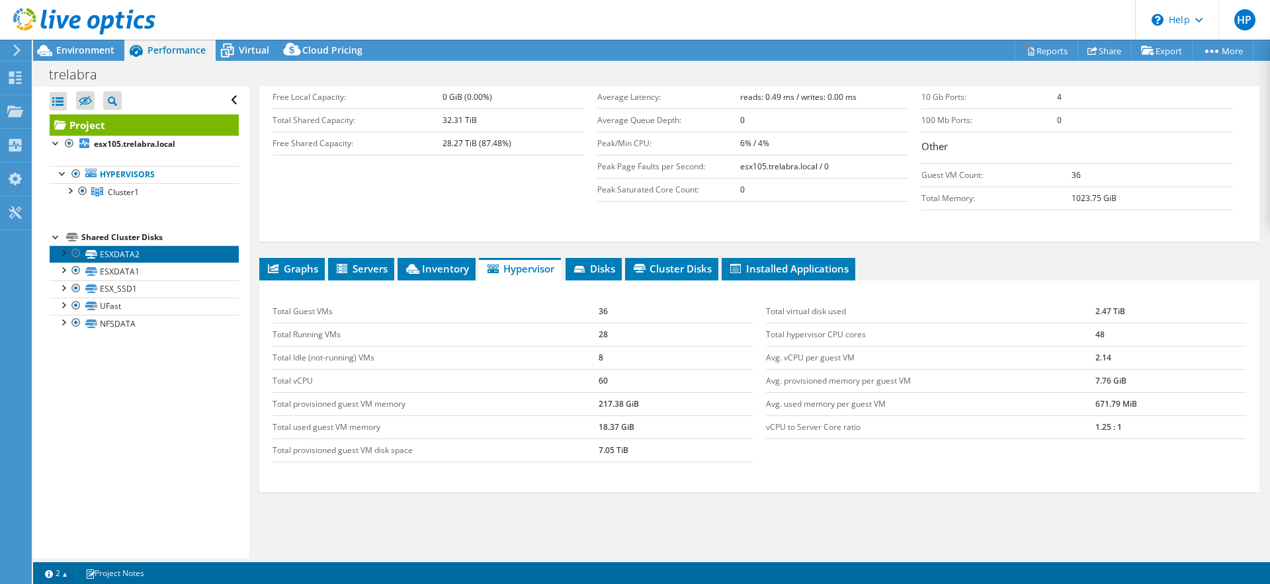
click at [123, 255] on link "ESXDATA2" at bounding box center [144, 253] width 189 height 17
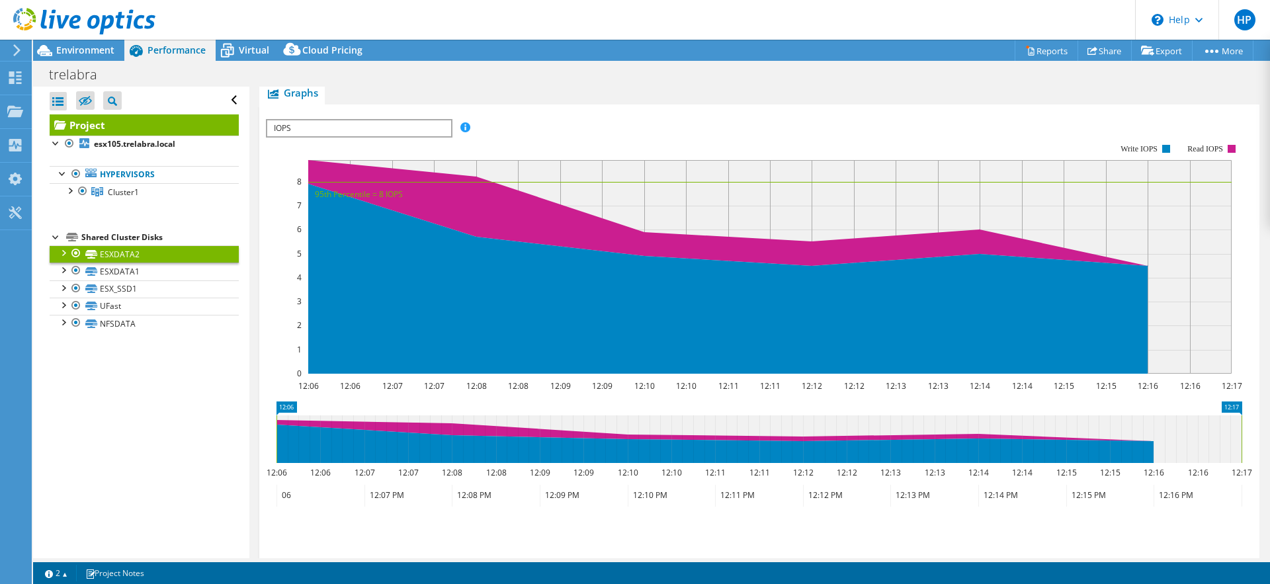
scroll to position [272, 0]
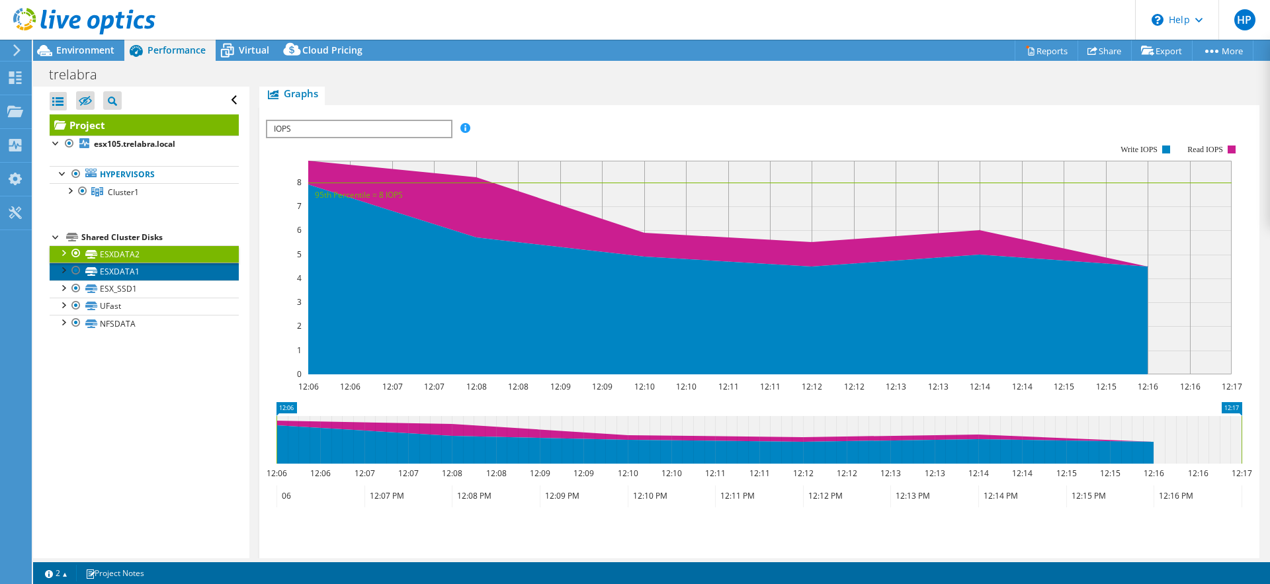
click at [102, 270] on link "ESXDATA1" at bounding box center [144, 271] width 189 height 17
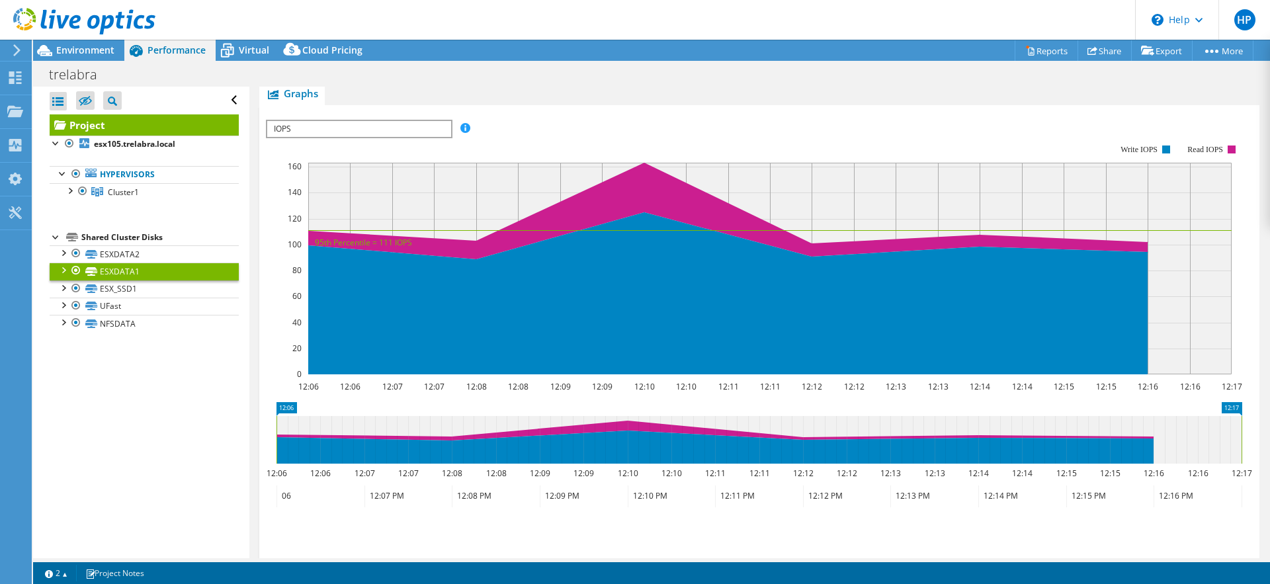
click at [323, 126] on span "IOPS" at bounding box center [358, 129] width 183 height 16
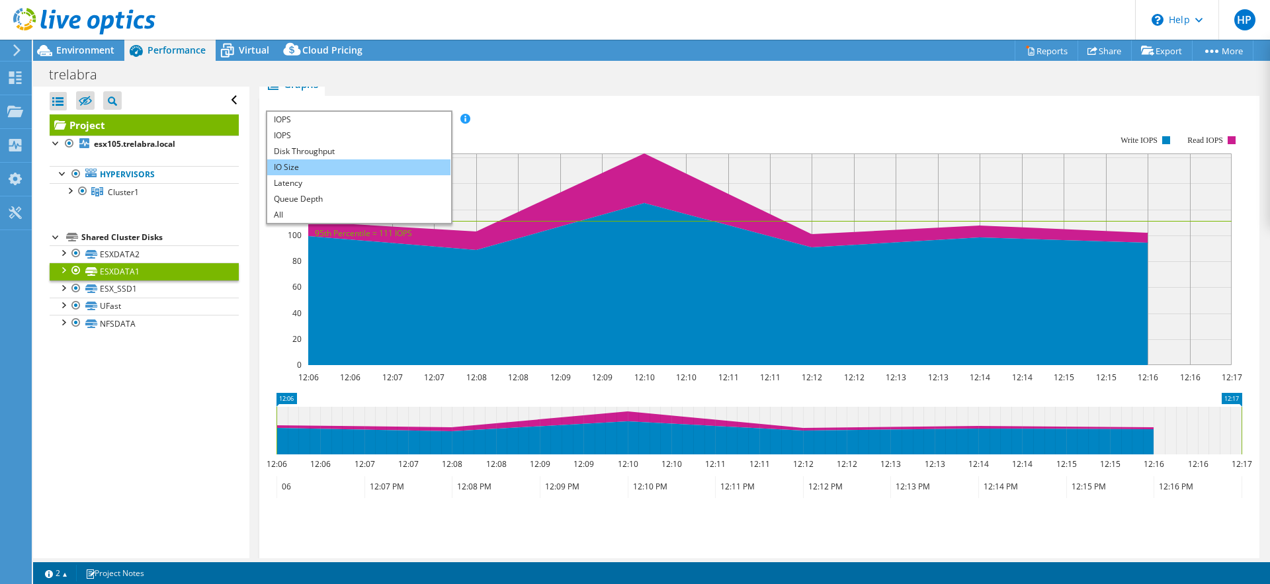
scroll to position [284, 0]
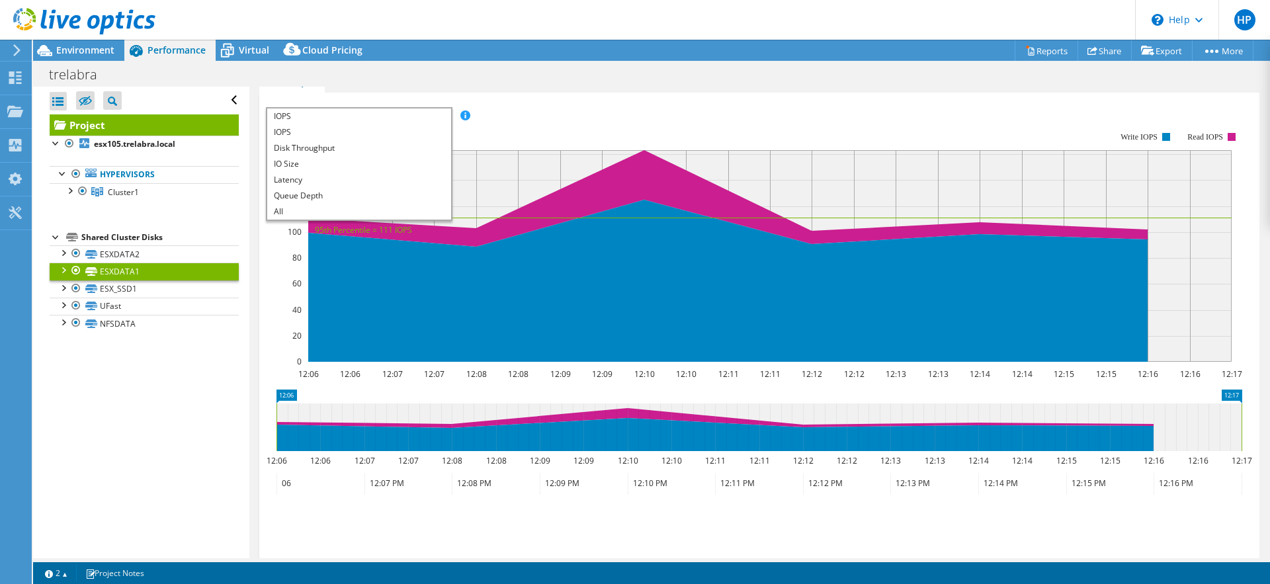
click at [595, 73] on div "trelabra Print" at bounding box center [651, 74] width 1237 height 24
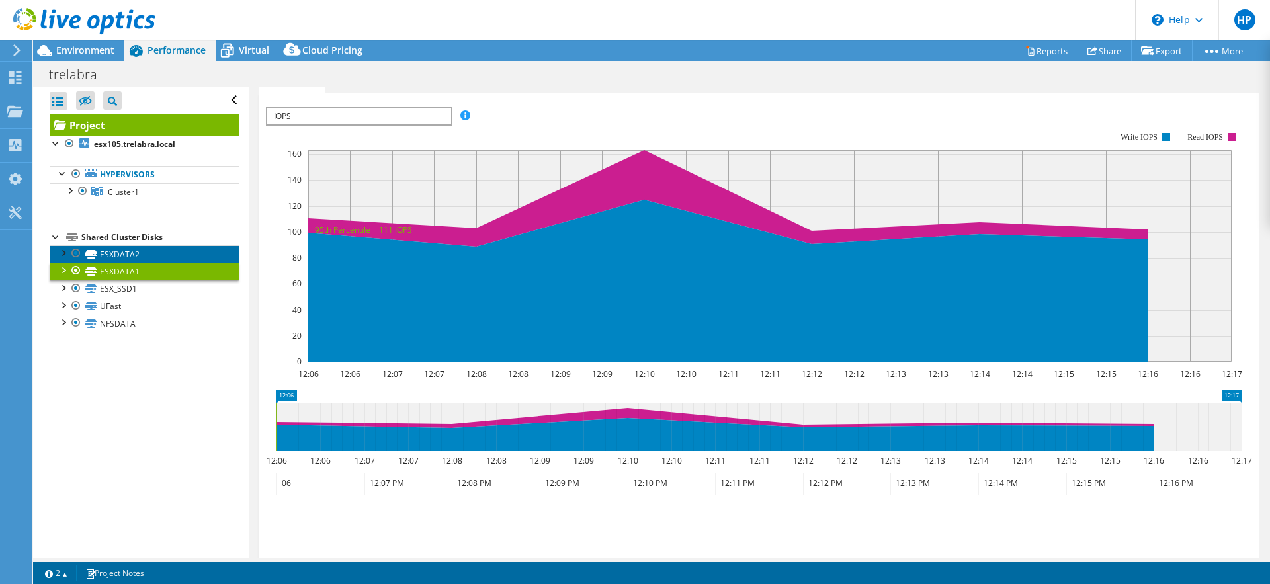
click at [112, 249] on link "ESXDATA2" at bounding box center [144, 253] width 189 height 17
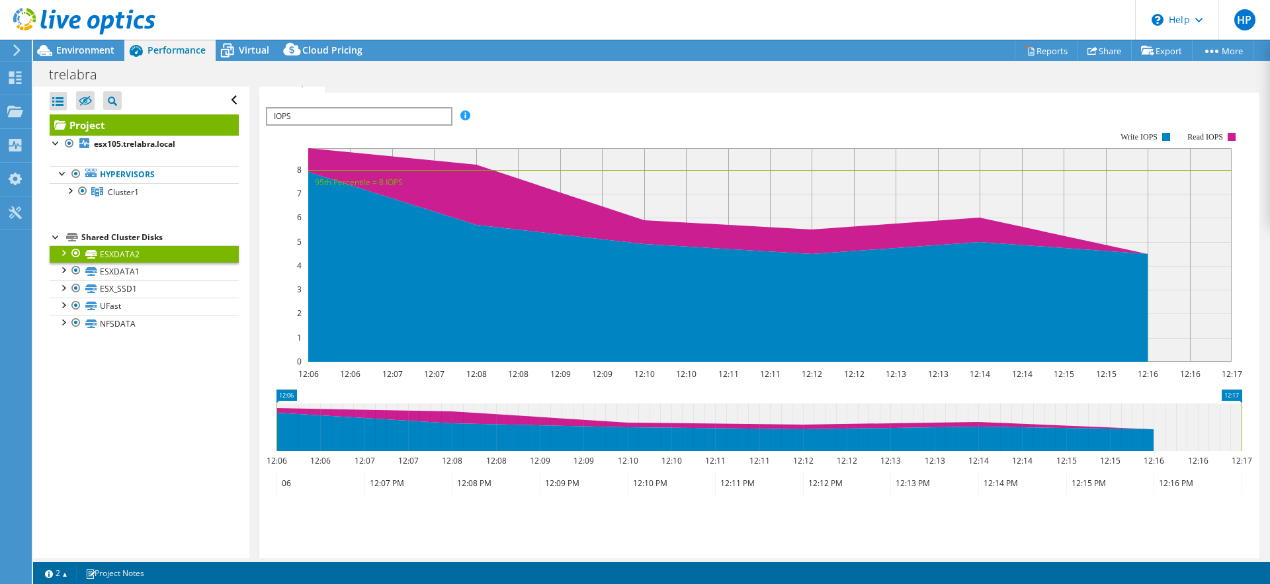
click at [368, 118] on span "IOPS" at bounding box center [358, 116] width 183 height 16
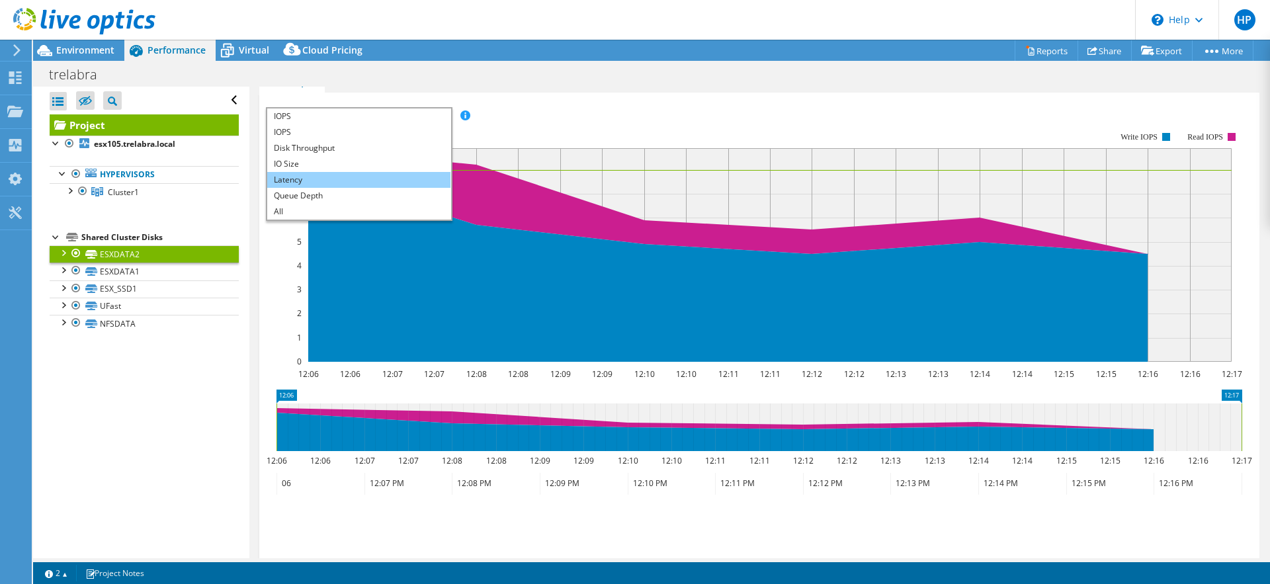
click at [313, 179] on li "Latency" at bounding box center [358, 180] width 183 height 16
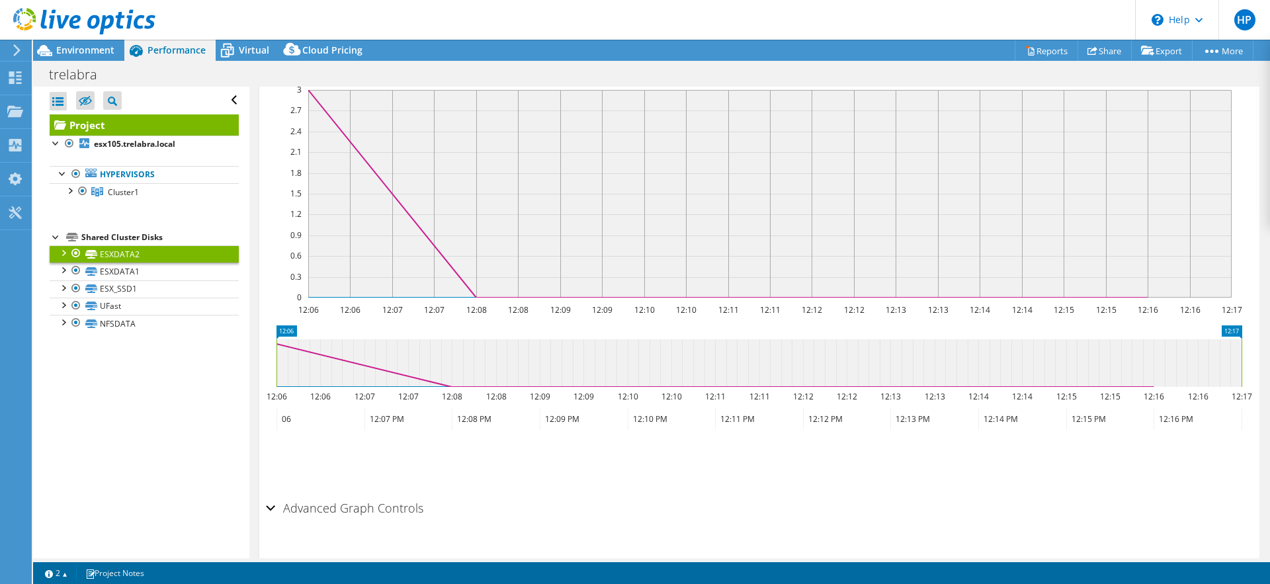
scroll to position [376, 0]
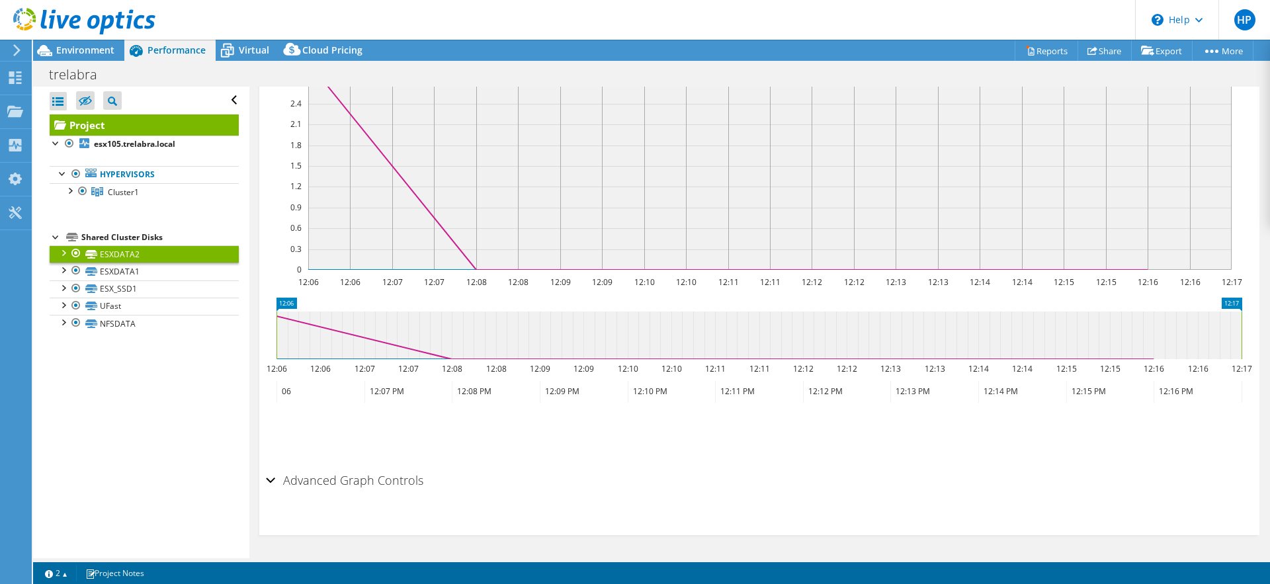
click at [346, 483] on h2 "Advanced Graph Controls" at bounding box center [344, 480] width 157 height 26
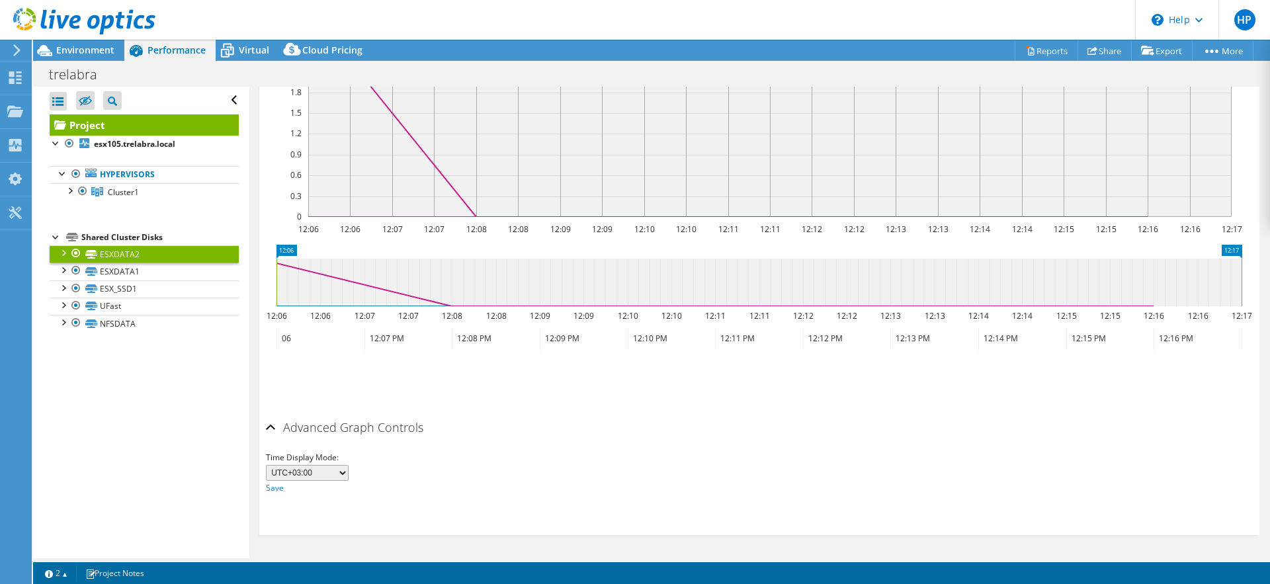
scroll to position [0, 0]
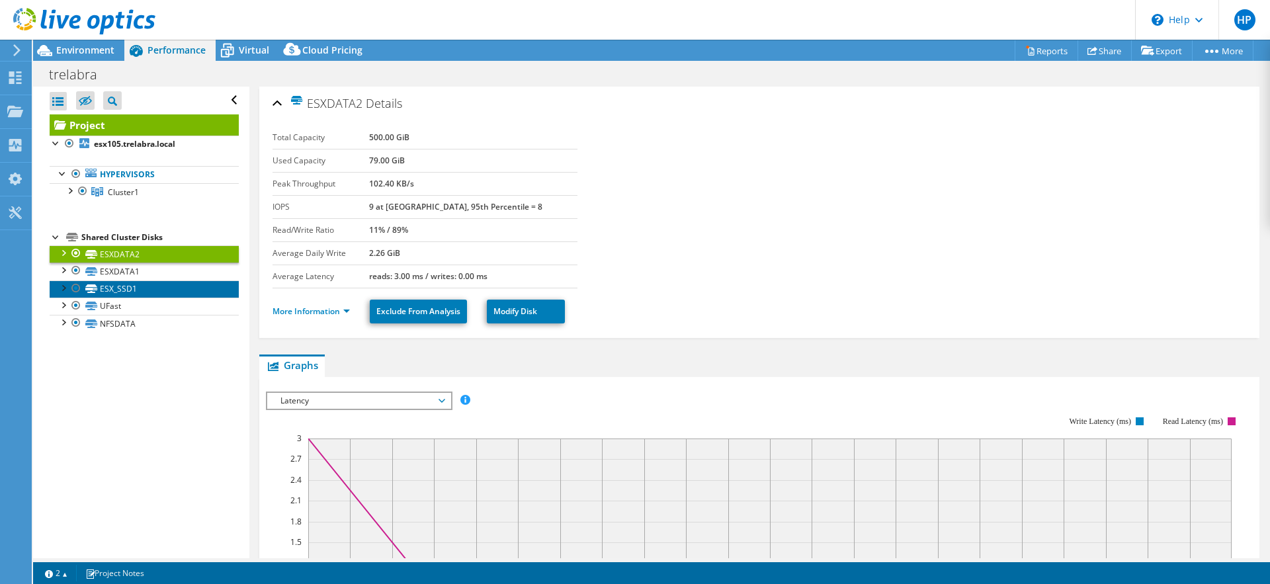
click at [114, 280] on link "ESX_SSD1" at bounding box center [144, 288] width 189 height 17
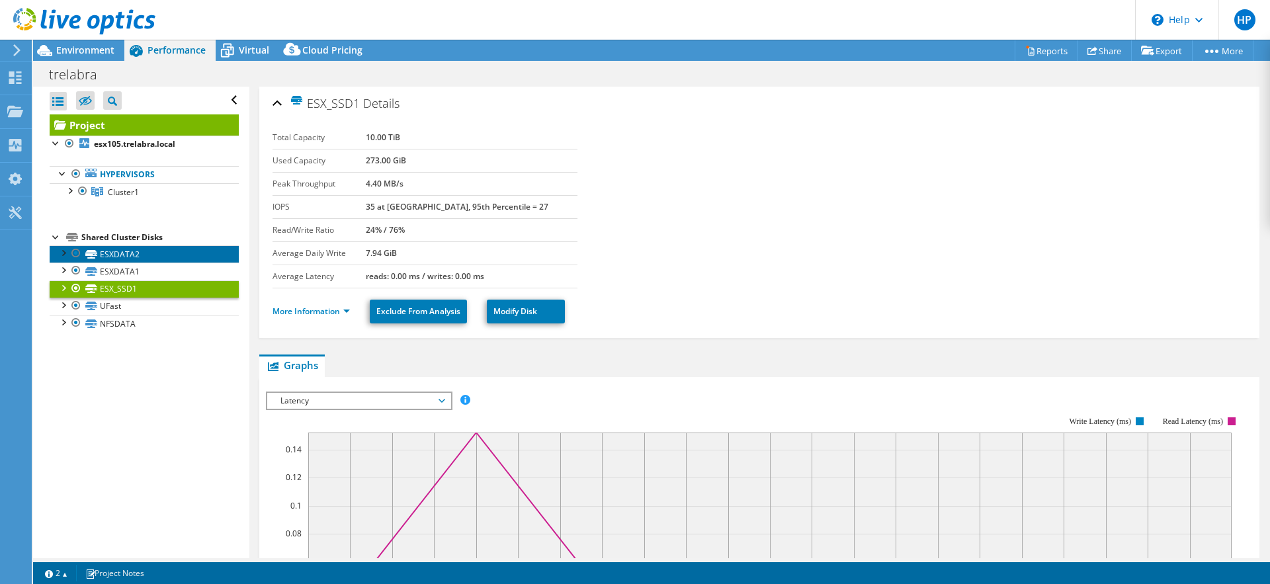
click at [120, 257] on link "ESXDATA2" at bounding box center [144, 253] width 189 height 17
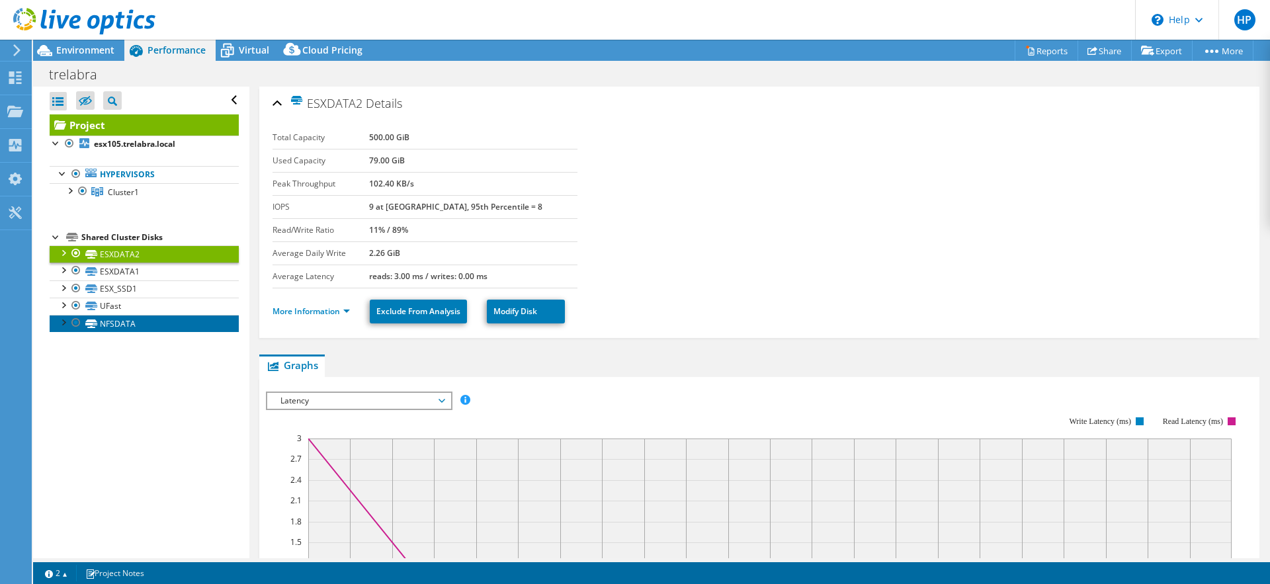
click at [114, 315] on link "NFSDATA" at bounding box center [144, 323] width 189 height 17
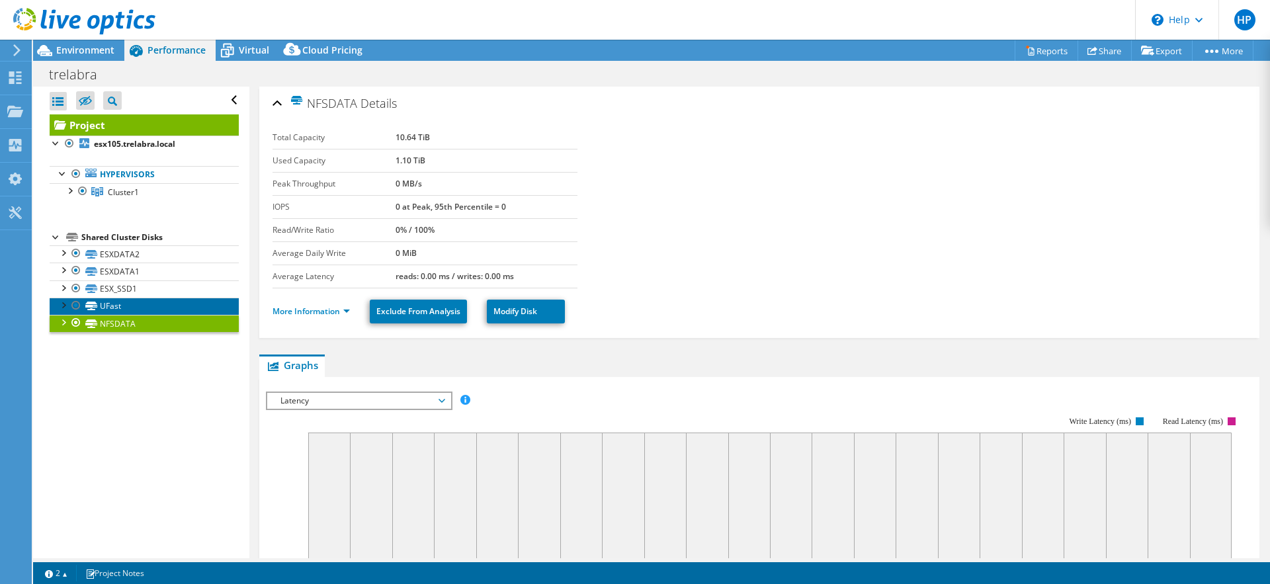
click at [118, 302] on link "UFast" at bounding box center [144, 306] width 189 height 17
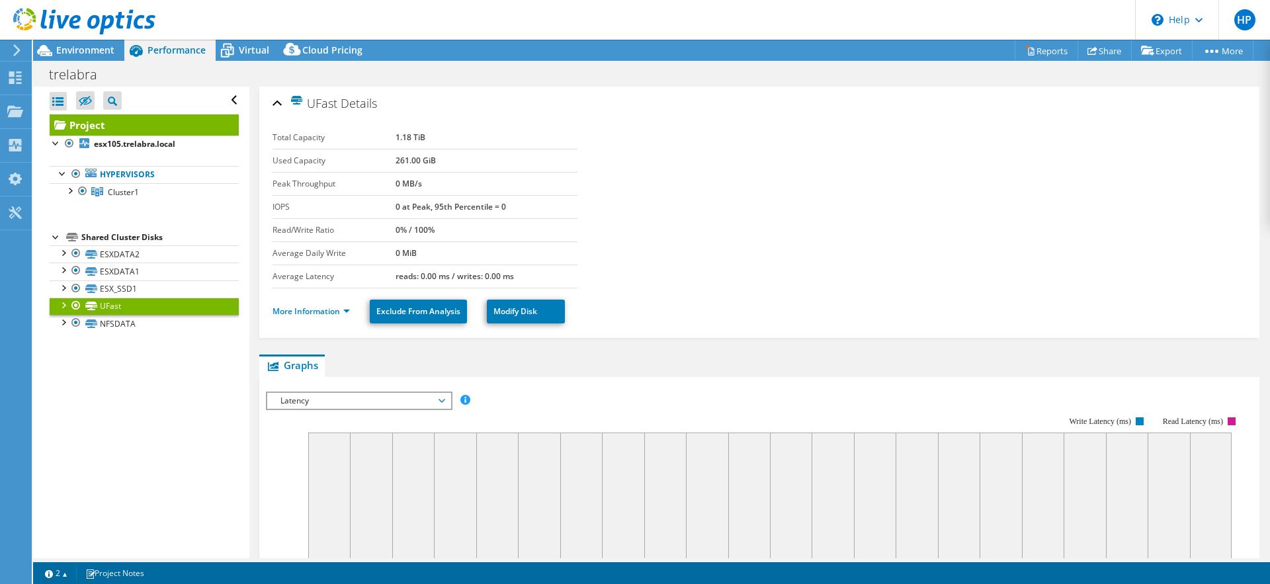
click at [399, 397] on span "Latency" at bounding box center [359, 401] width 170 height 16
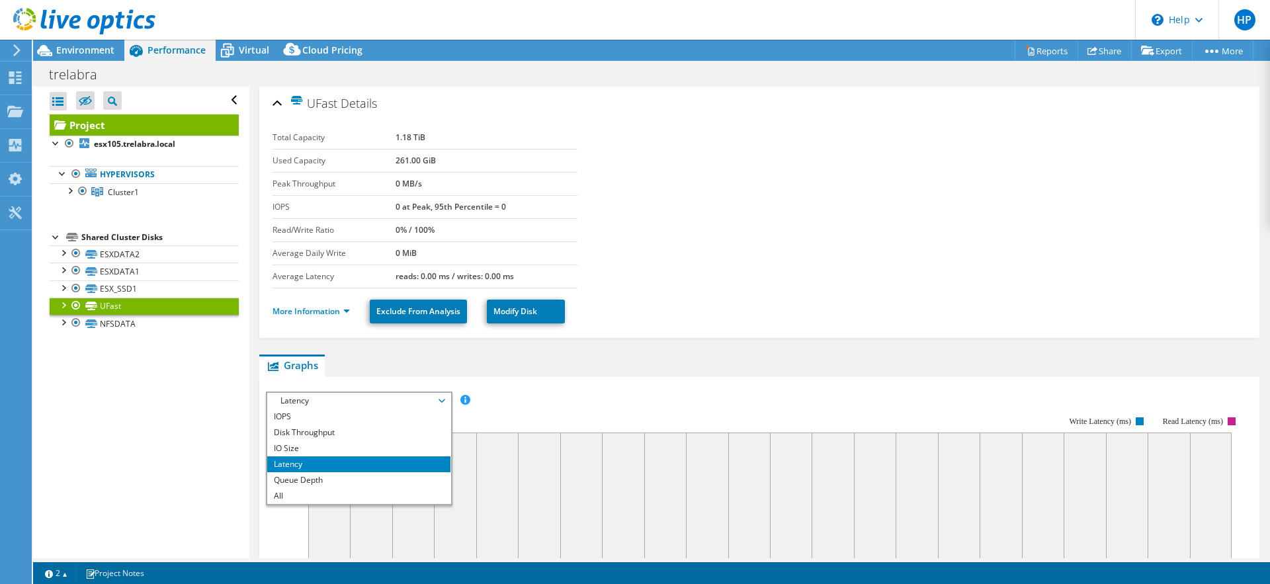
click at [399, 397] on span "Latency" at bounding box center [359, 401] width 170 height 16
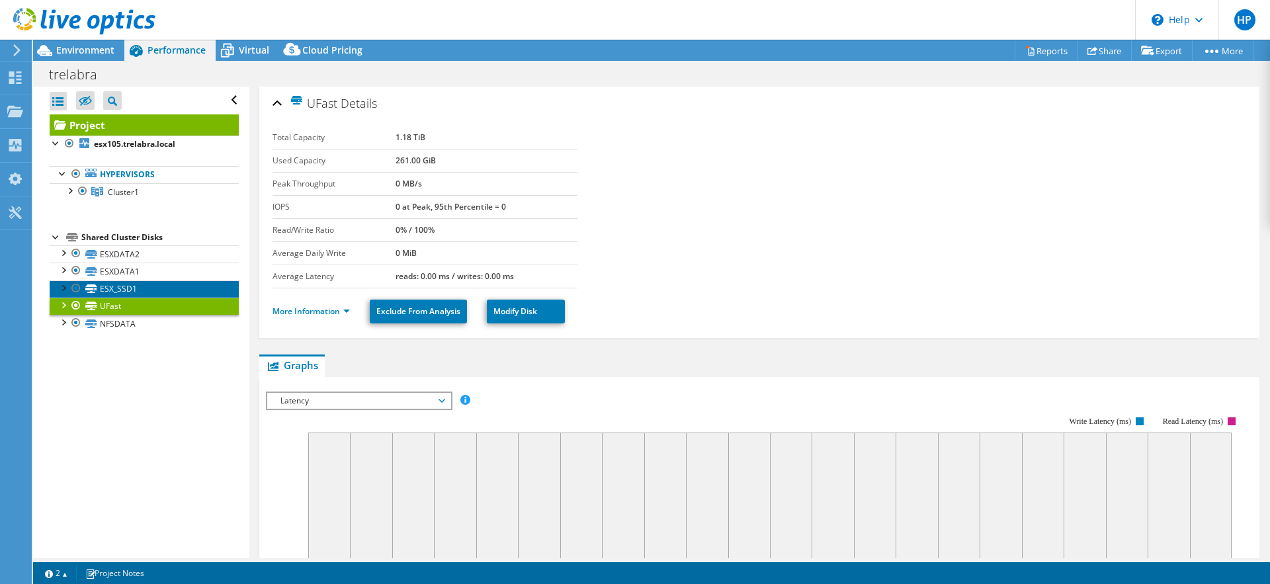
click at [147, 291] on link "ESX_SSD1" at bounding box center [144, 288] width 189 height 17
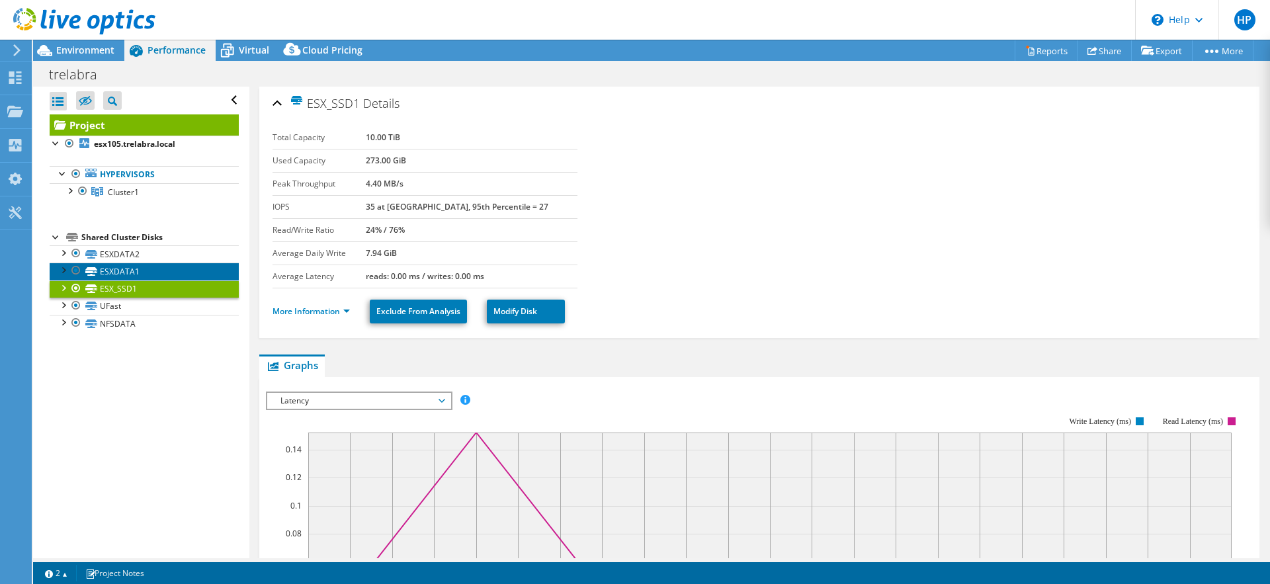
click at [123, 268] on link "ESXDATA1" at bounding box center [144, 271] width 189 height 17
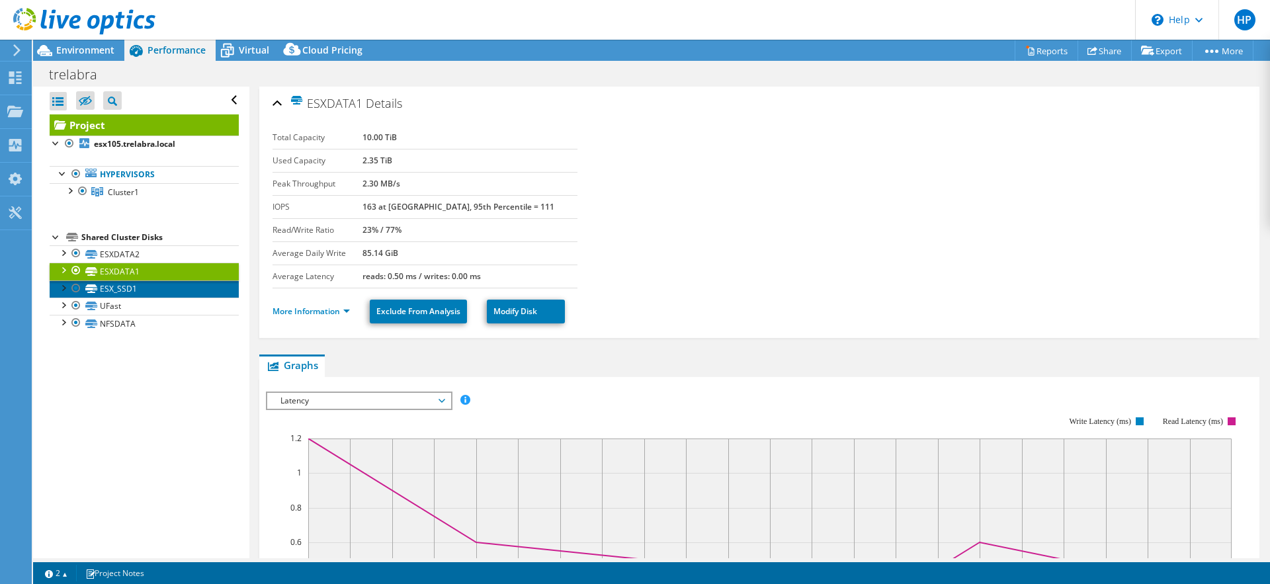
click at [122, 286] on link "ESX_SSD1" at bounding box center [144, 288] width 189 height 17
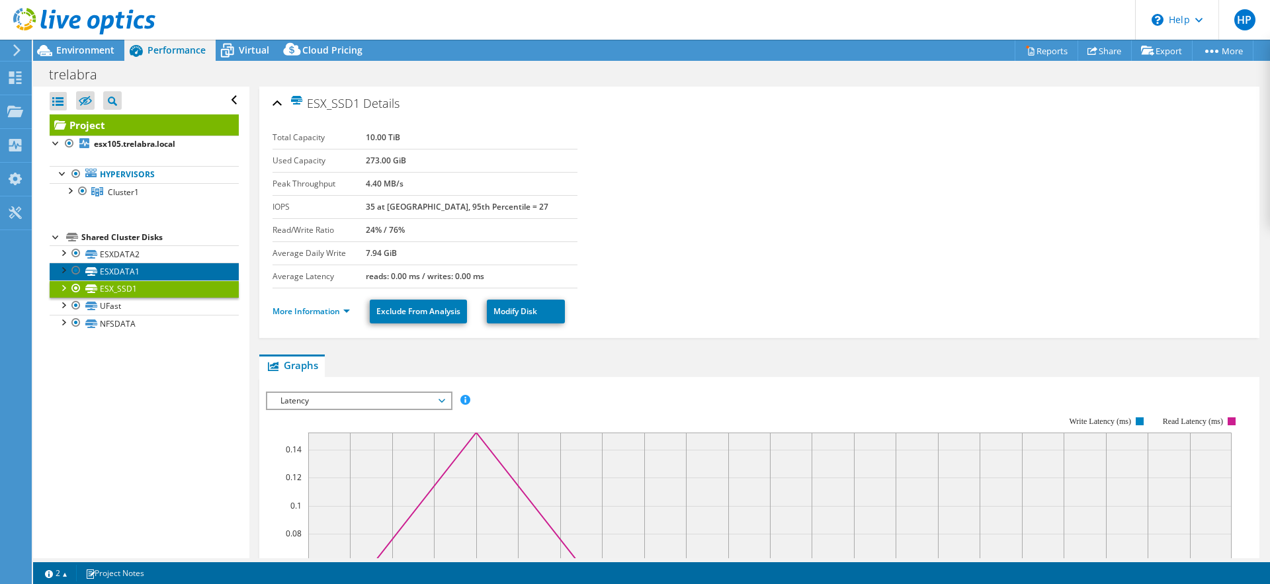
click at [121, 272] on link "ESXDATA1" at bounding box center [144, 271] width 189 height 17
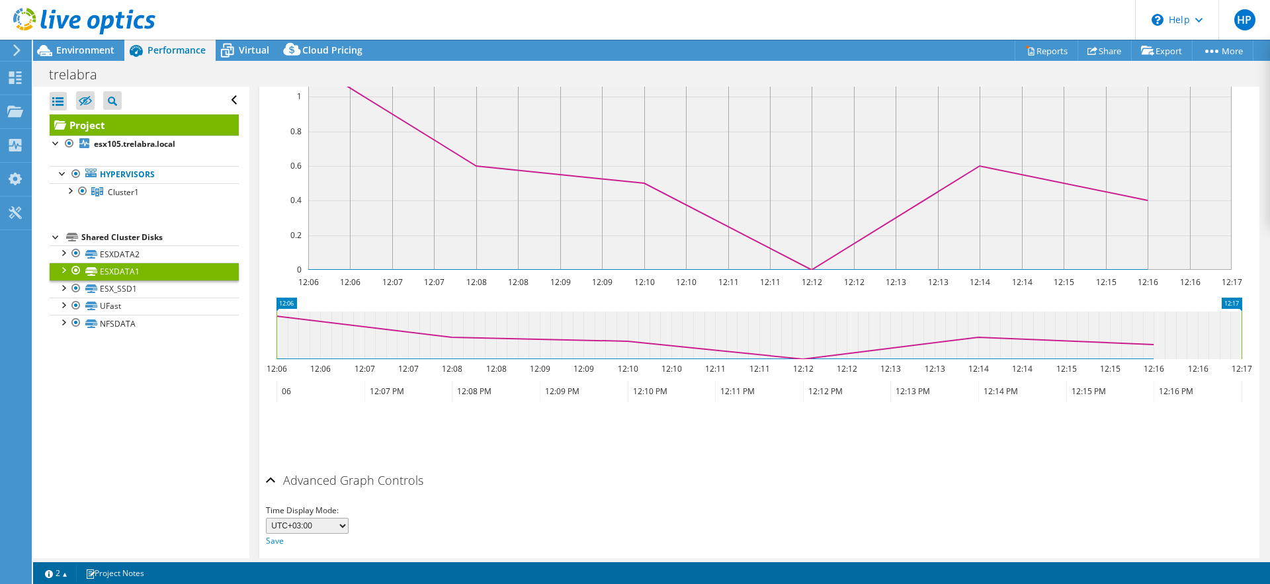
scroll to position [429, 0]
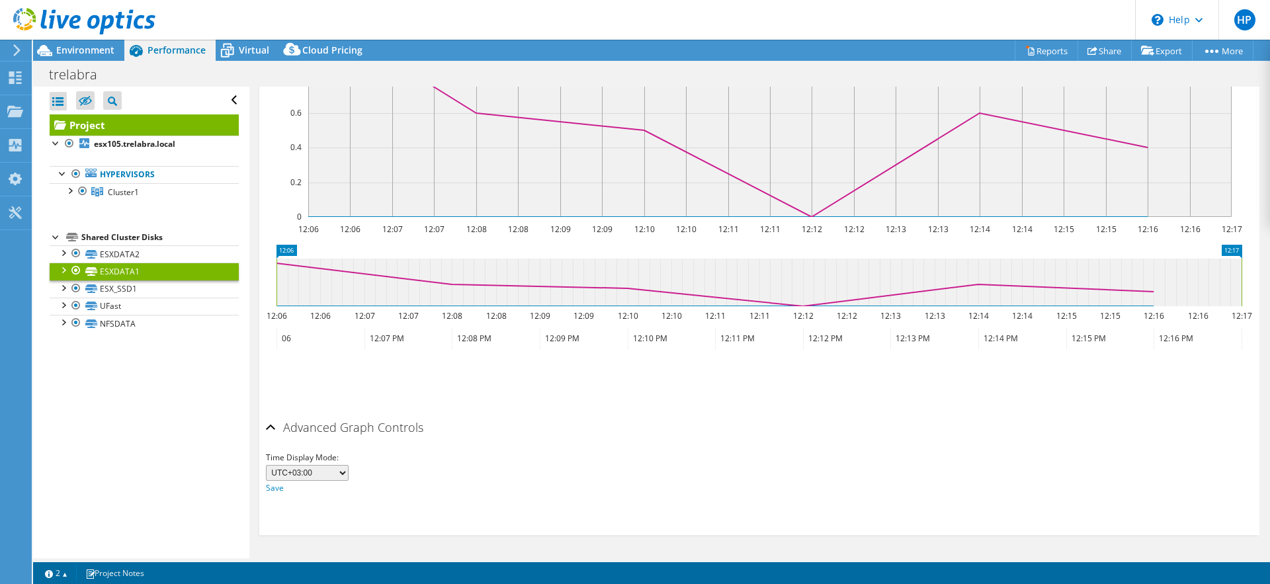
click at [323, 474] on select "UTC-12:00 UTC-11:00 UTC-10:00 UTC-09:30 UTC-09:00 UTC-08:00 UTC-07:00 UTC-06:00…" at bounding box center [307, 473] width 83 height 16
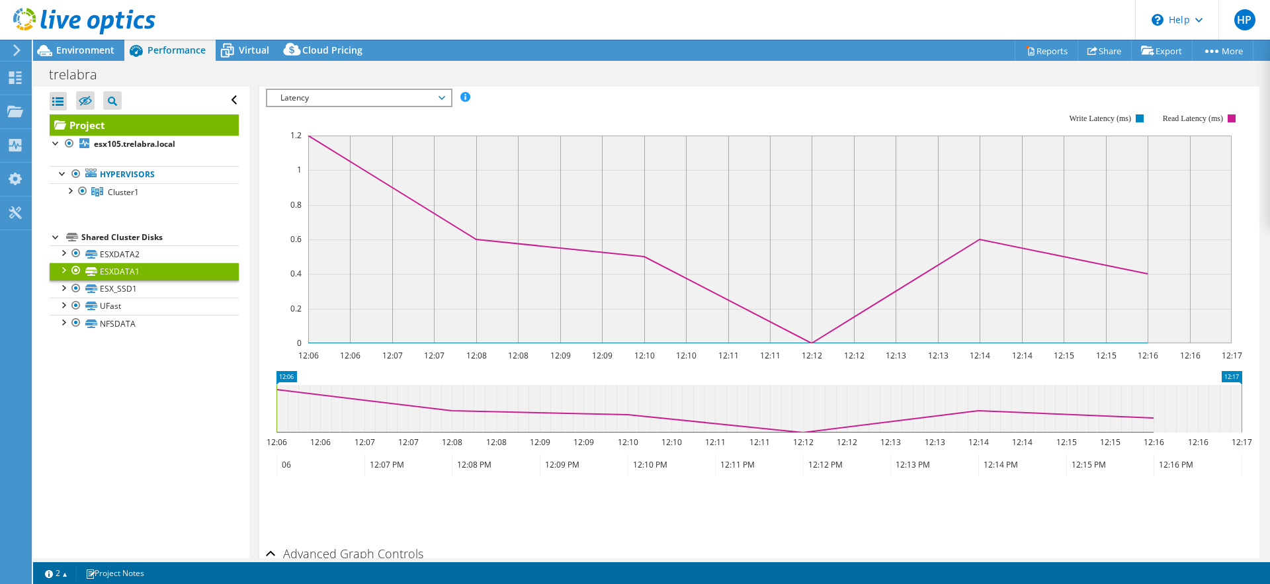
scroll to position [309, 0]
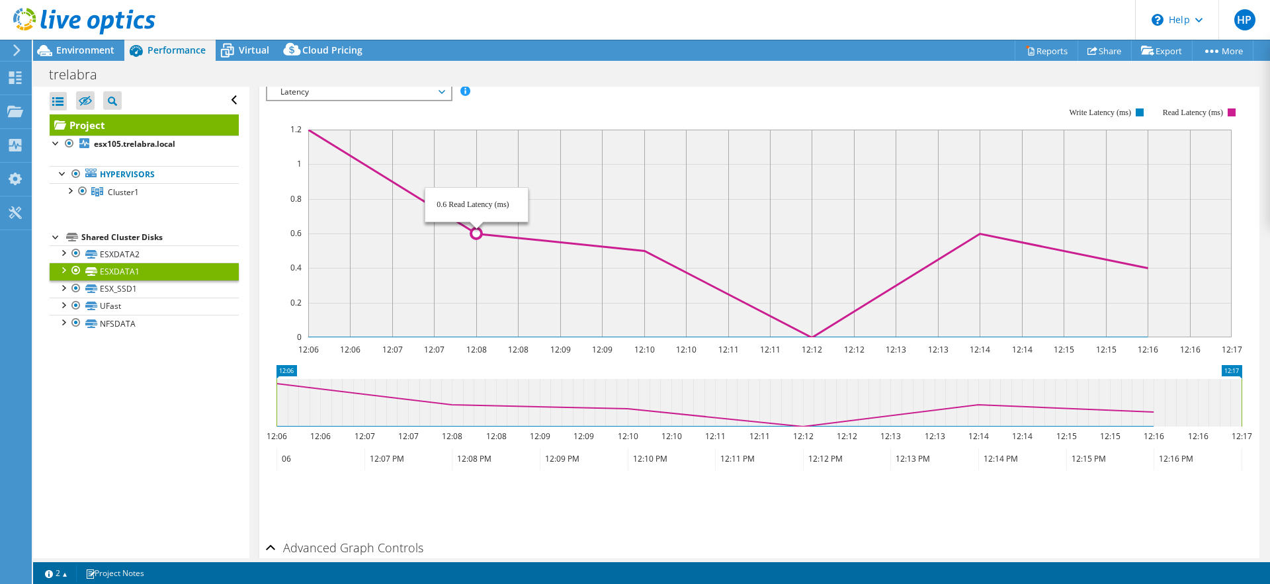
click at [434, 218] on icon at bounding box center [434, 234] width 0 height 208
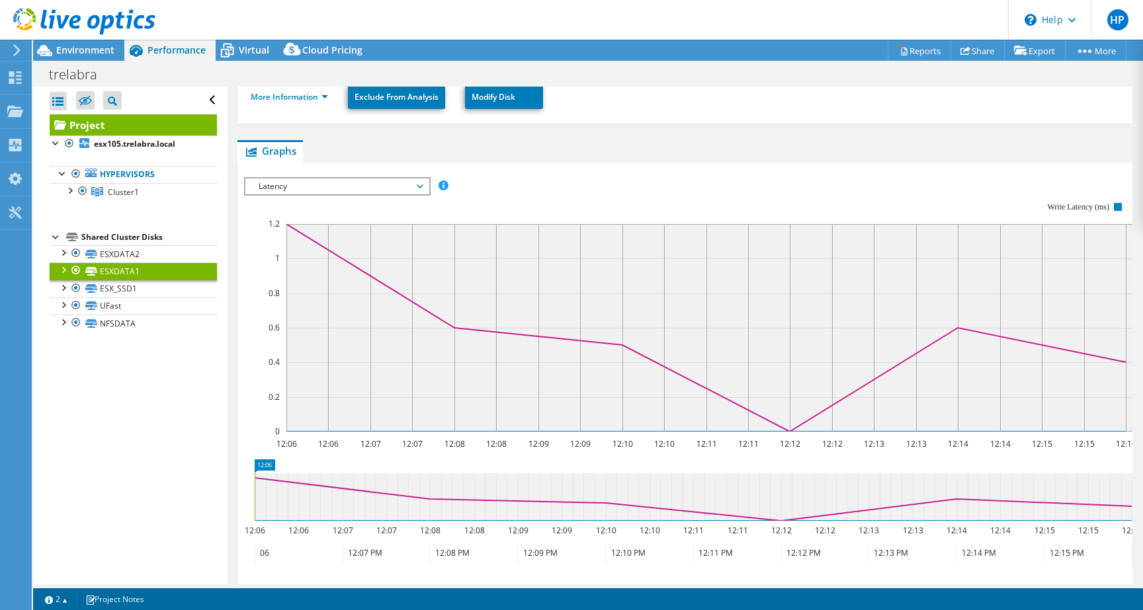
scroll to position [241, 0]
